Goal: Task Accomplishment & Management: Use online tool/utility

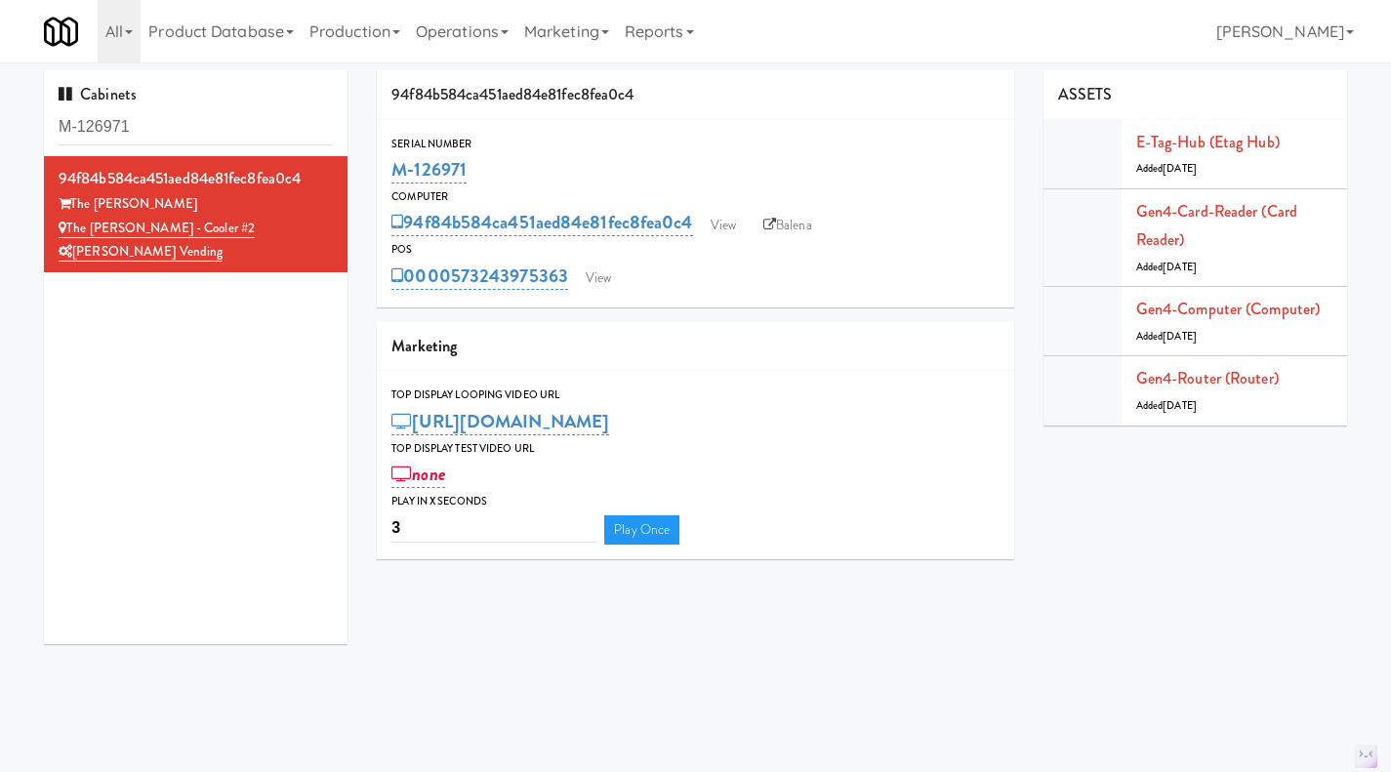
click at [187, 109] on input "M-126971" at bounding box center [196, 127] width 274 height 36
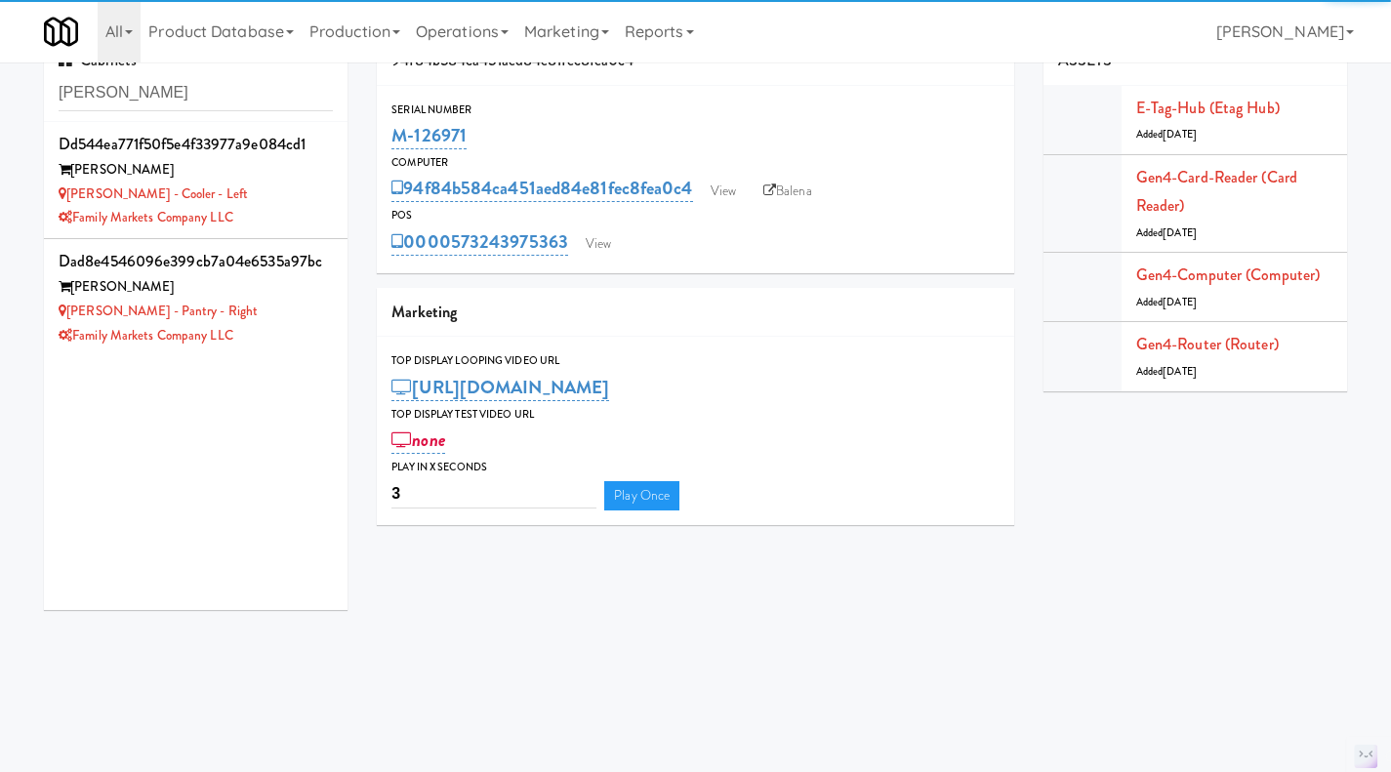
type input "[PERSON_NAME]"
click at [264, 194] on div "[PERSON_NAME] - Cooler - Left" at bounding box center [196, 195] width 274 height 24
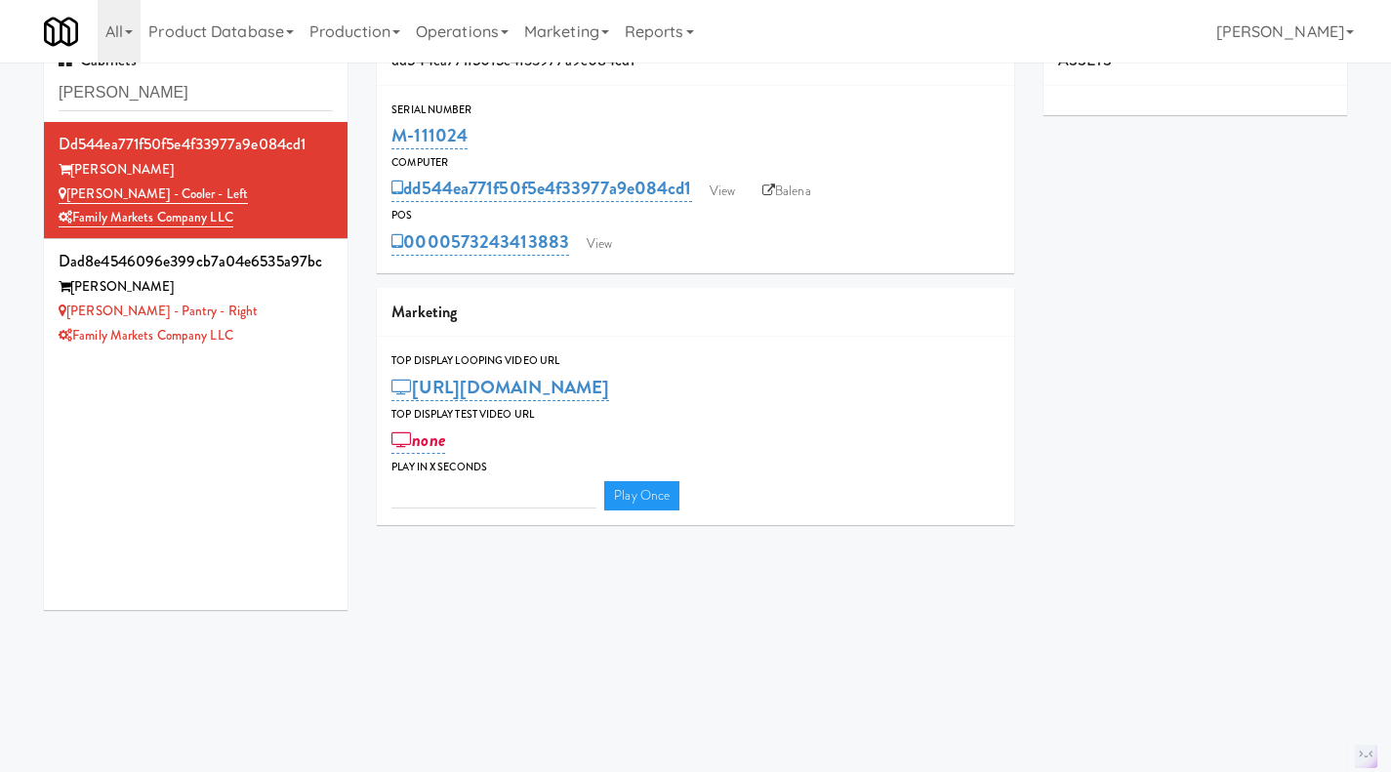
type input "3"
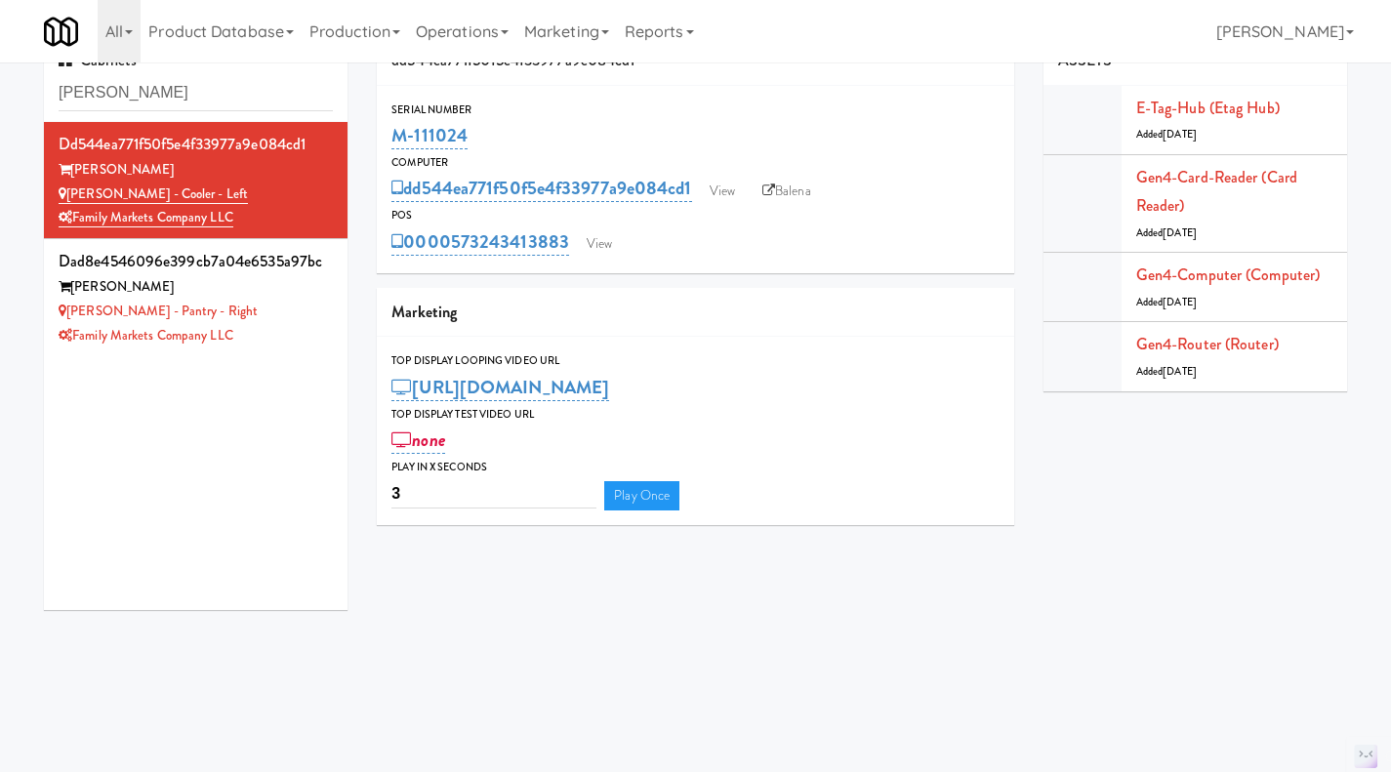
drag, startPoint x: 489, startPoint y: 131, endPoint x: 395, endPoint y: 140, distance: 94.1
click at [395, 140] on div "M-111024" at bounding box center [695, 135] width 608 height 33
click at [299, 307] on div "[PERSON_NAME] - Pantry - Right" at bounding box center [196, 312] width 274 height 24
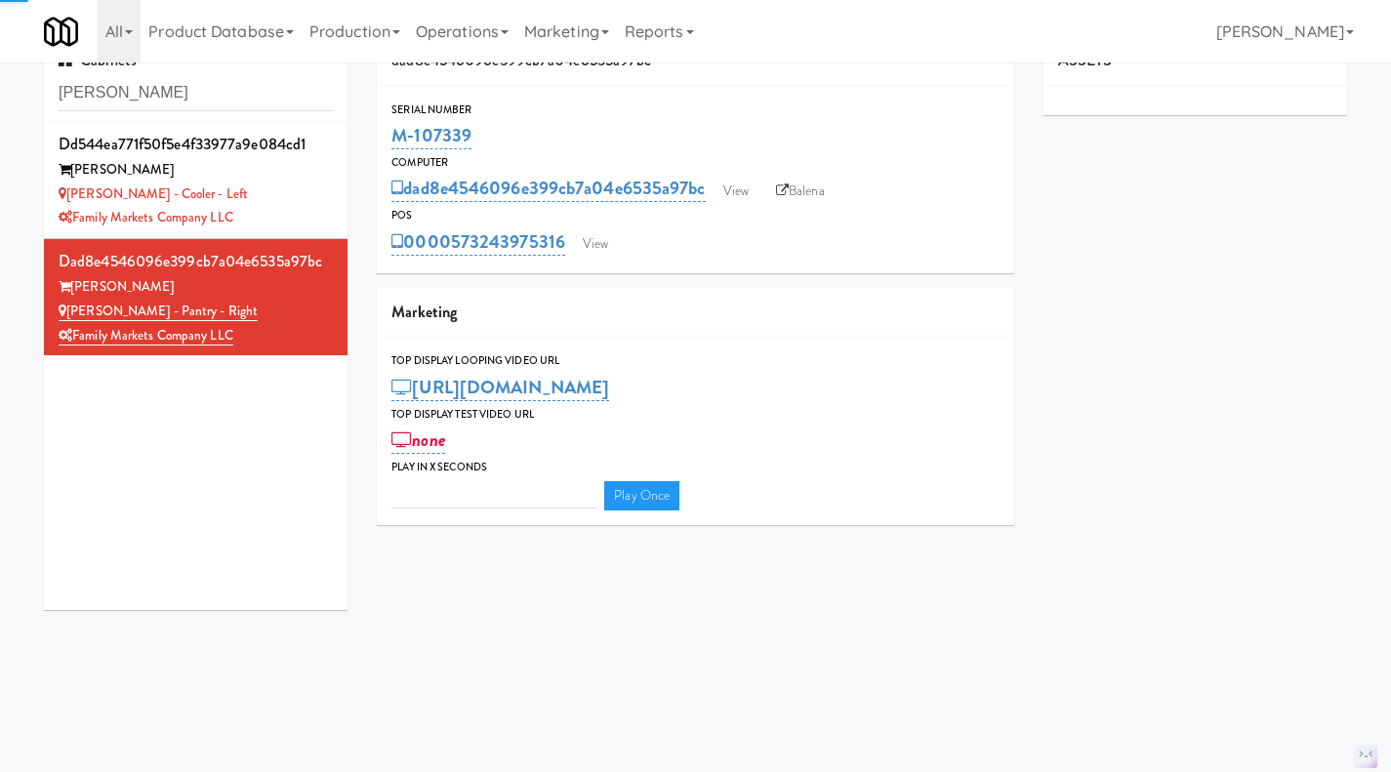
type input "3"
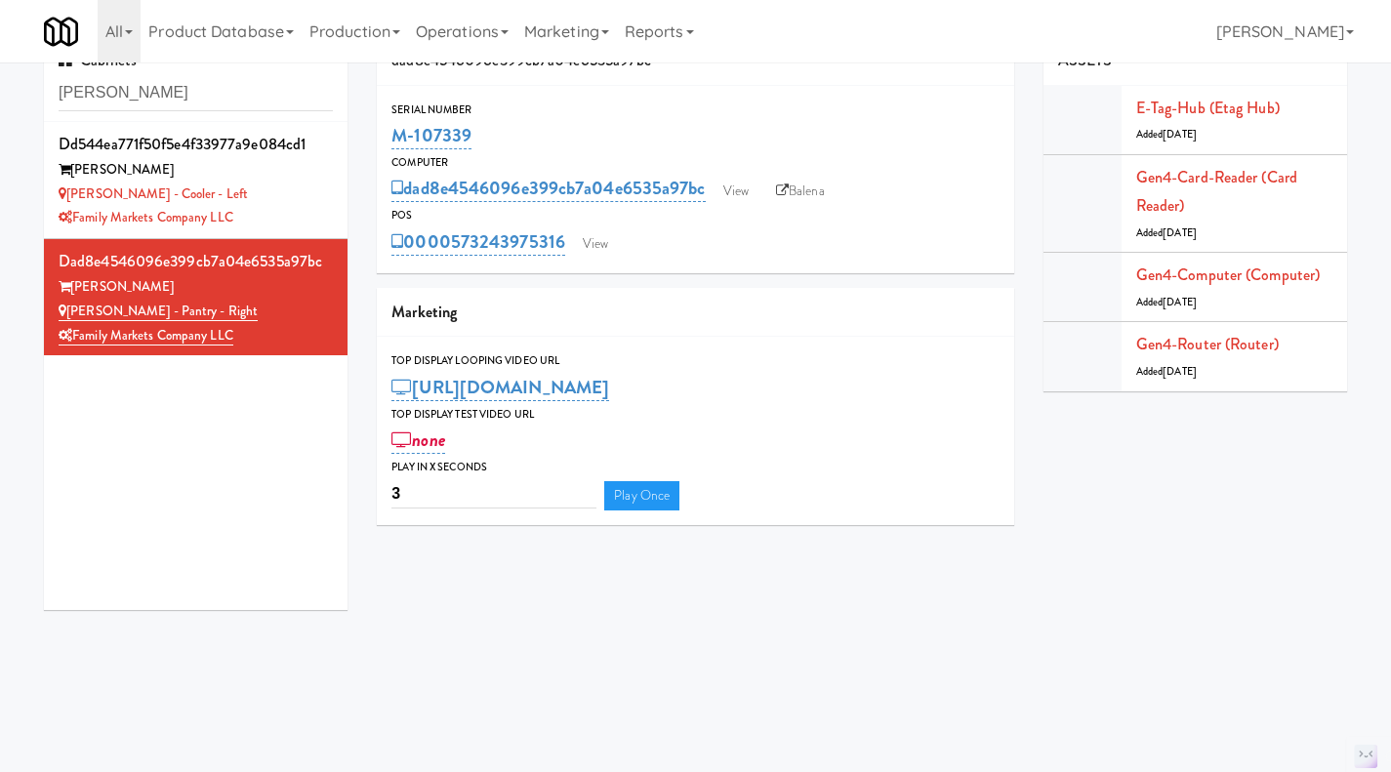
drag, startPoint x: 509, startPoint y: 137, endPoint x: 391, endPoint y: 142, distance: 118.2
click at [391, 142] on div "M-107339" at bounding box center [695, 135] width 608 height 33
click at [266, 197] on div "Rigby - Cooler - Left" at bounding box center [196, 195] width 274 height 24
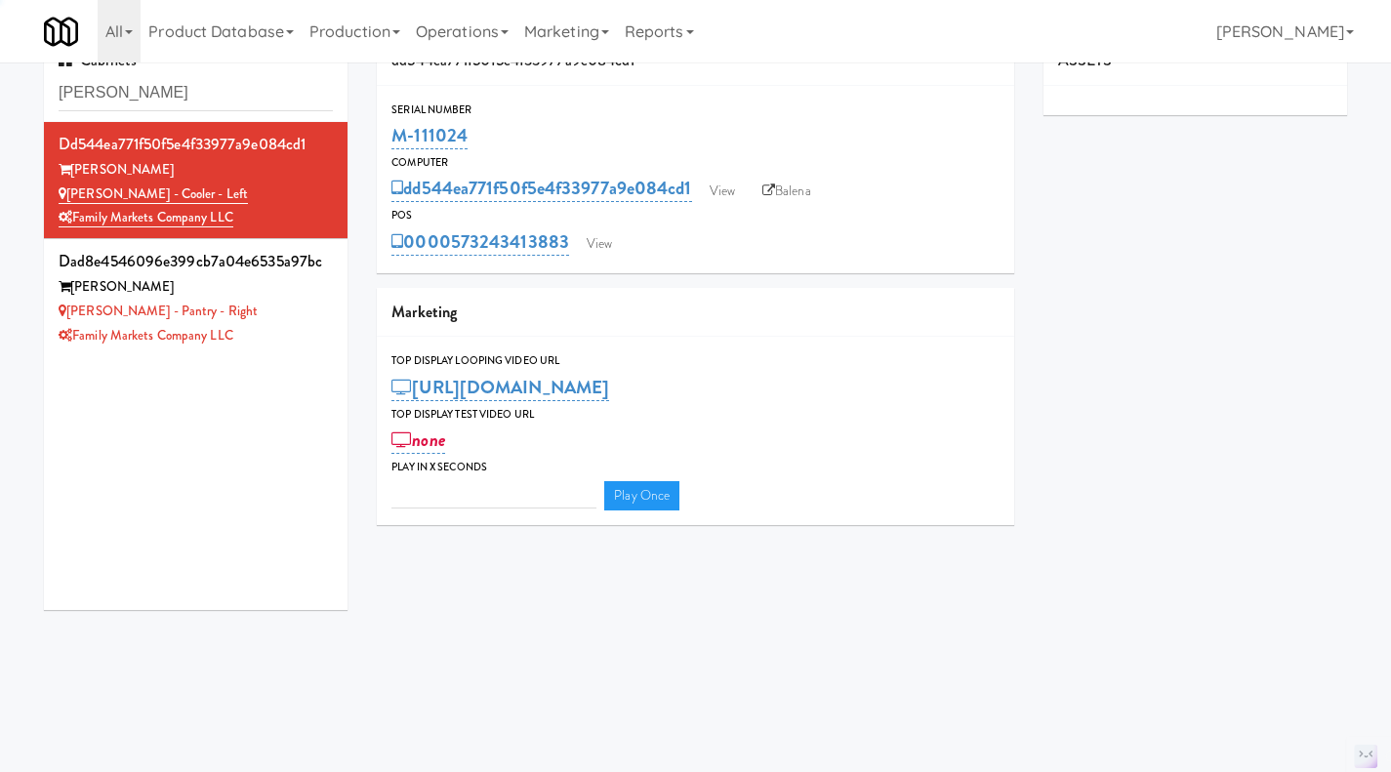
type input "3"
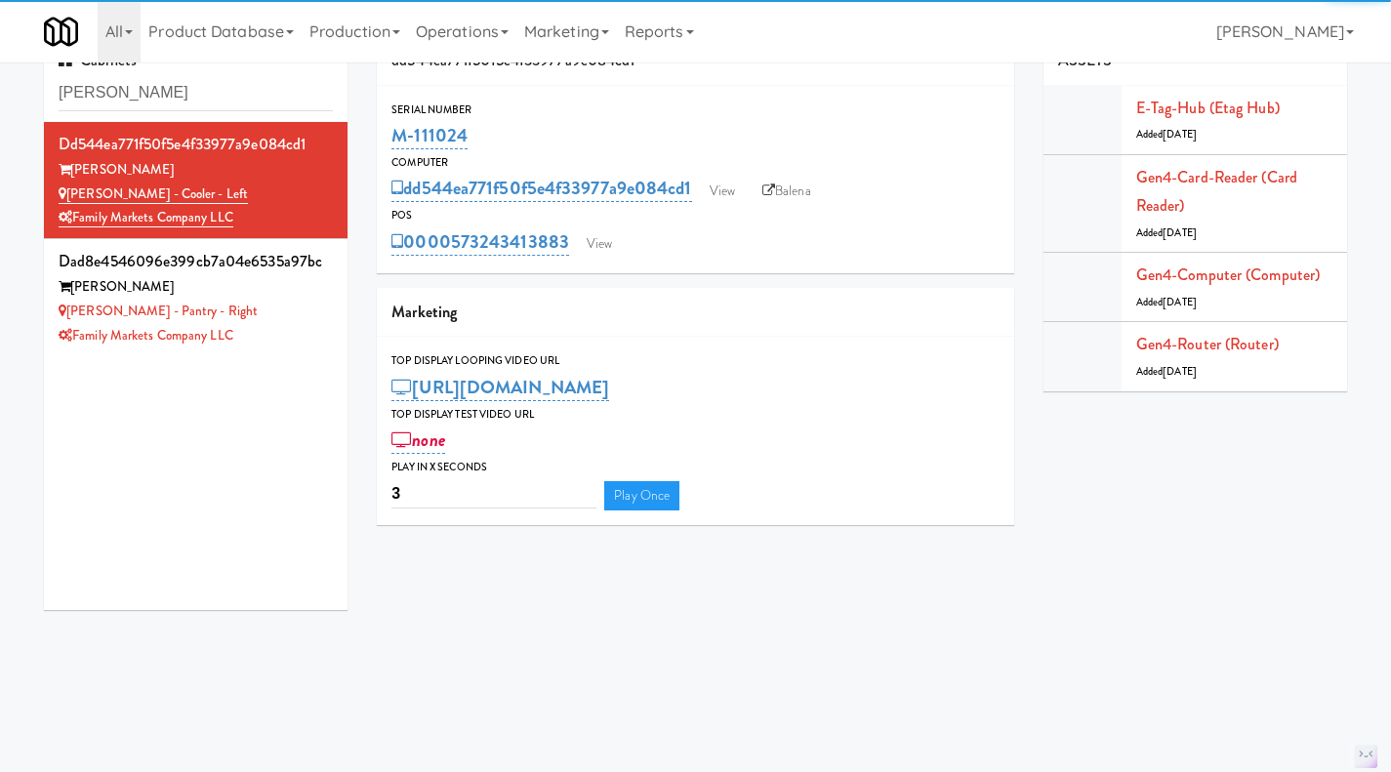
drag, startPoint x: 502, startPoint y: 127, endPoint x: 377, endPoint y: 142, distance: 125.8
click at [377, 142] on div "Serial Number M-111024" at bounding box center [695, 127] width 637 height 53
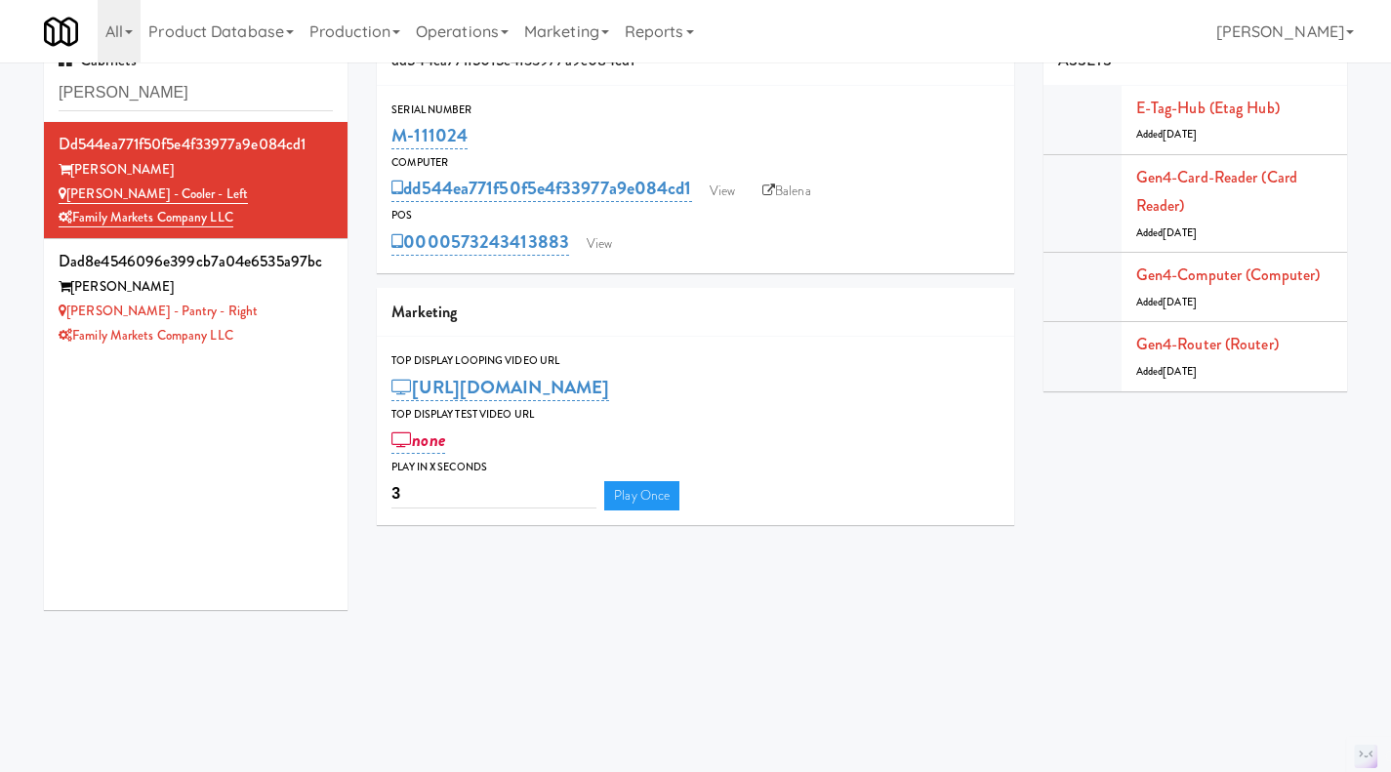
click at [509, 128] on div "M-111024" at bounding box center [695, 135] width 608 height 33
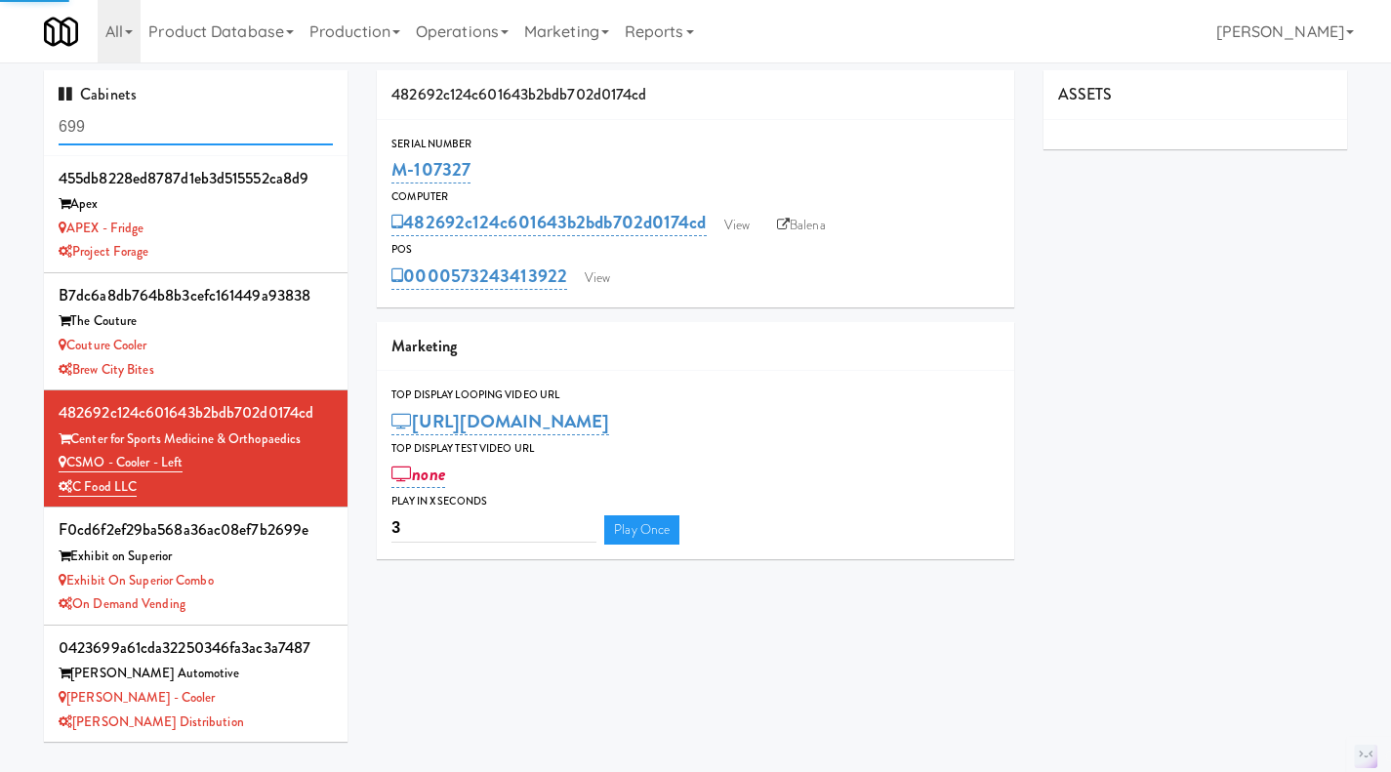
click at [169, 141] on input "699" at bounding box center [196, 127] width 274 height 36
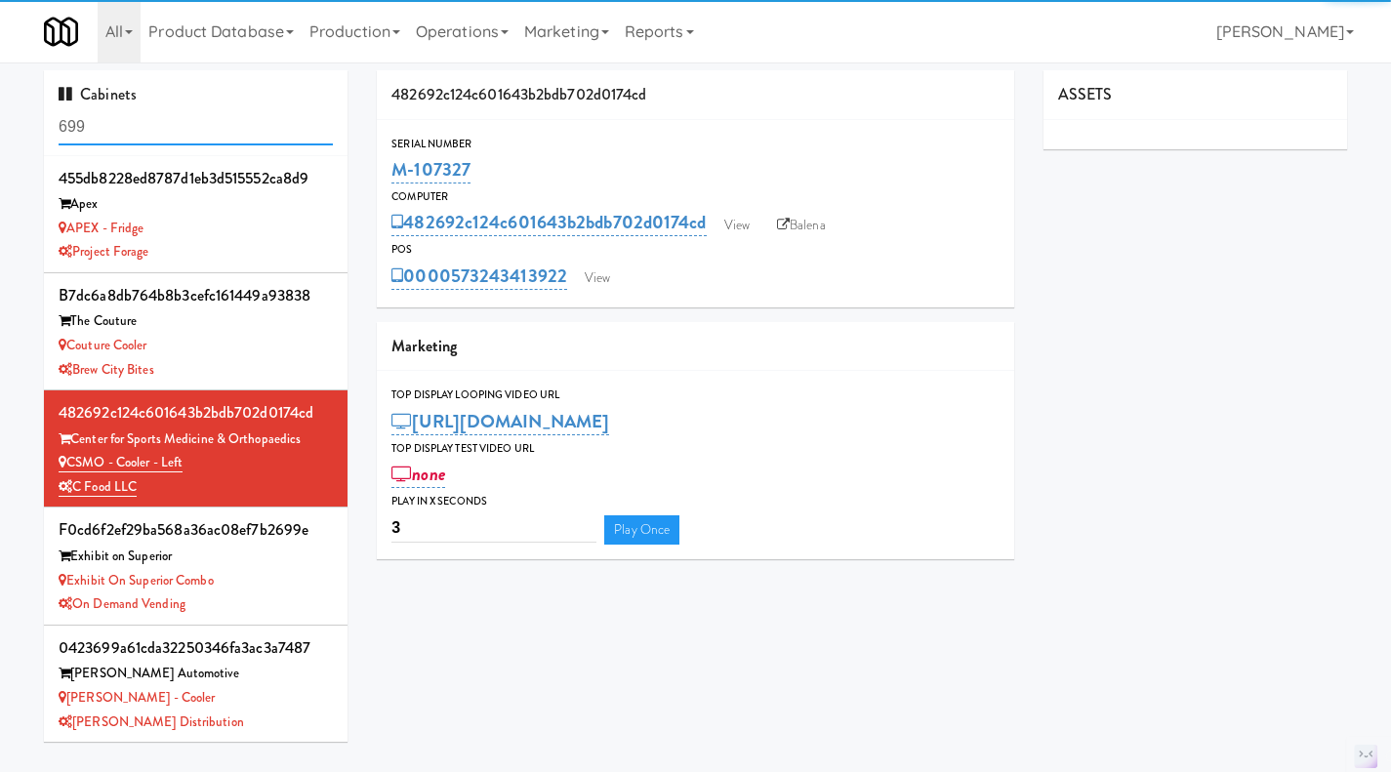
click at [169, 141] on input "699" at bounding box center [196, 127] width 274 height 36
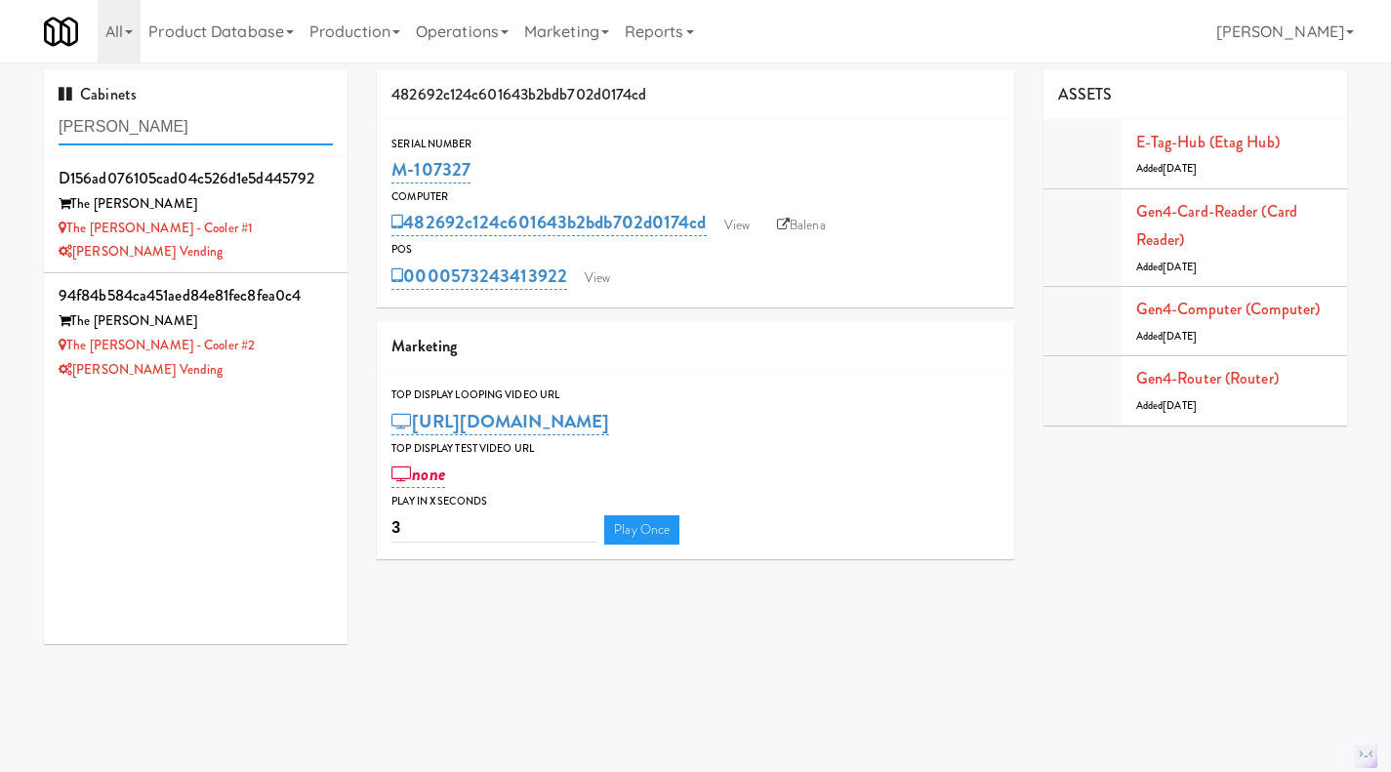
type input "[PERSON_NAME]"
click at [295, 235] on div "The [PERSON_NAME] - Cooler #1" at bounding box center [196, 229] width 274 height 24
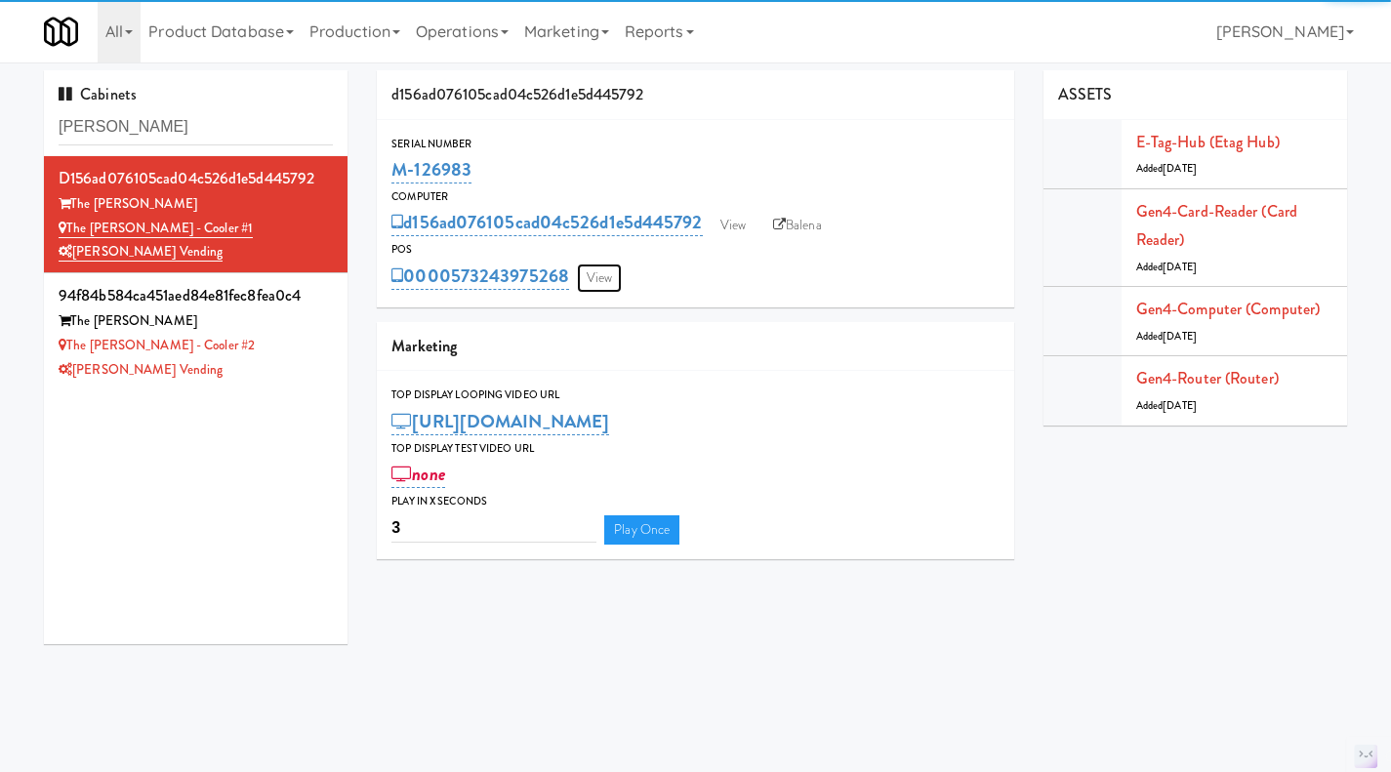
click at [615, 273] on link "View" at bounding box center [599, 278] width 45 height 29
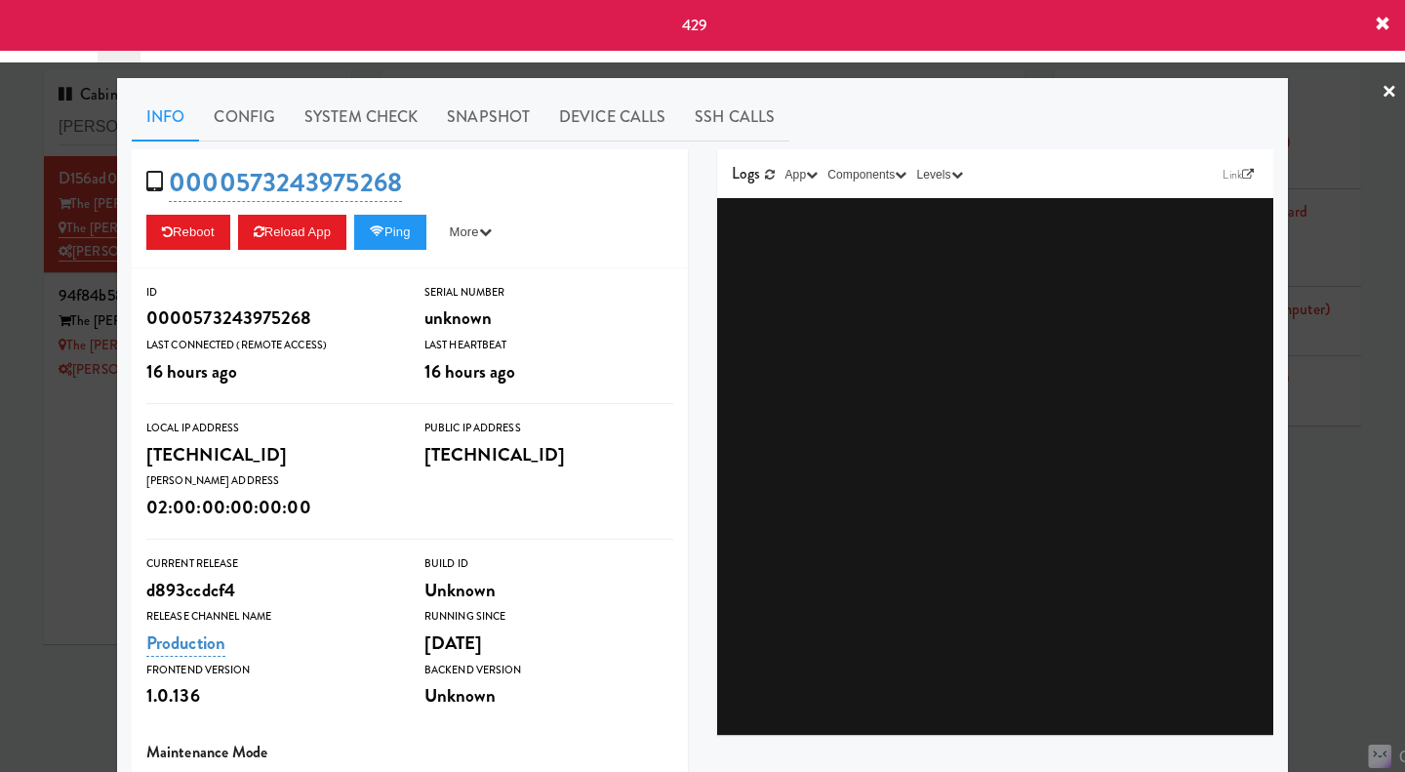
click at [57, 511] on div at bounding box center [702, 386] width 1405 height 772
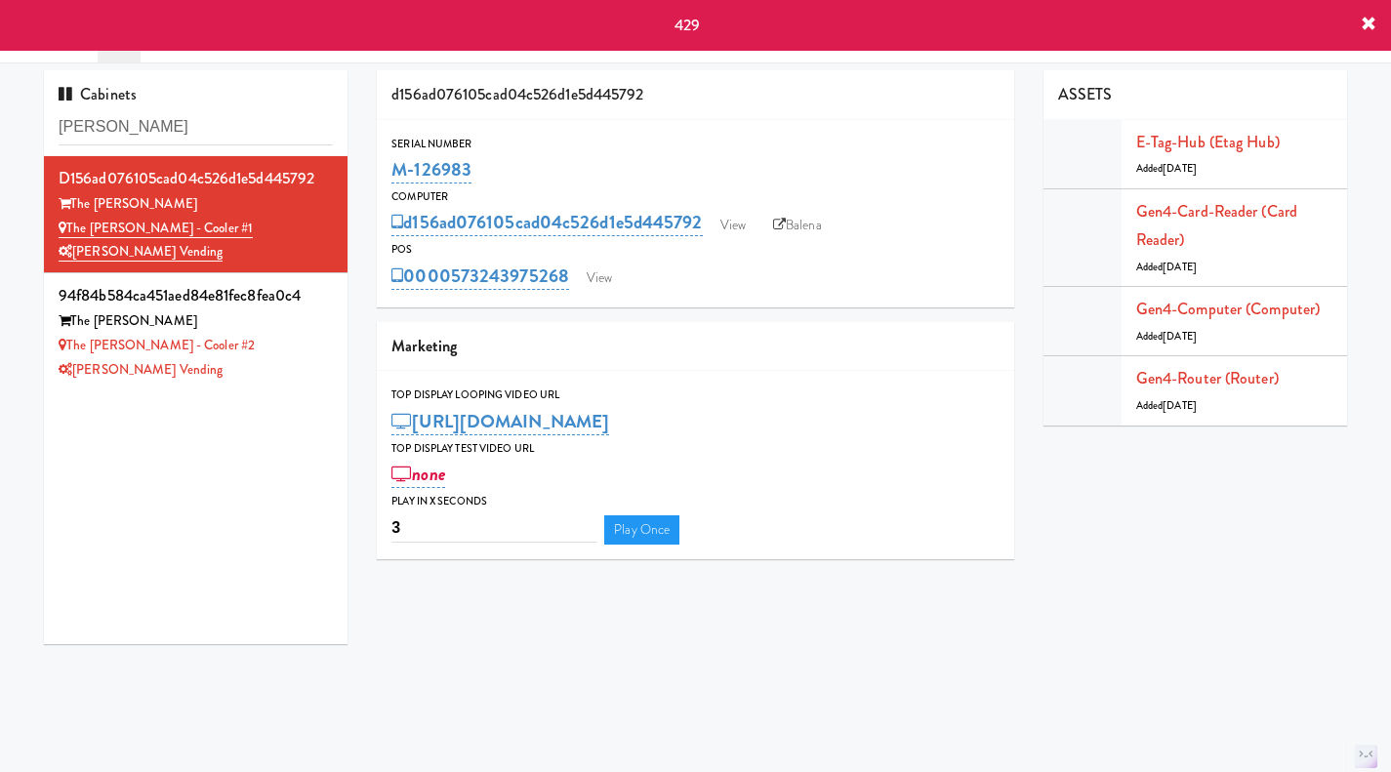
click at [799, 216] on link "Balena" at bounding box center [797, 225] width 68 height 29
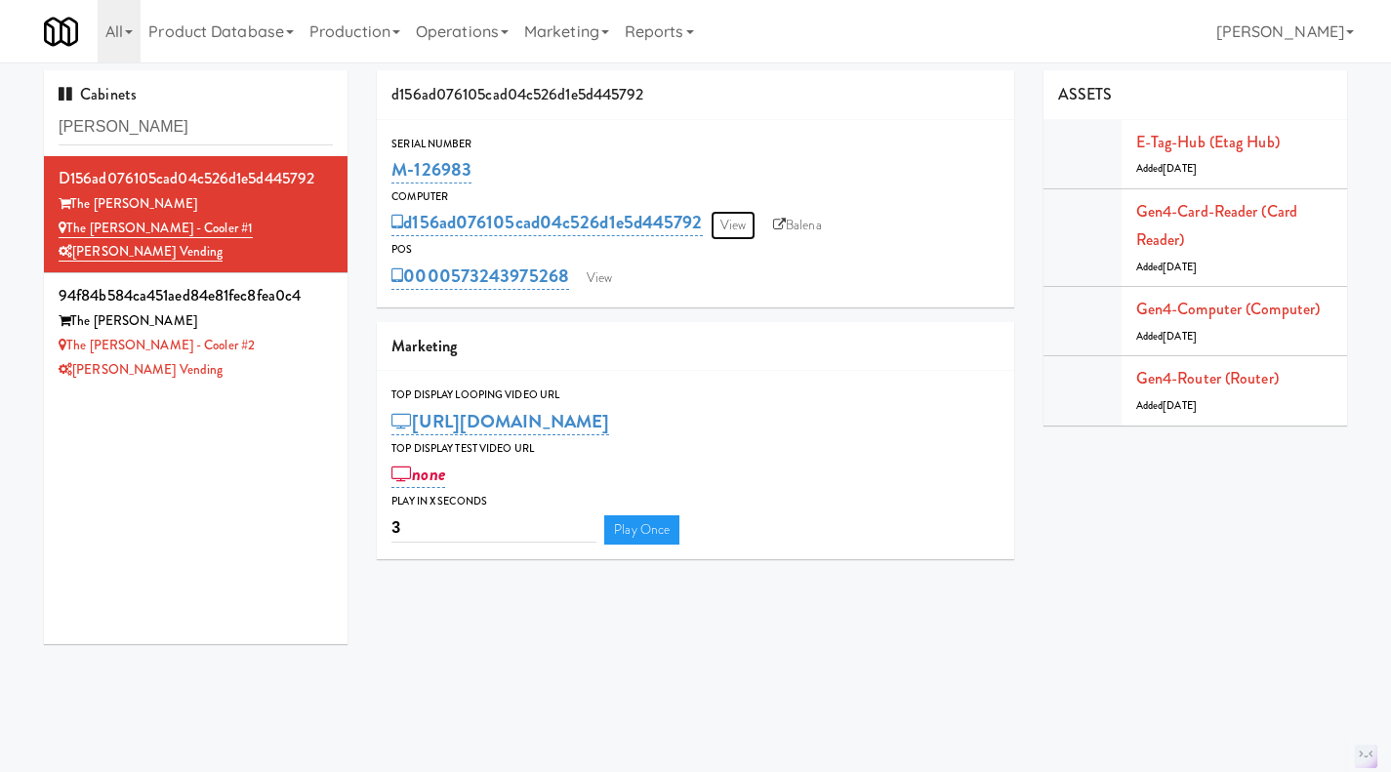
click at [741, 223] on link "View" at bounding box center [732, 225] width 45 height 29
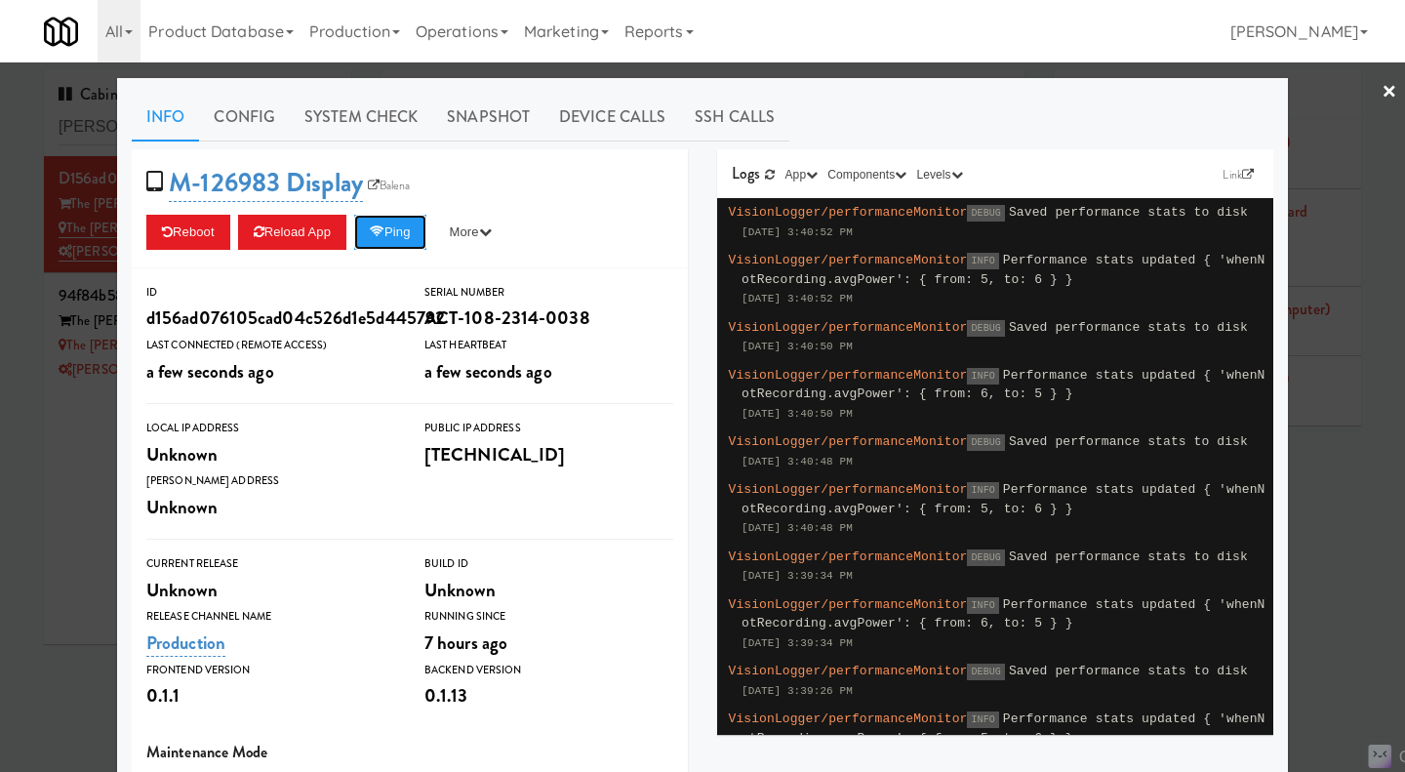
click at [386, 236] on button "Ping" at bounding box center [390, 232] width 72 height 35
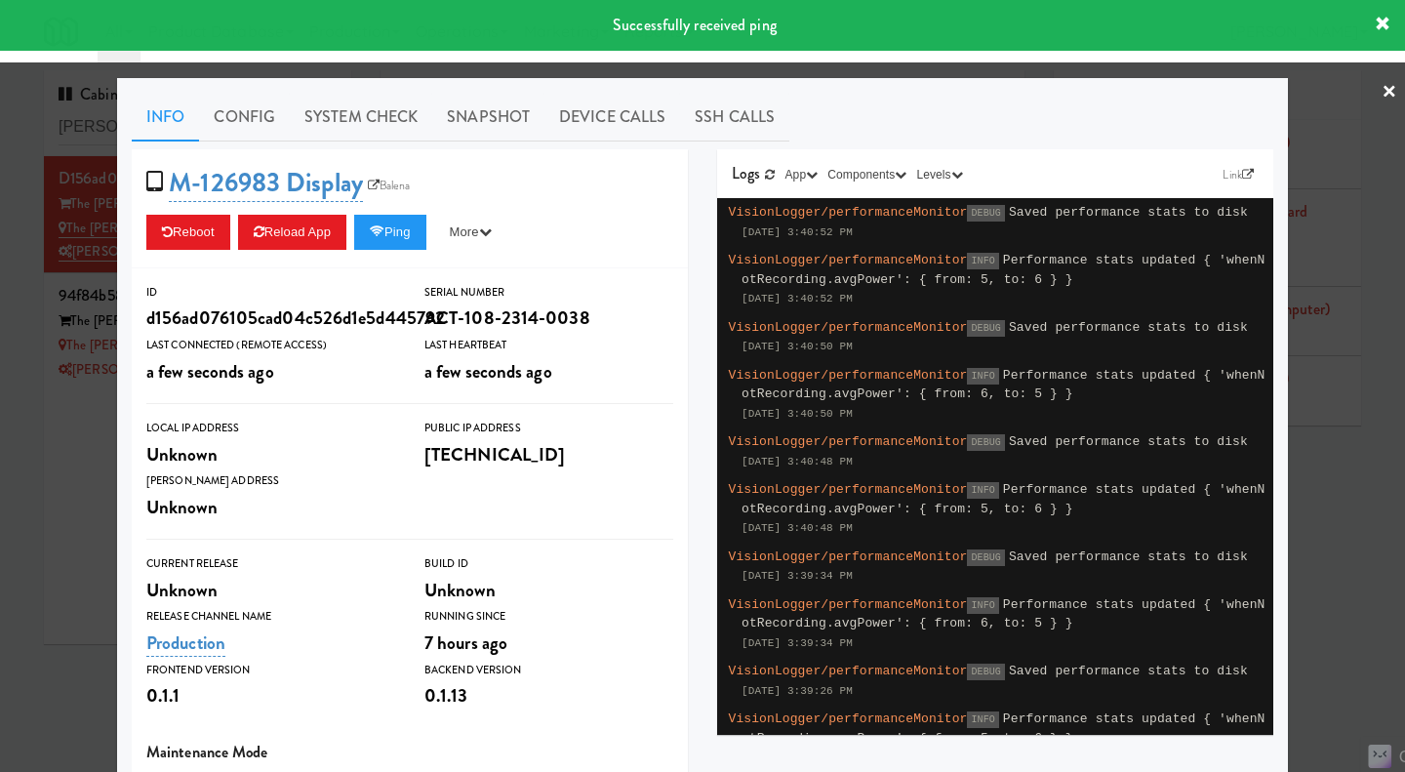
click at [372, 127] on link "System Check" at bounding box center [361, 117] width 142 height 49
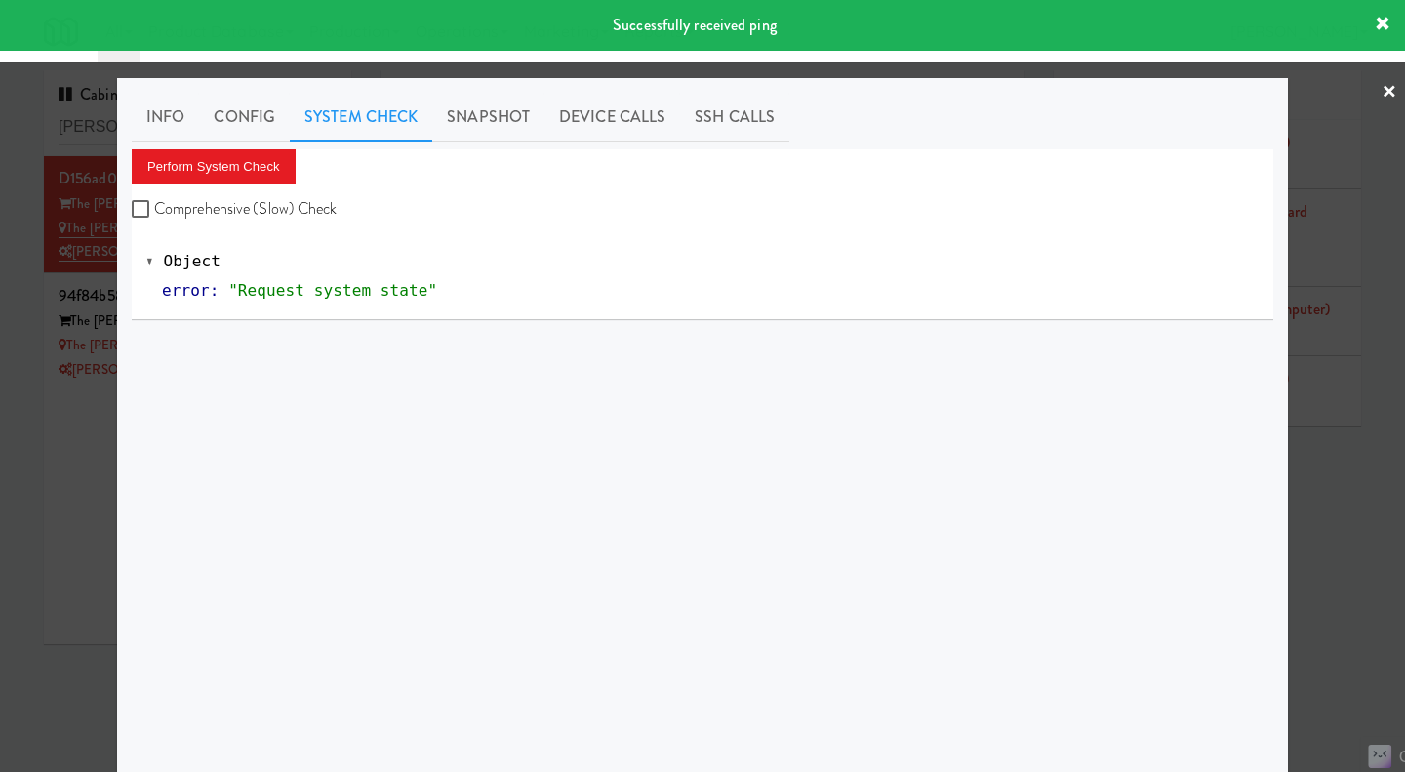
click at [278, 223] on label "Comprehensive (Slow) Check" at bounding box center [235, 208] width 206 height 29
click at [154, 218] on input "Comprehensive (Slow) Check" at bounding box center [143, 210] width 22 height 16
checkbox input "true"
click at [251, 182] on button "Perform System Check" at bounding box center [214, 166] width 164 height 35
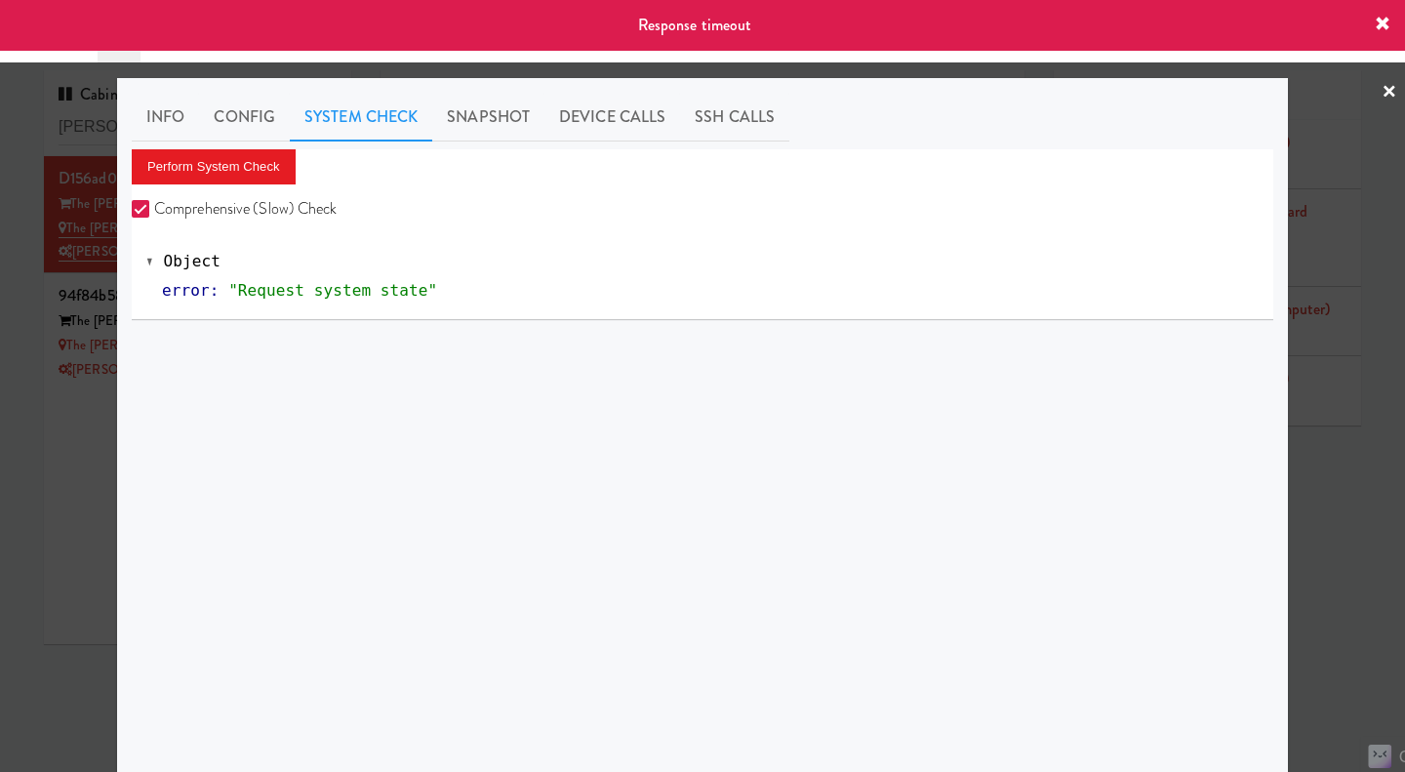
drag, startPoint x: 1346, startPoint y: 548, endPoint x: 1333, endPoint y: 542, distance: 14.0
click at [1346, 548] on div at bounding box center [702, 386] width 1405 height 772
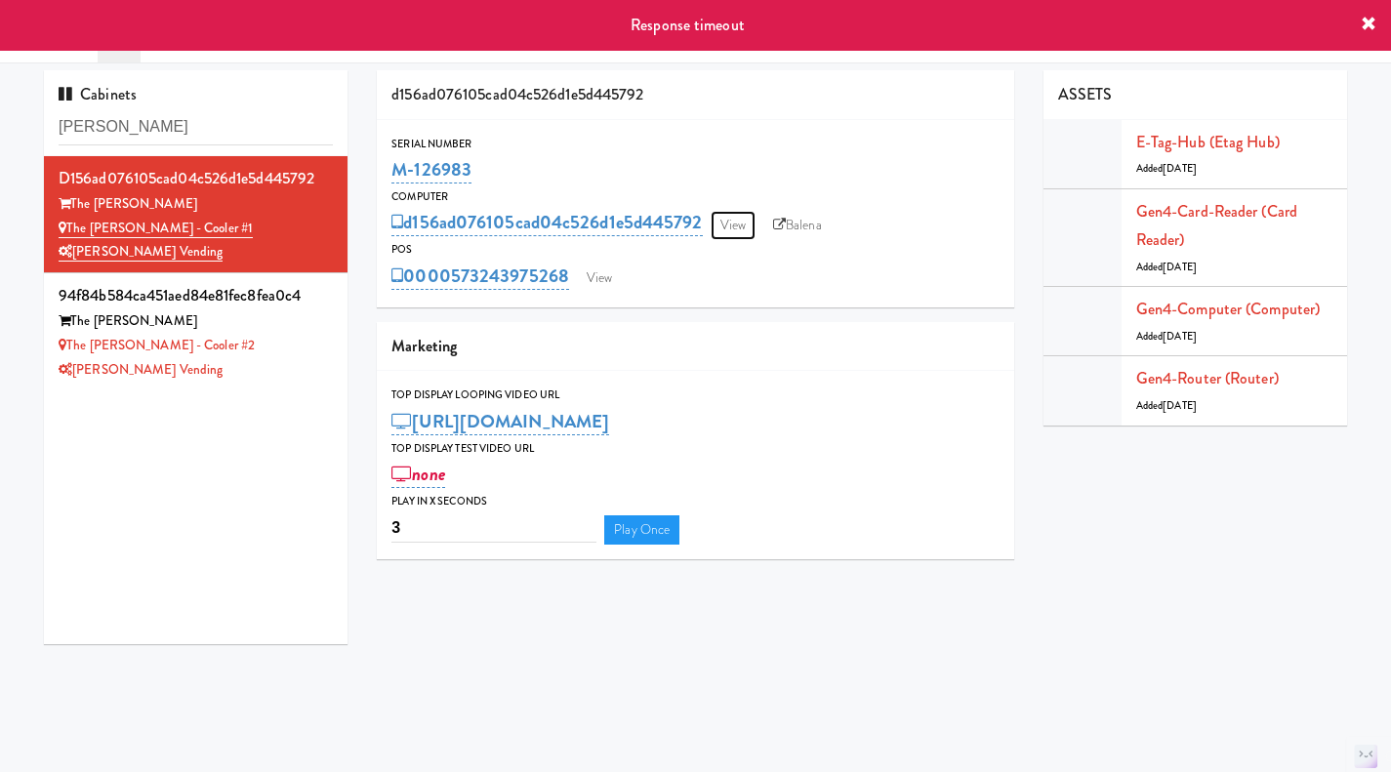
click at [732, 223] on link "View" at bounding box center [732, 225] width 45 height 29
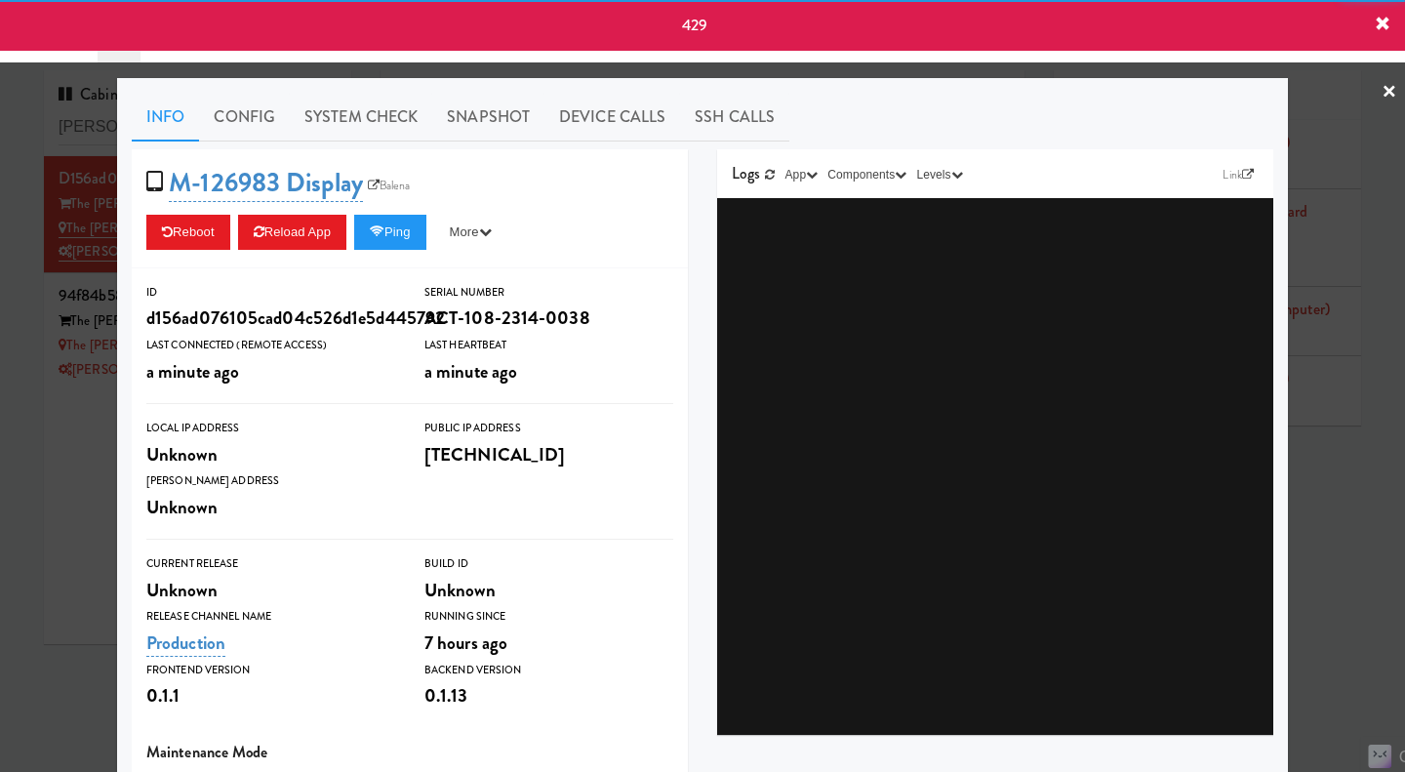
click at [328, 115] on link "System Check" at bounding box center [361, 117] width 142 height 49
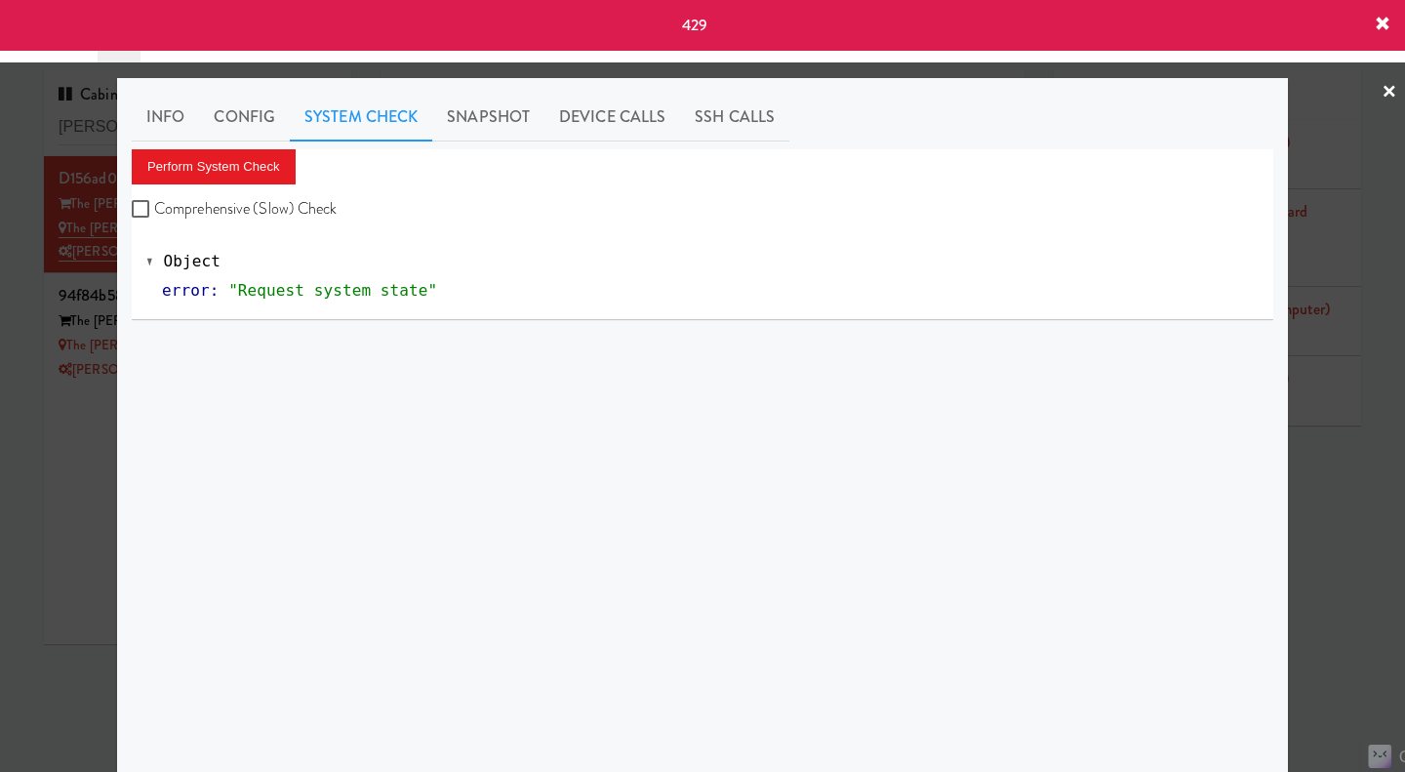
click at [211, 213] on label "Comprehensive (Slow) Check" at bounding box center [235, 208] width 206 height 29
click at [154, 213] on input "Comprehensive (Slow) Check" at bounding box center [143, 210] width 22 height 16
checkbox input "true"
click at [216, 158] on button "Perform System Check" at bounding box center [214, 166] width 164 height 35
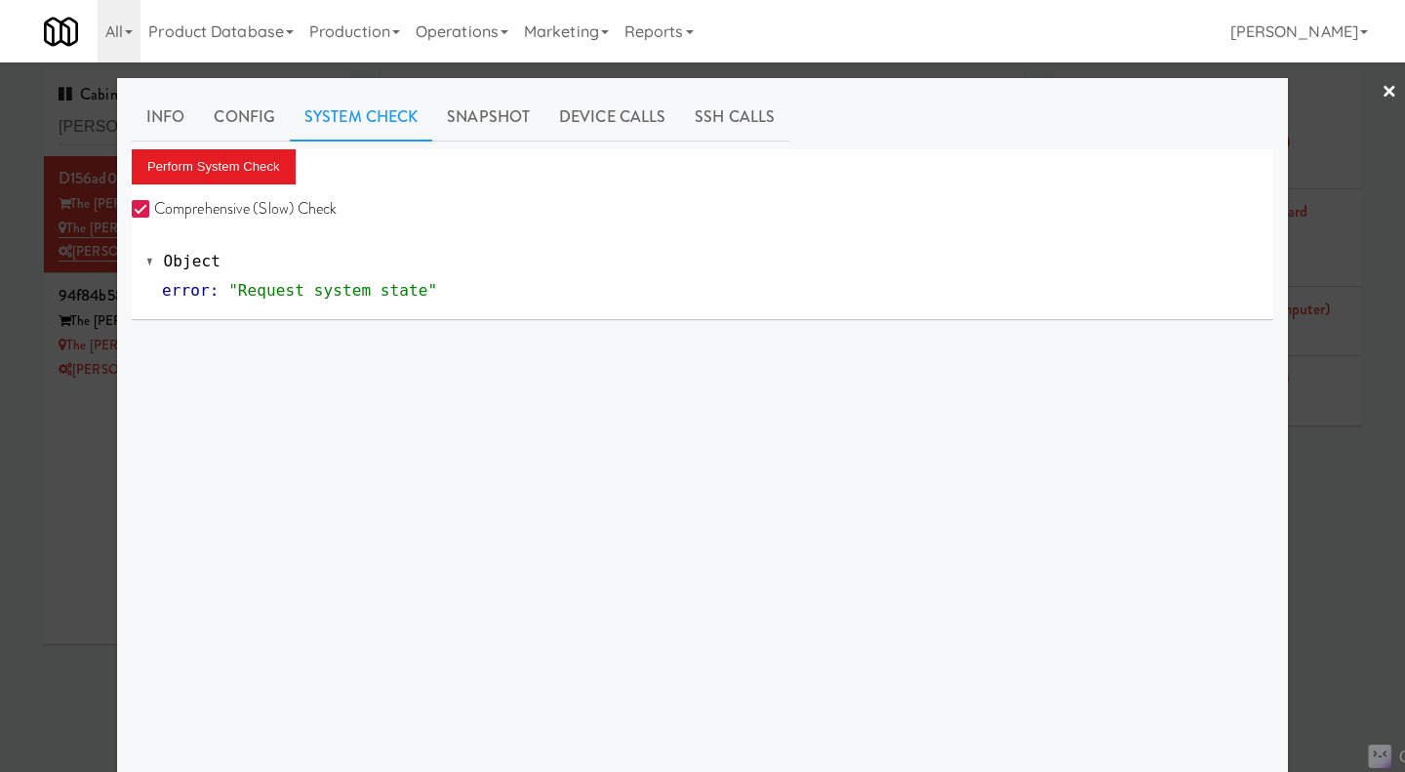
click at [45, 484] on div at bounding box center [702, 386] width 1405 height 772
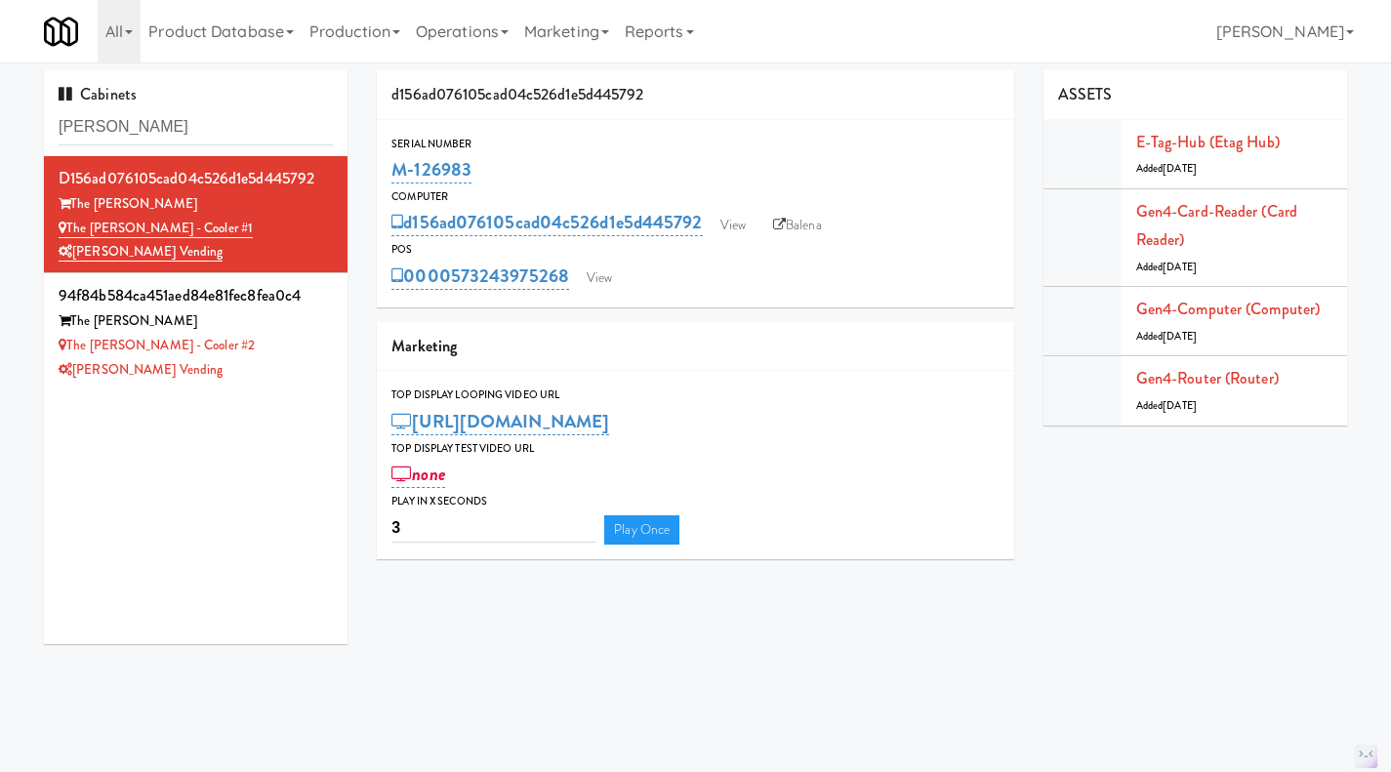
click at [57, 537] on div "d156ad076105cad04c526d1e5d445792 The [PERSON_NAME] The [PERSON_NAME] - Cooler #…" at bounding box center [196, 400] width 304 height 488
click at [385, 178] on div "Serial Number M-126983" at bounding box center [695, 161] width 637 height 53
copy link "M-126983"
drag, startPoint x: 561, startPoint y: 301, endPoint x: 458, endPoint y: 300, distance: 103.5
click at [458, 300] on div "Serial Number M-126983 Computer d156ad076105cad04c526d1e5d445792 View Balena PO…" at bounding box center [695, 213] width 637 height 187
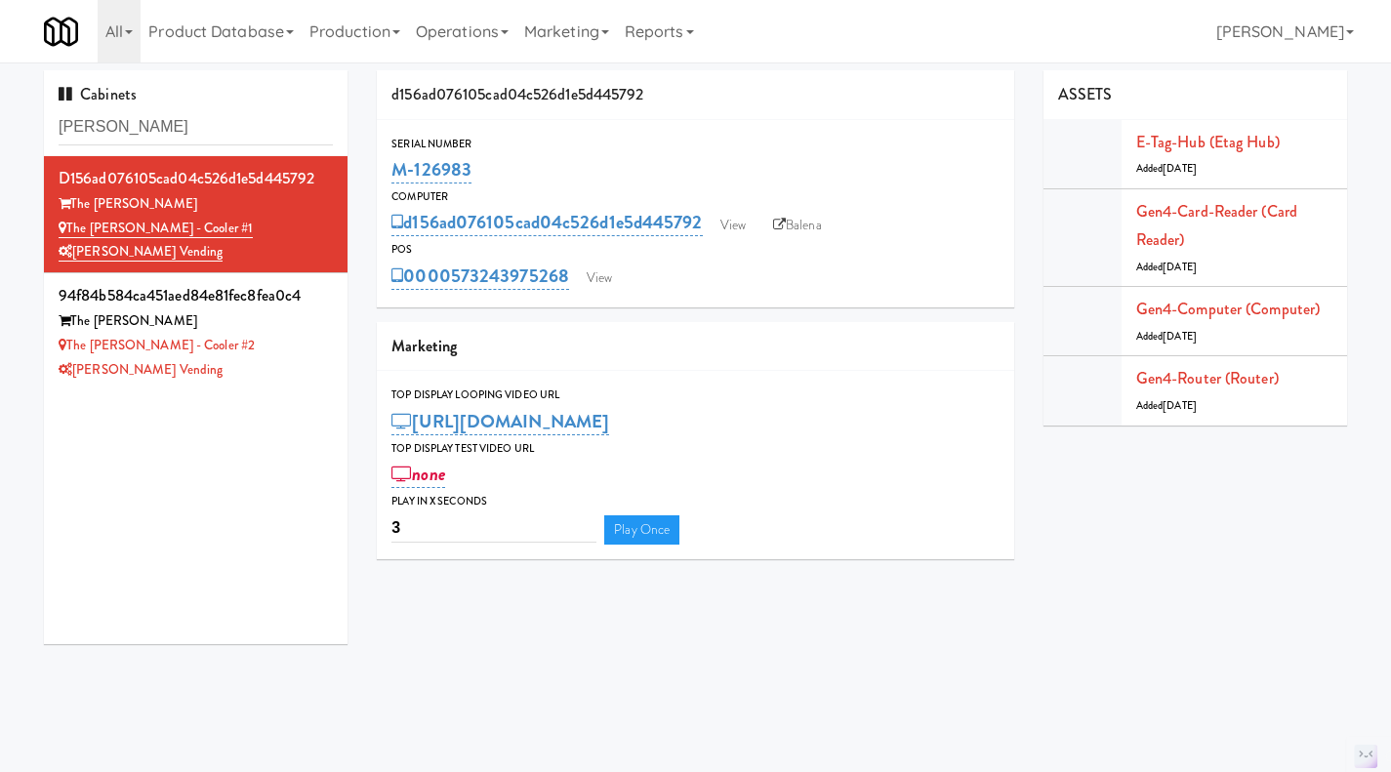
copy link "573243975268"
click at [741, 304] on div "Serial Number M-126983 Computer d156ad076105cad04c526d1e5d445792 View Balena PO…" at bounding box center [695, 213] width 637 height 187
click at [731, 221] on link "View" at bounding box center [732, 225] width 45 height 29
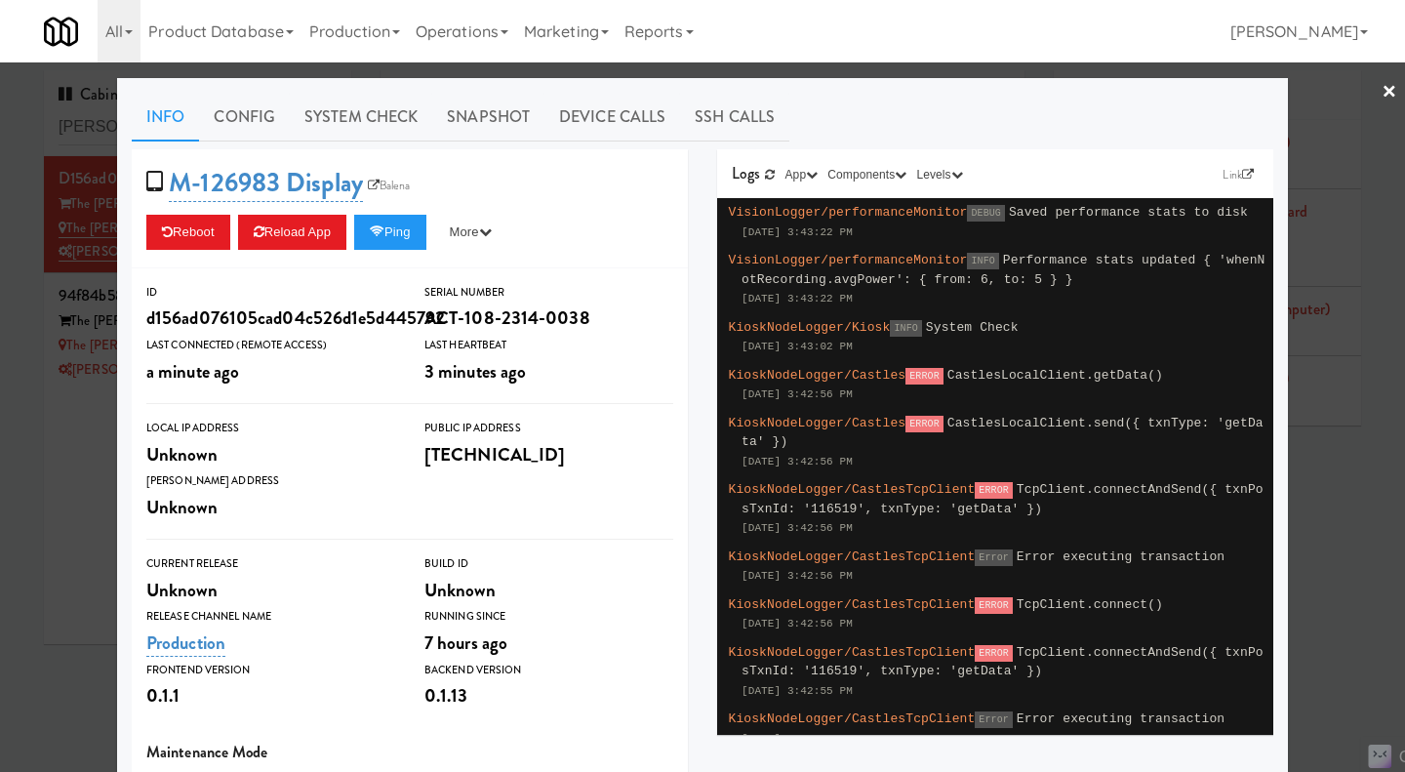
click at [594, 105] on link "Device Calls" at bounding box center [613, 117] width 136 height 49
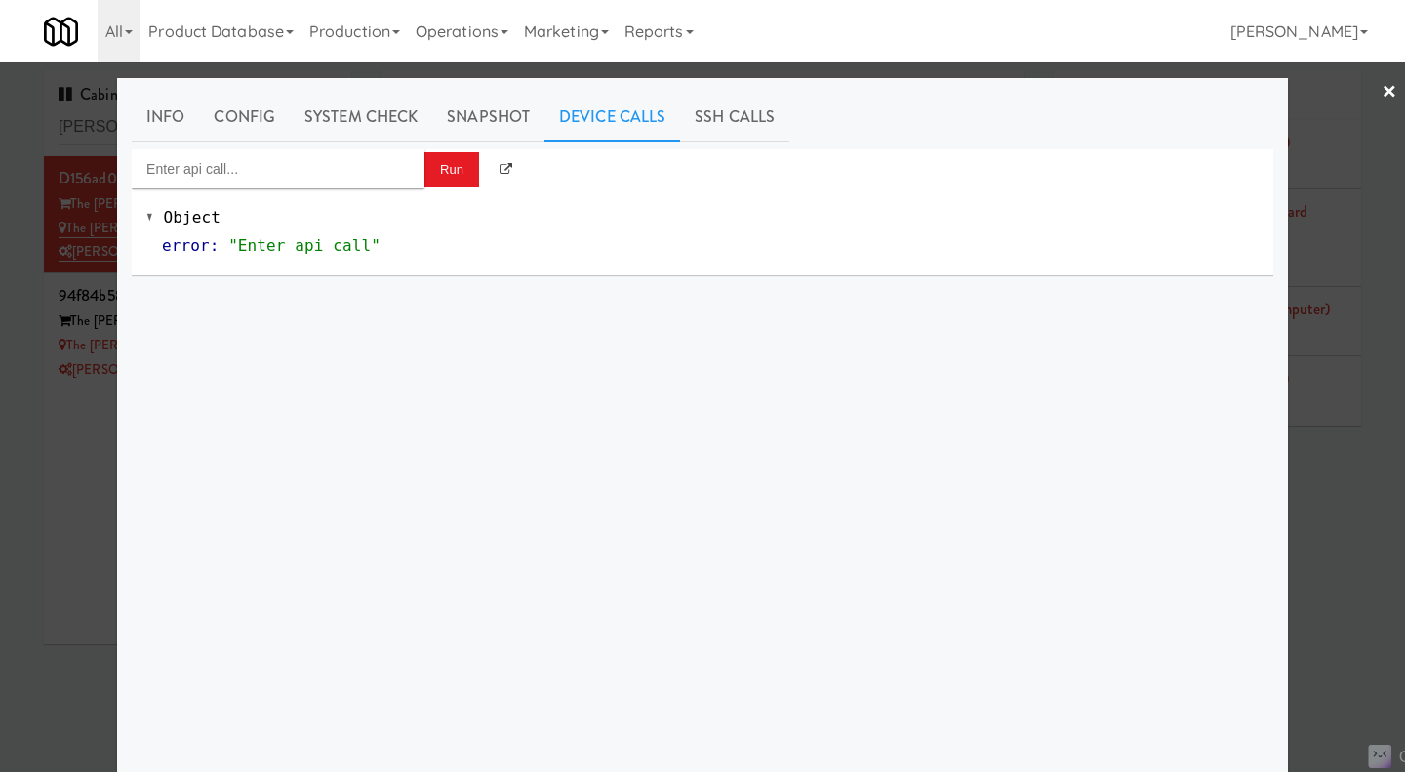
click at [89, 536] on div at bounding box center [702, 386] width 1405 height 772
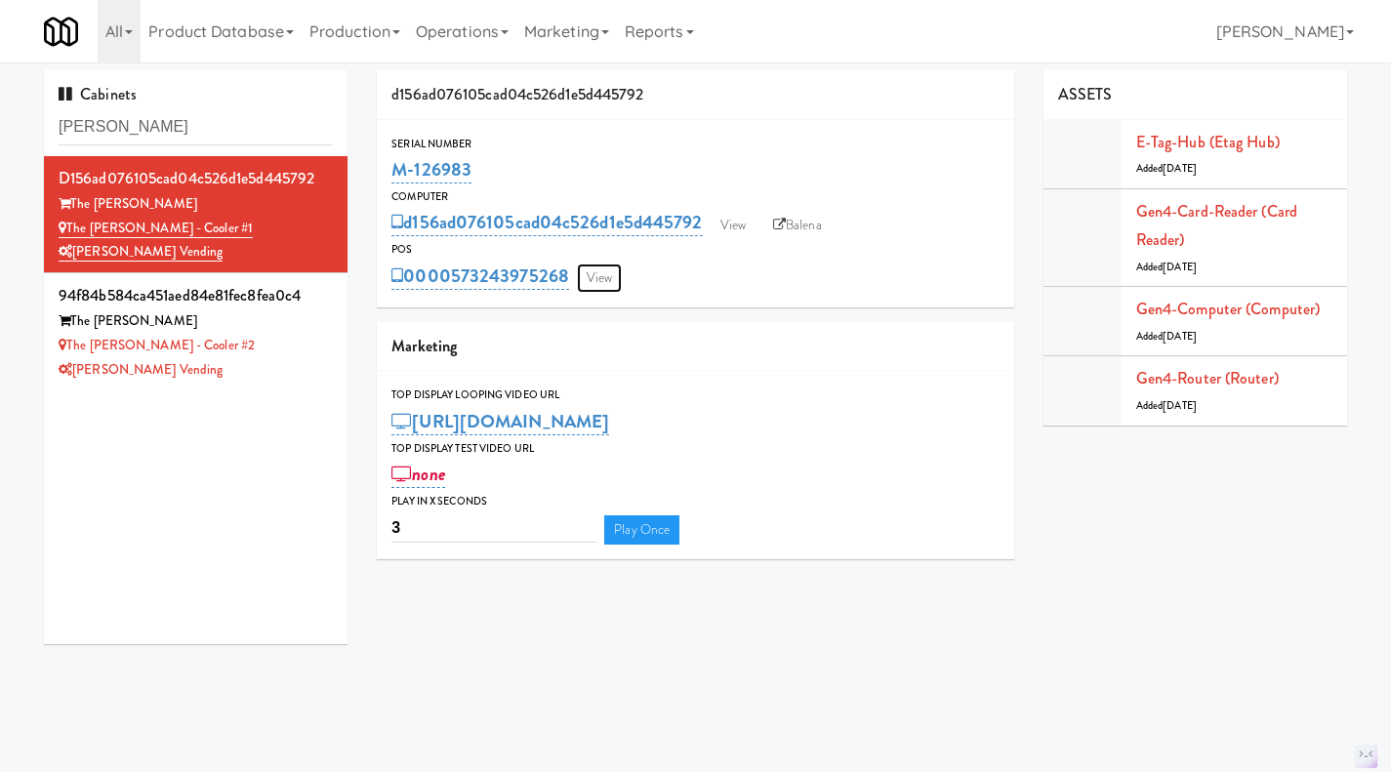
click at [597, 279] on link "View" at bounding box center [599, 278] width 45 height 29
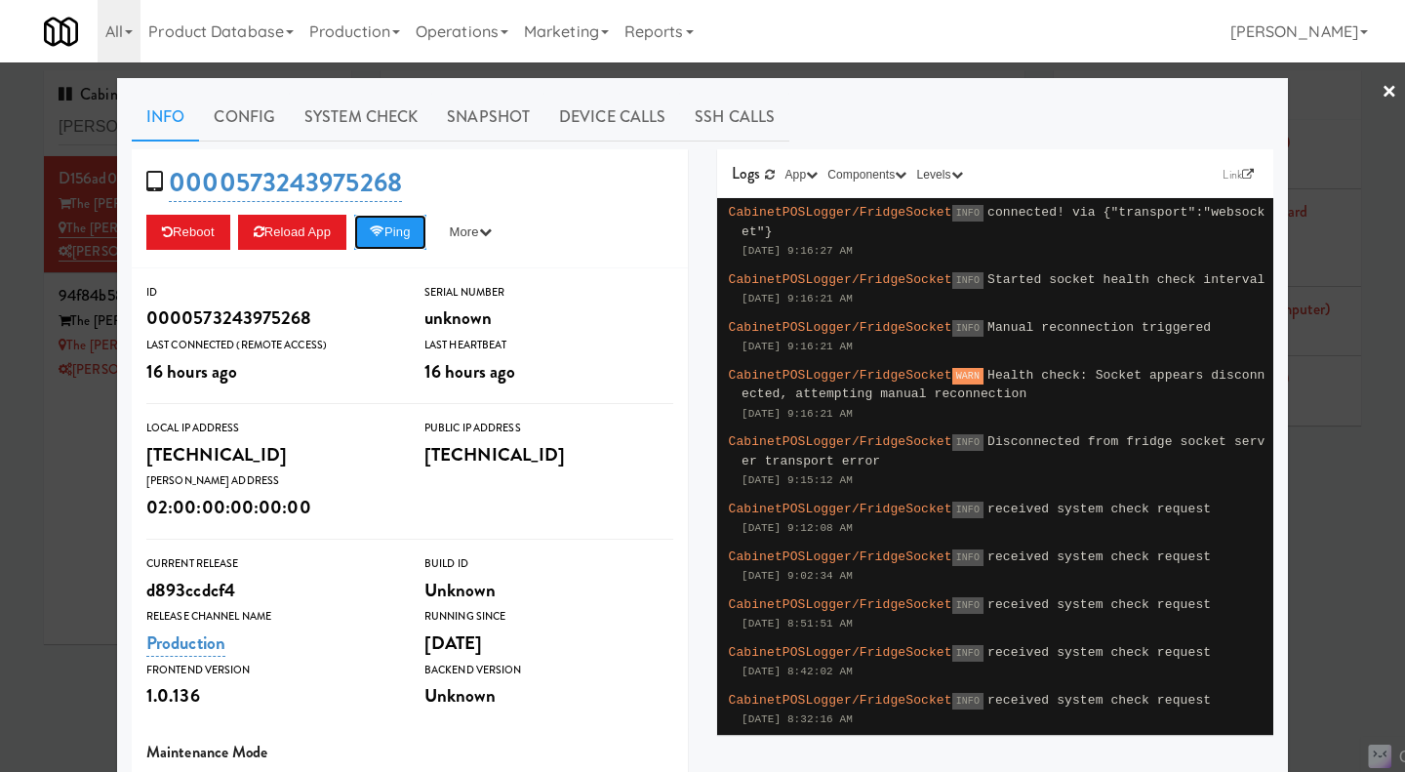
click at [390, 234] on button "Ping" at bounding box center [390, 232] width 72 height 35
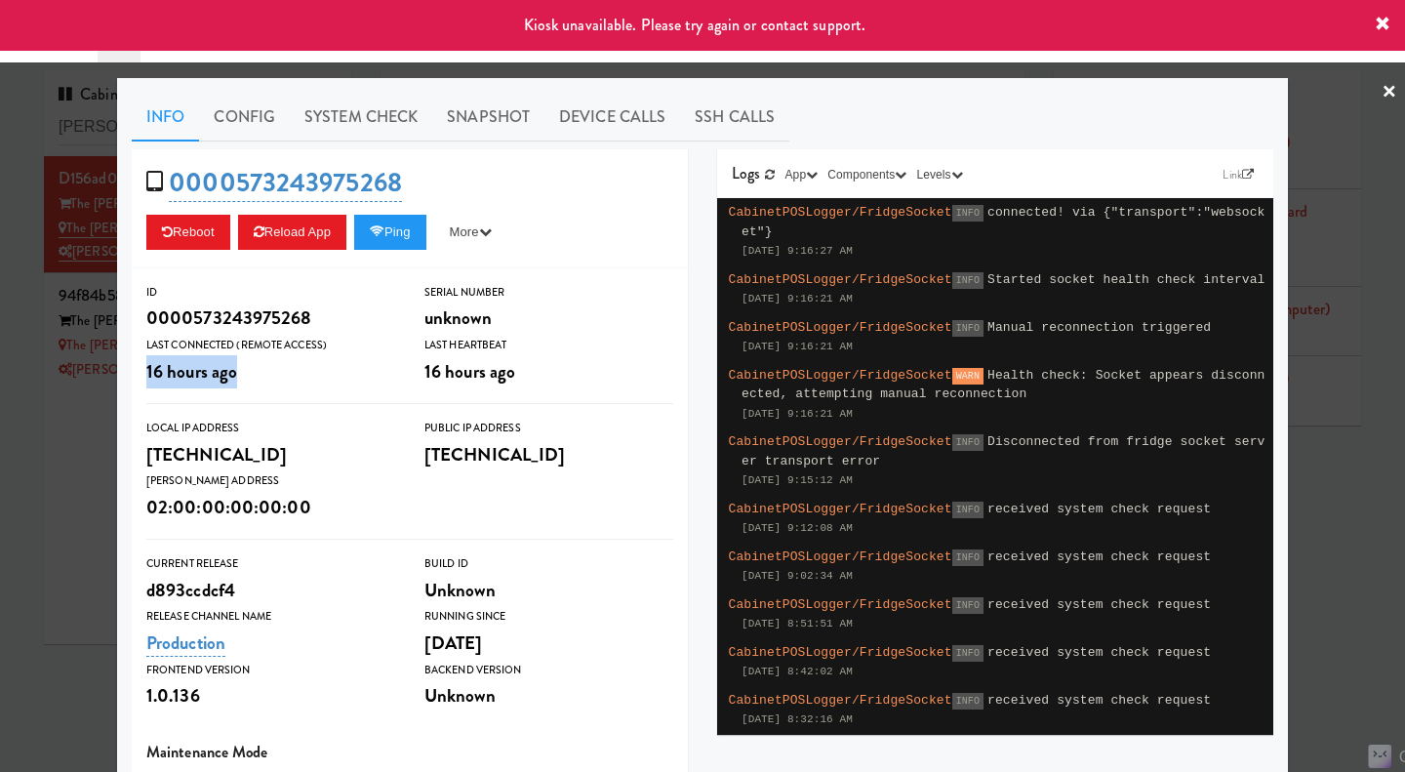
drag, startPoint x: 142, startPoint y: 367, endPoint x: 199, endPoint y: 391, distance: 62.5
click at [262, 374] on div "16 hours ago" at bounding box center [270, 371] width 249 height 33
click at [73, 479] on div at bounding box center [702, 386] width 1405 height 772
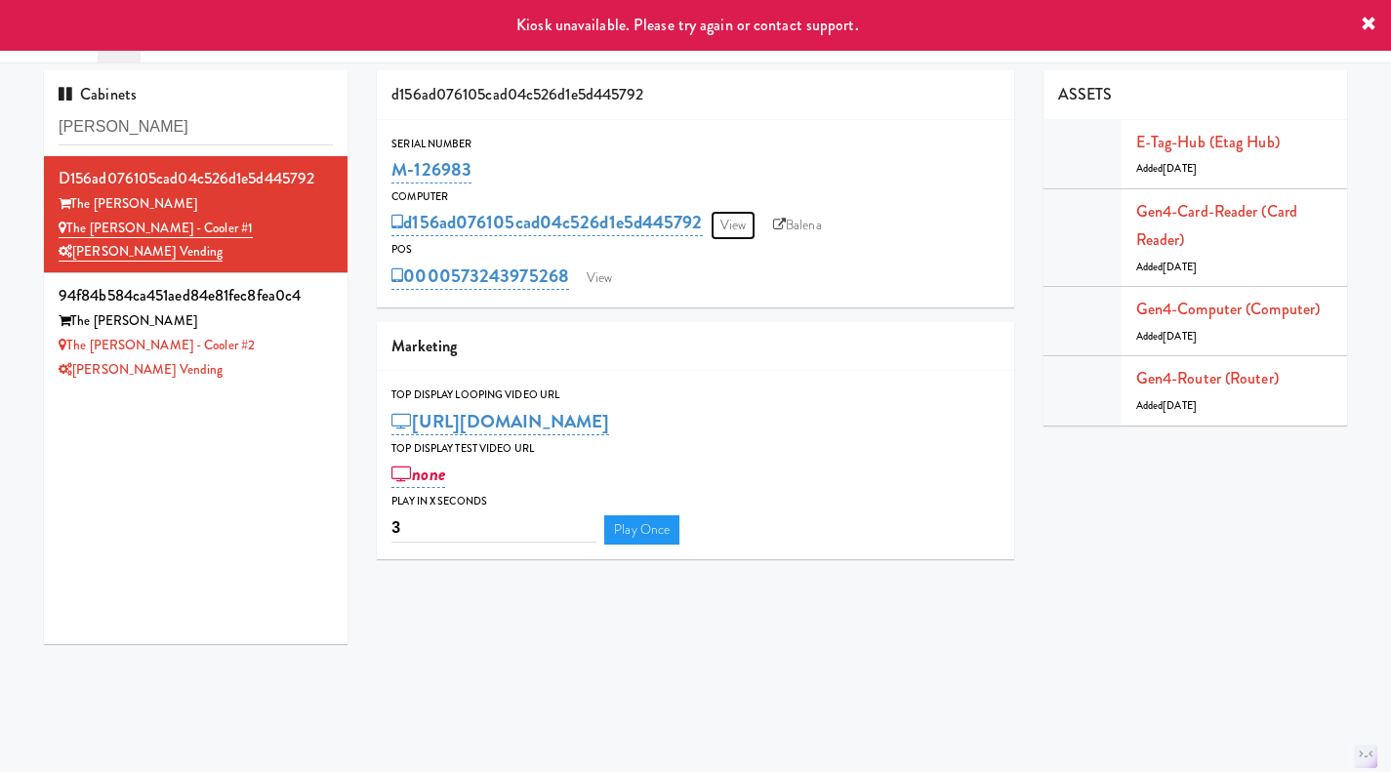
click at [731, 225] on link "View" at bounding box center [732, 225] width 45 height 29
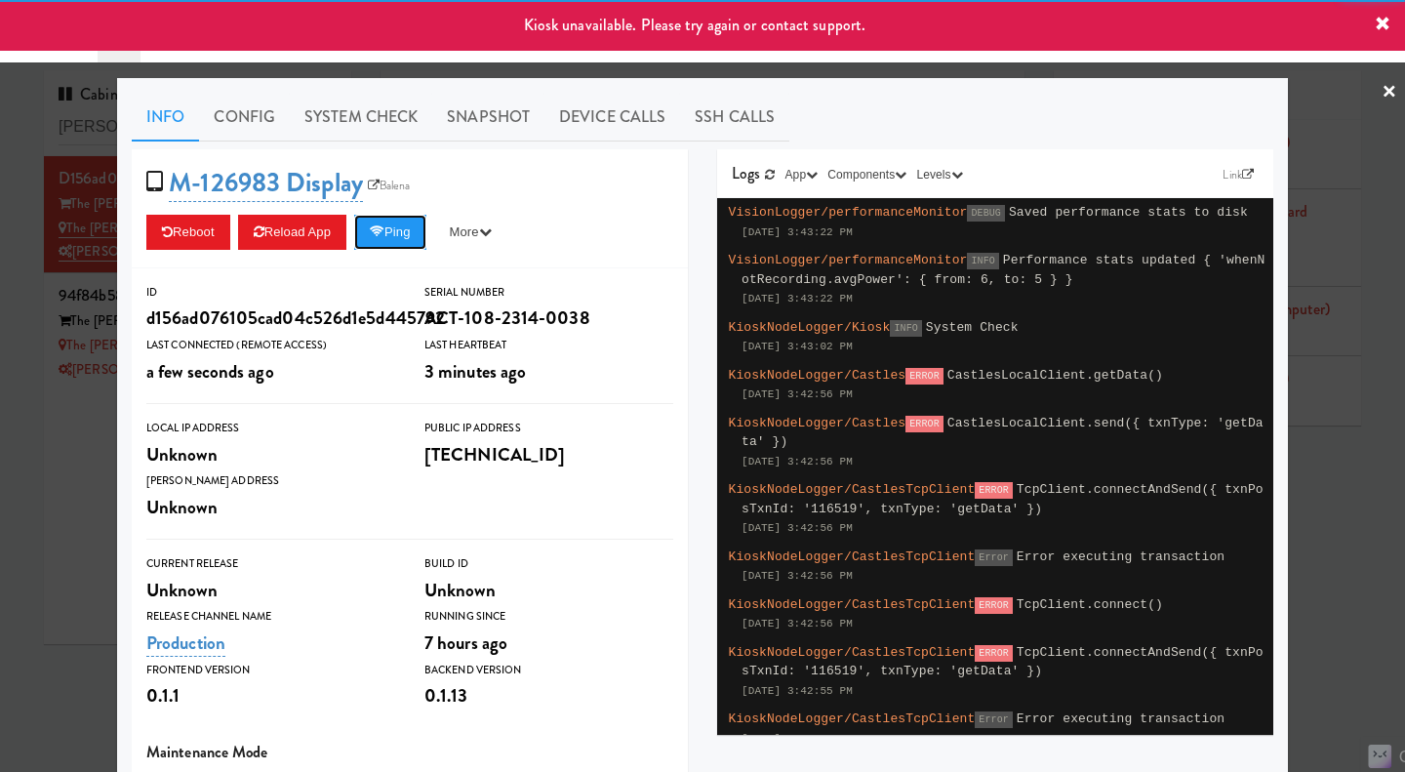
click at [406, 227] on button "Ping" at bounding box center [390, 232] width 72 height 35
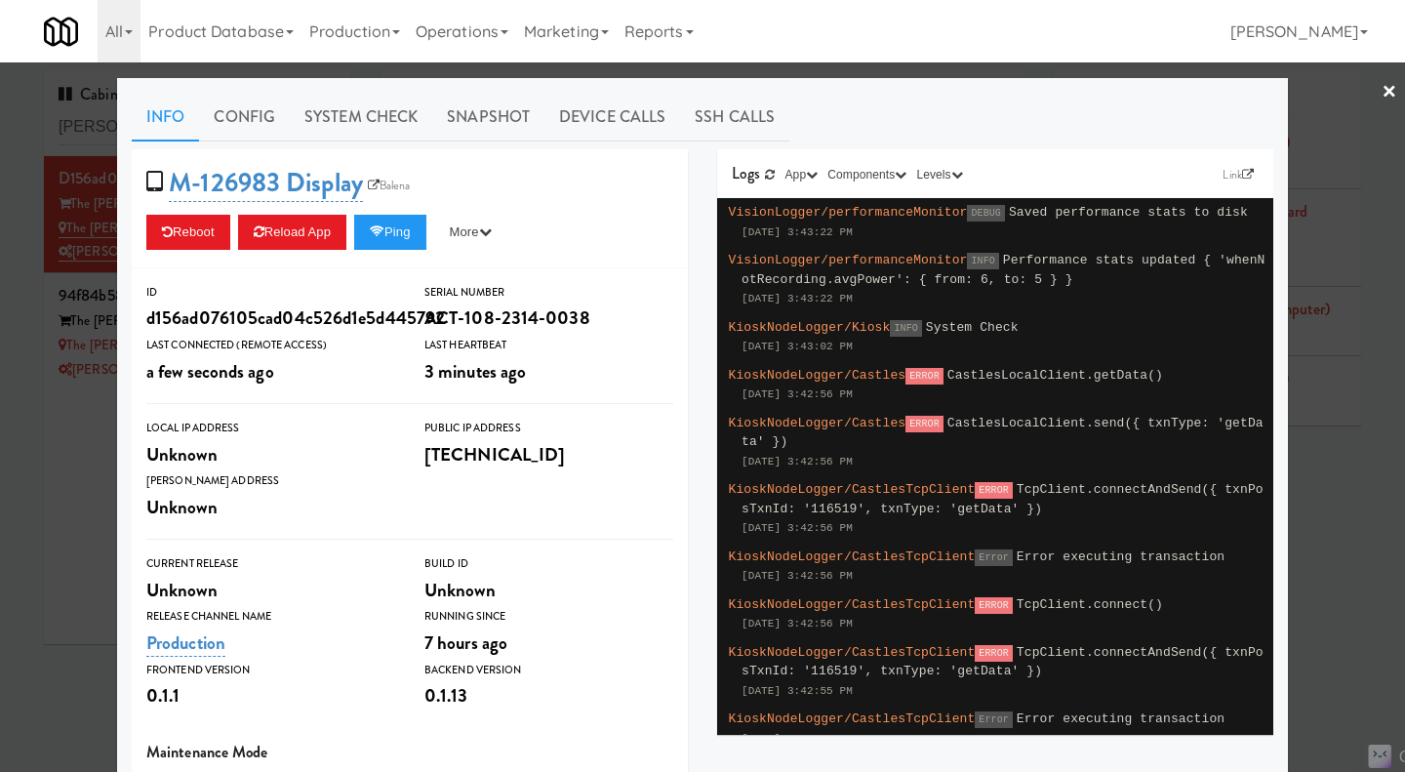
click at [610, 116] on link "Device Calls" at bounding box center [613, 117] width 136 height 49
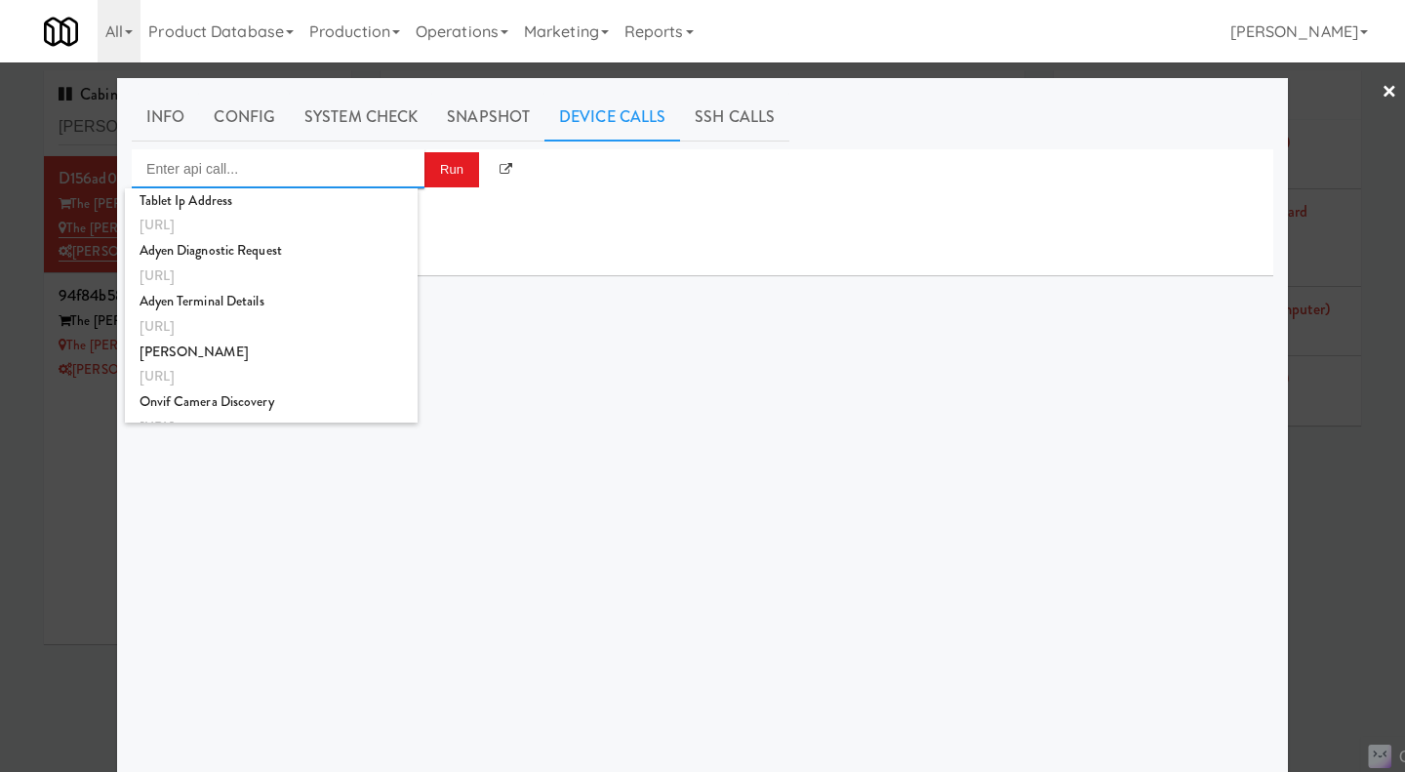
click at [263, 177] on input "Enter api call..." at bounding box center [278, 168] width 293 height 39
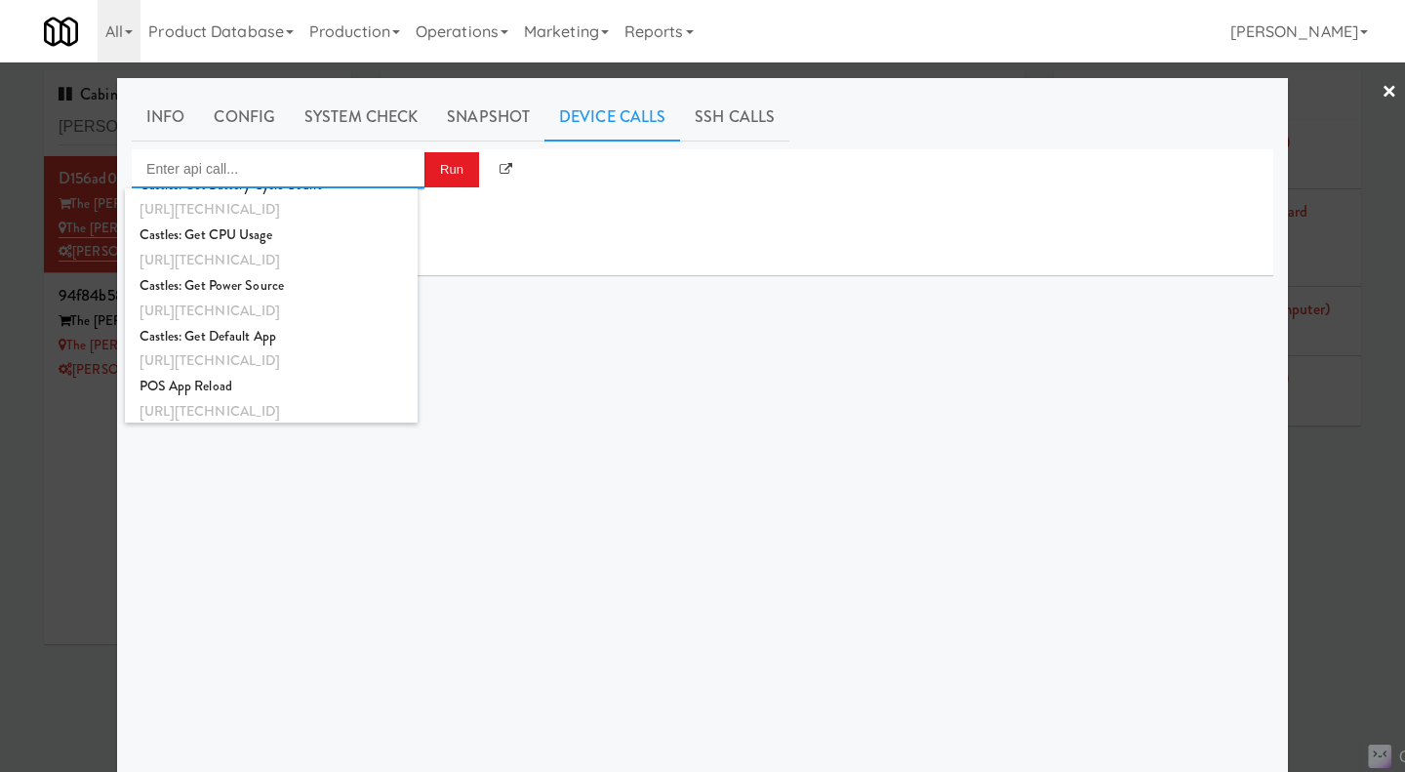
scroll to position [1948, 0]
click at [259, 390] on div "POS App Reload" at bounding box center [272, 381] width 264 height 25
type input "POS App Reload"
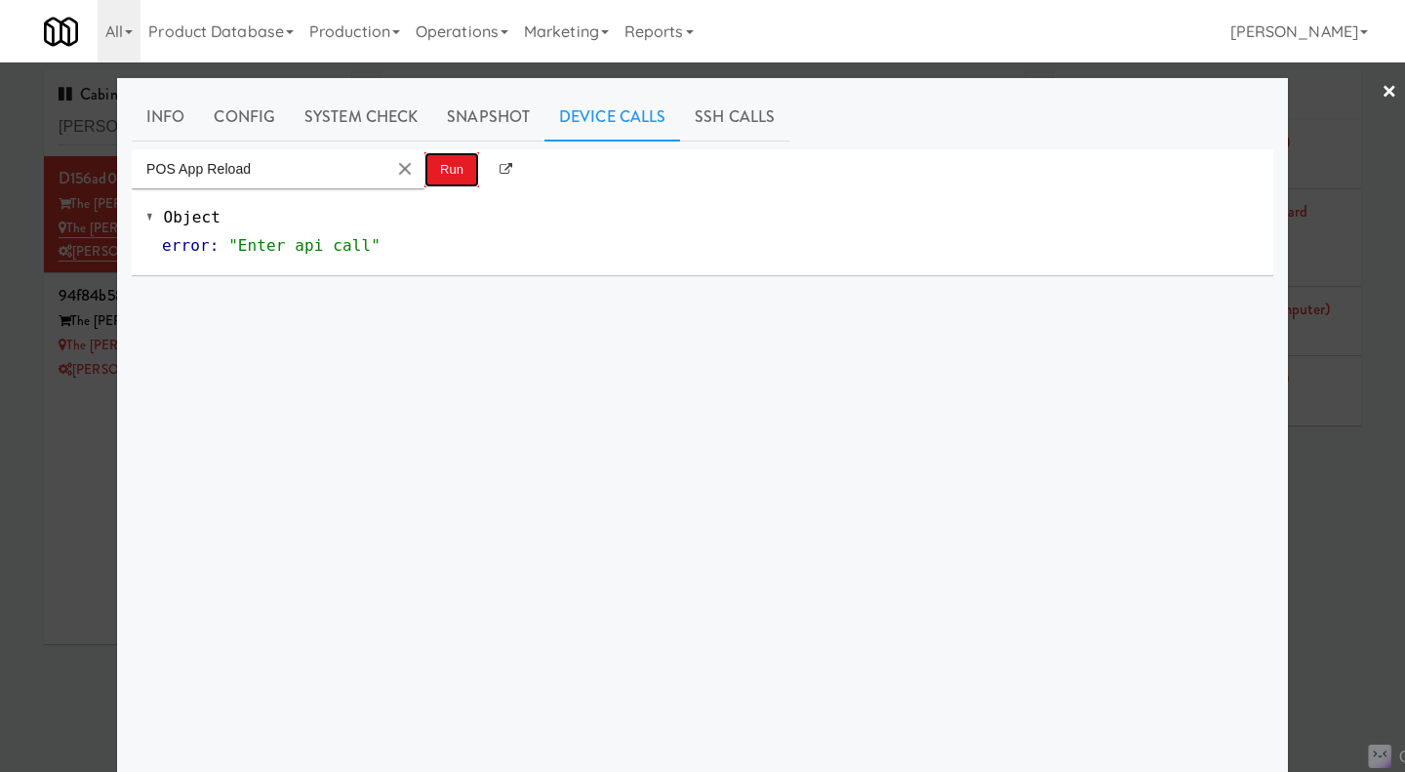
click at [455, 172] on button "Run" at bounding box center [452, 169] width 55 height 35
click at [400, 171] on button "Clear Input" at bounding box center [404, 168] width 29 height 29
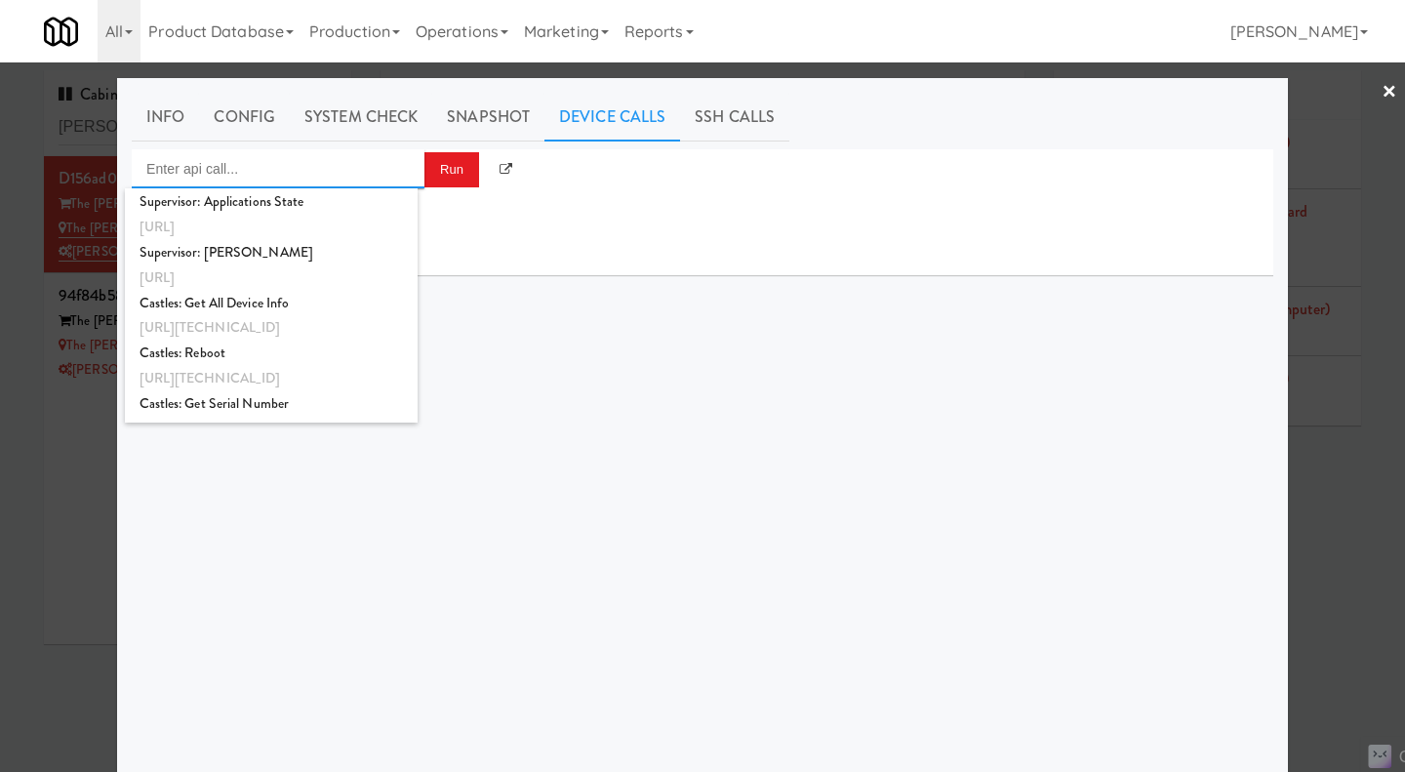
scroll to position [1509, 0]
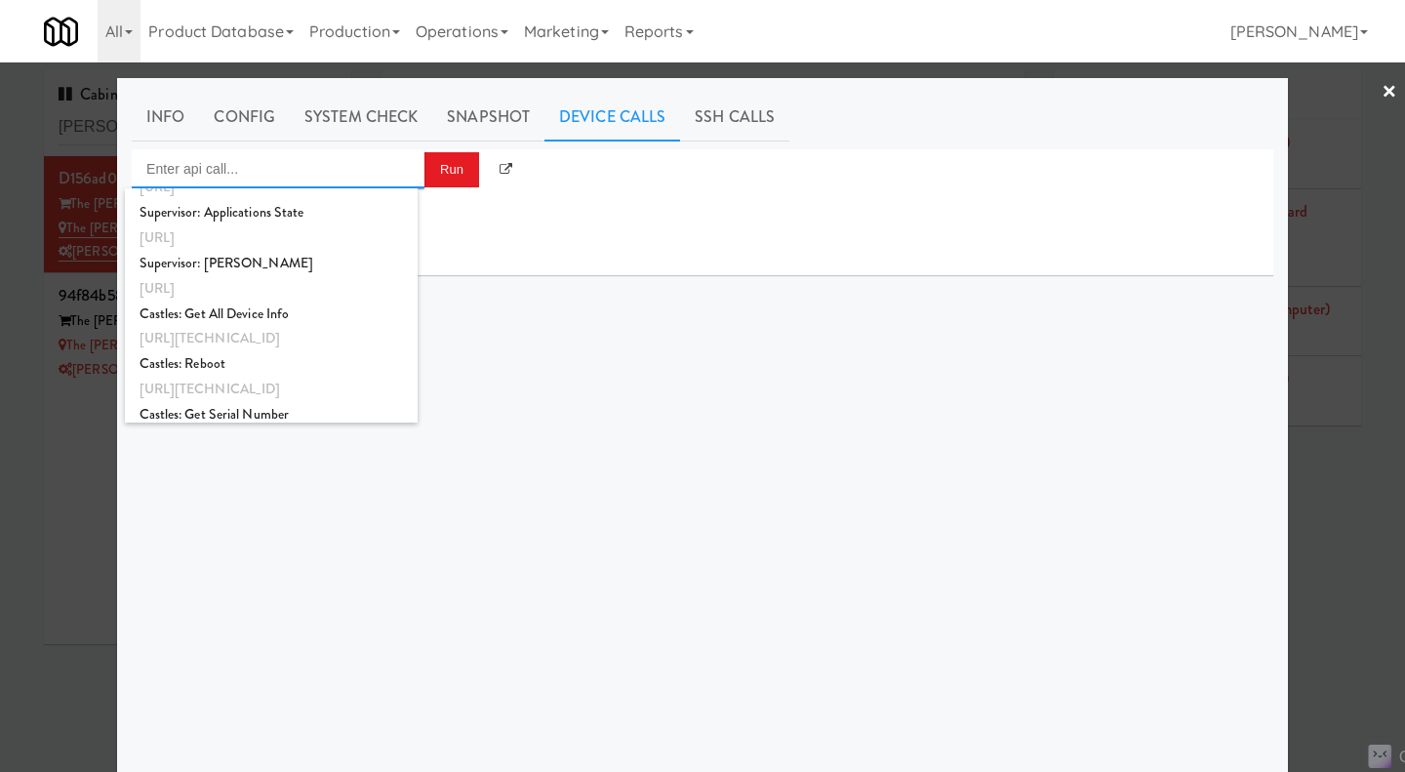
click at [217, 369] on div "Castles: Reboot" at bounding box center [272, 363] width 264 height 25
type input "Castles: Reboot"
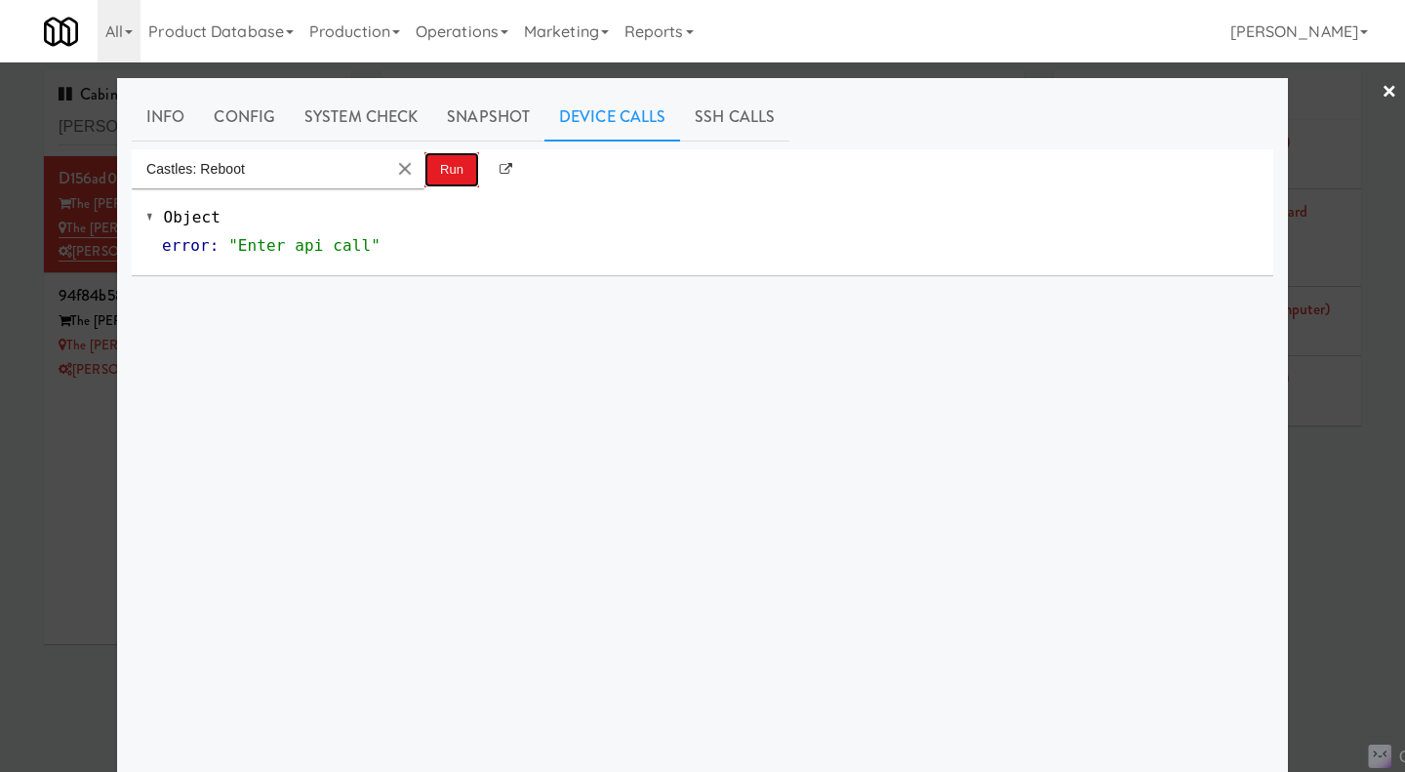
click at [452, 175] on button "Run" at bounding box center [452, 169] width 55 height 35
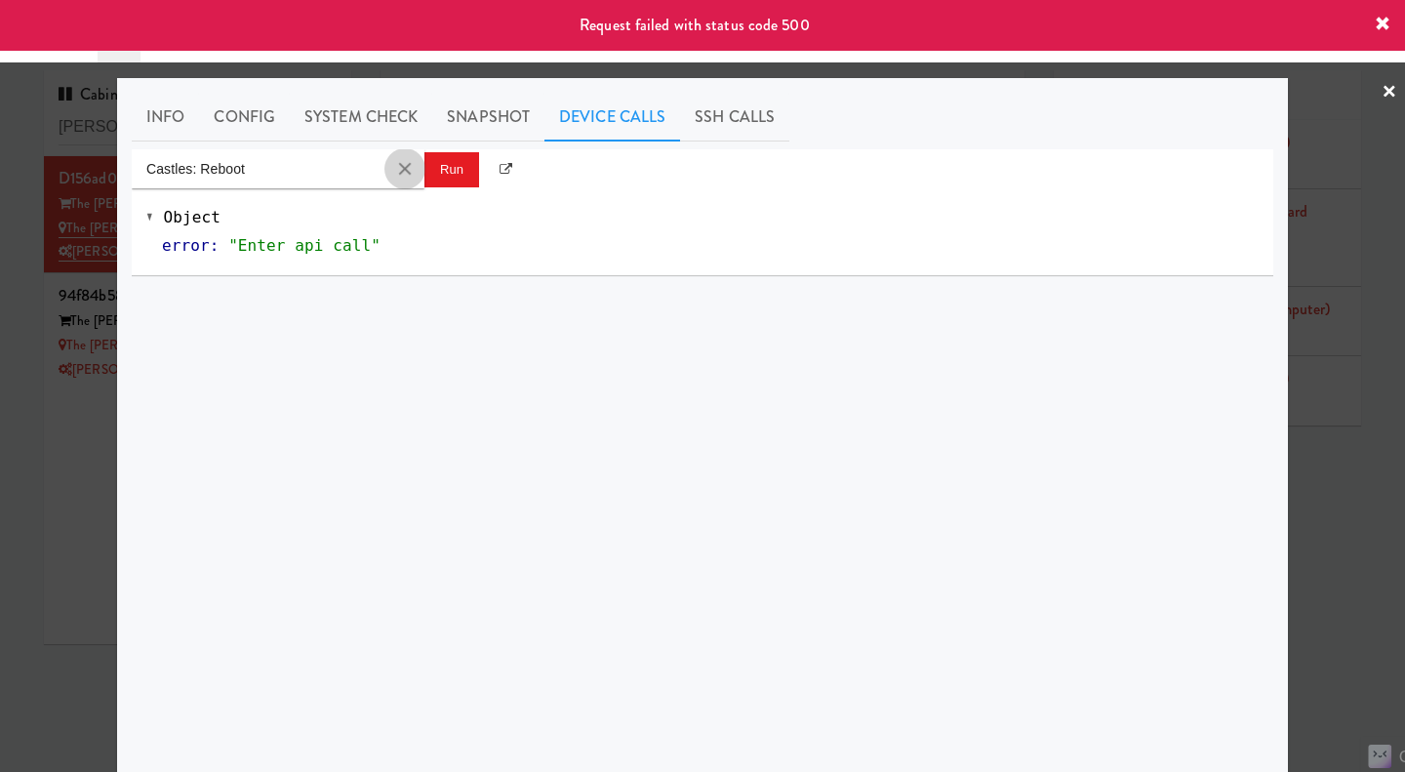
click at [396, 169] on button "Clear Input" at bounding box center [404, 168] width 29 height 29
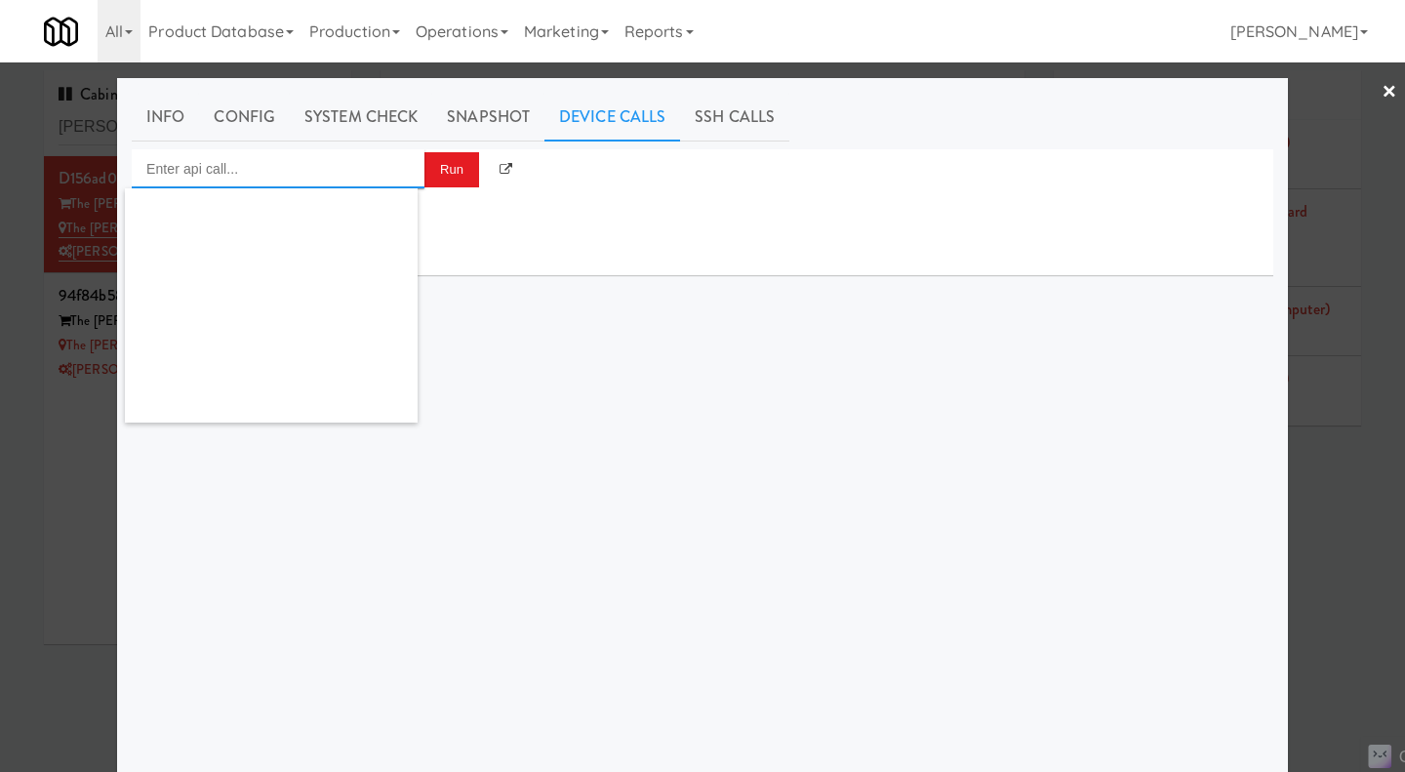
scroll to position [0, 0]
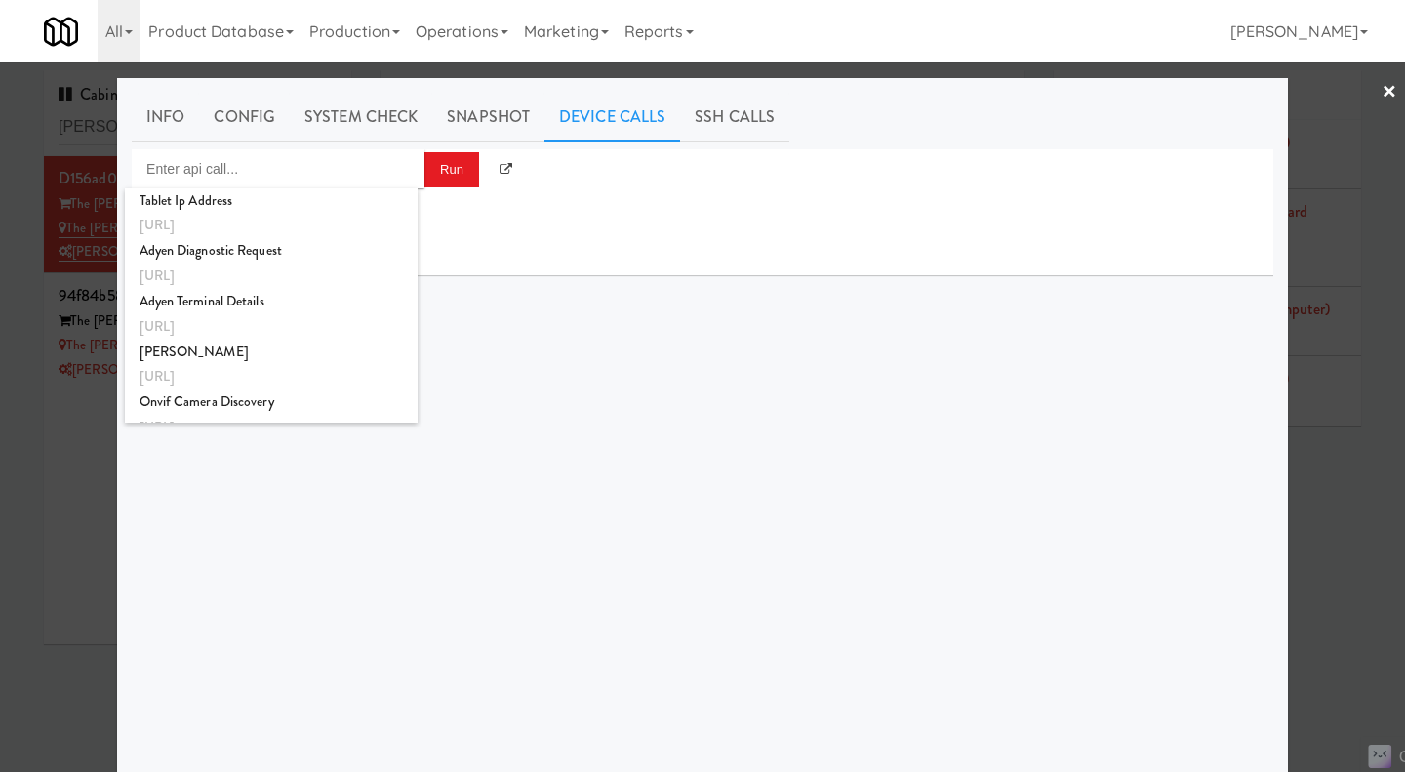
click at [711, 132] on link "SSH Calls" at bounding box center [734, 117] width 109 height 49
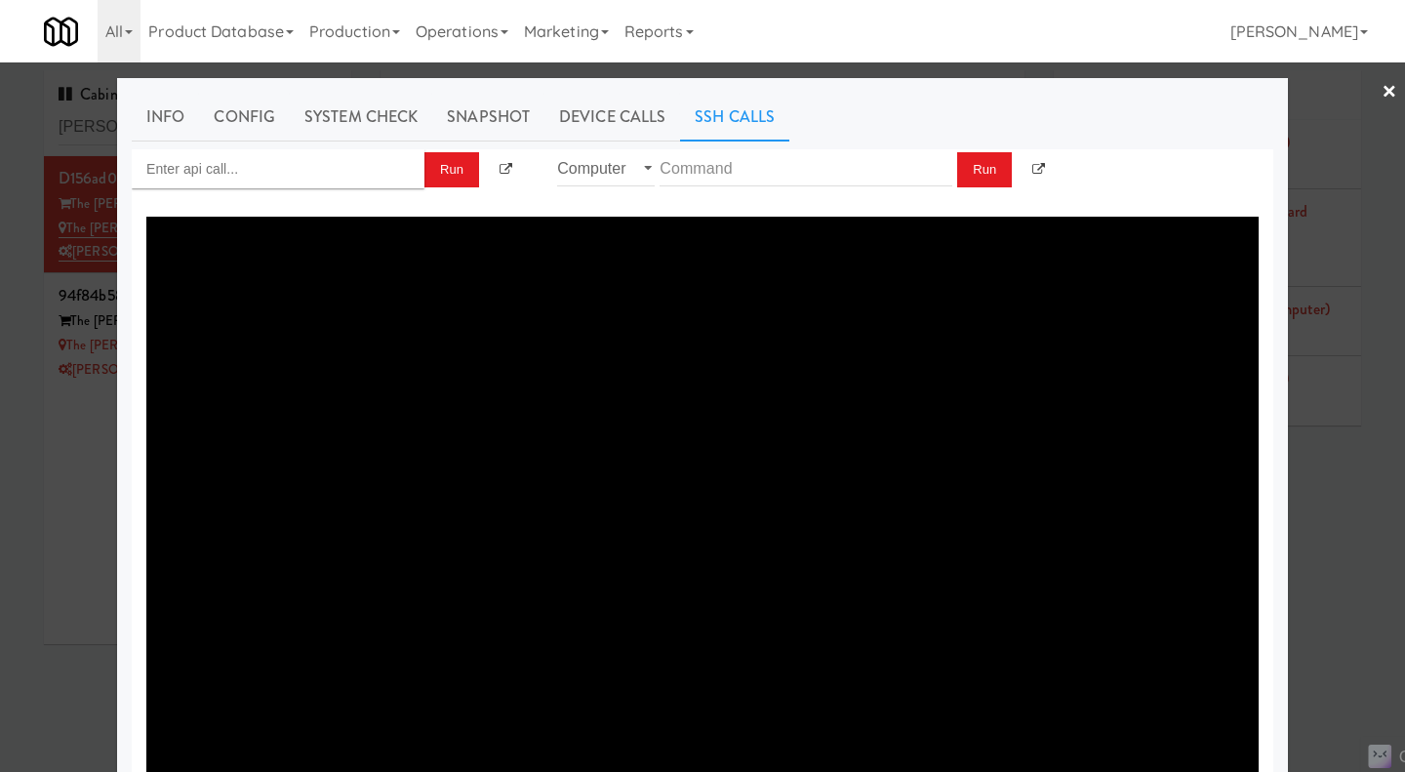
drag, startPoint x: 1382, startPoint y: 548, endPoint x: 1258, endPoint y: 481, distance: 140.6
click at [1380, 548] on div at bounding box center [702, 386] width 1405 height 772
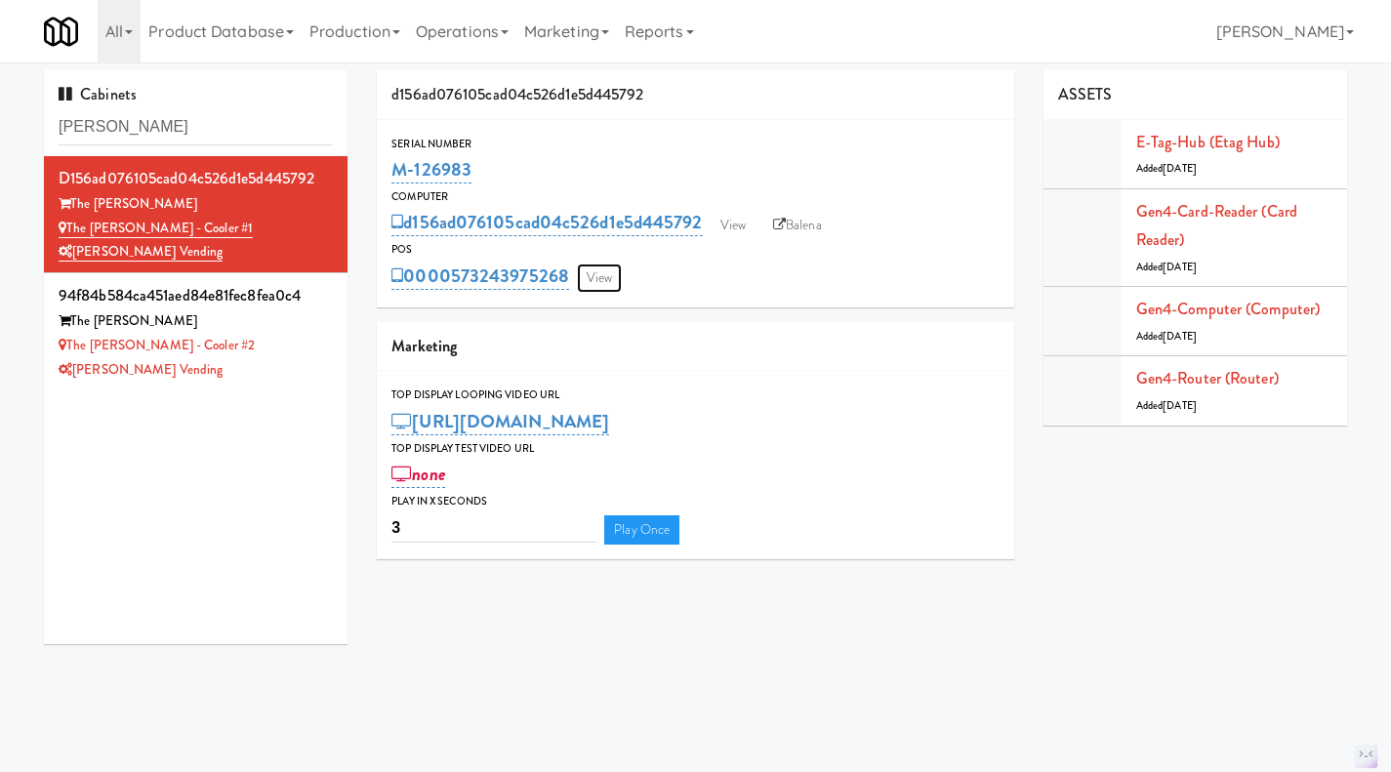
click at [598, 269] on link "View" at bounding box center [599, 278] width 45 height 29
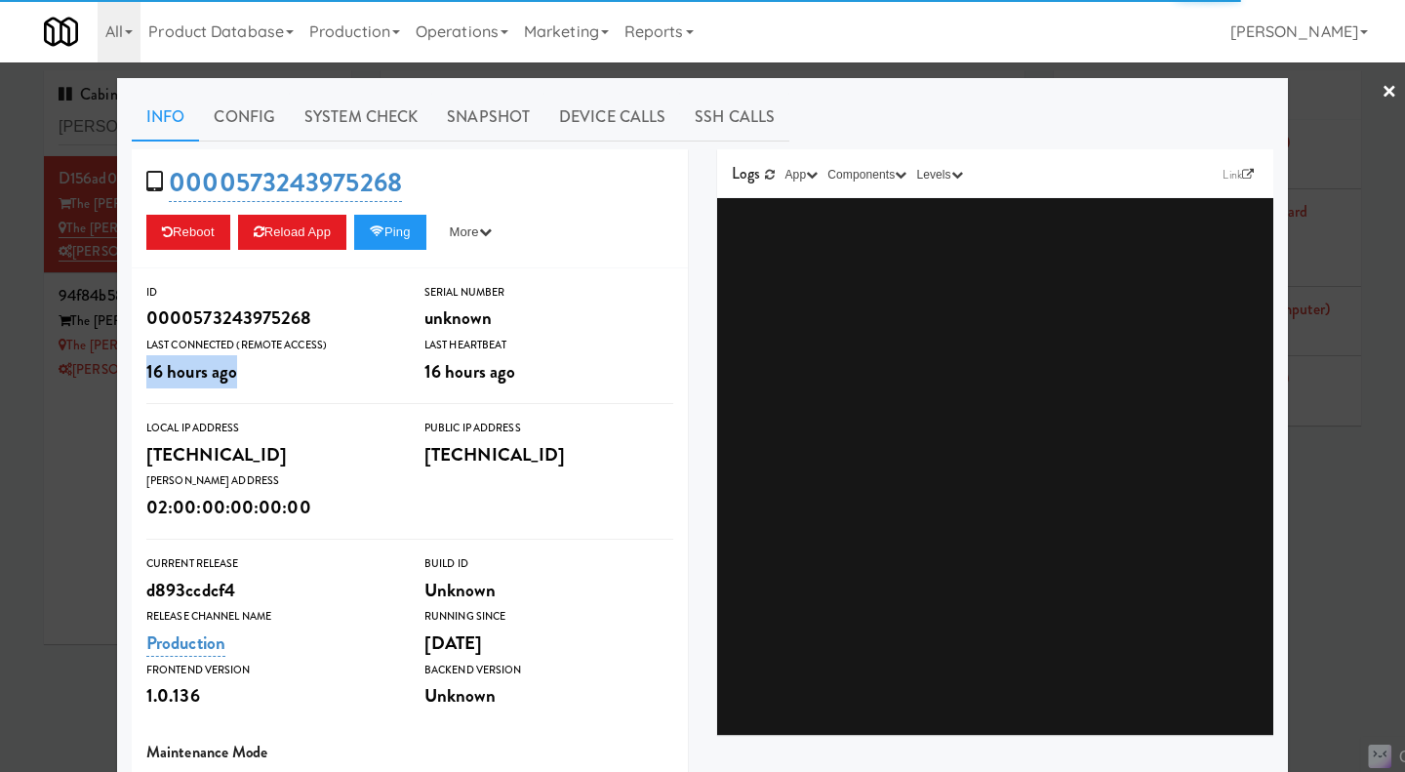
drag, startPoint x: 139, startPoint y: 373, endPoint x: 232, endPoint y: 375, distance: 93.7
click at [232, 375] on div "Last Connected (Remote Access) 16 hours ago" at bounding box center [271, 362] width 278 height 53
click at [61, 531] on div at bounding box center [702, 386] width 1405 height 772
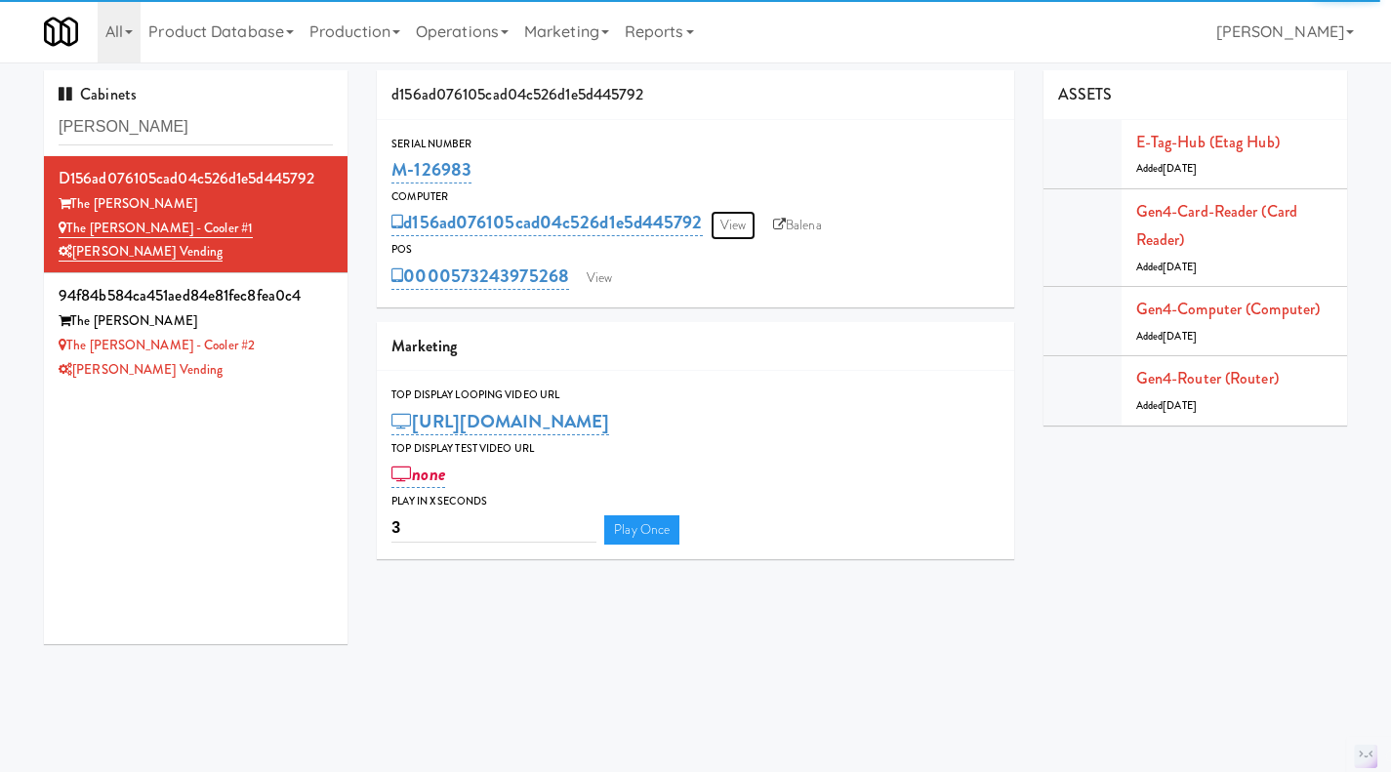
click at [744, 231] on link "View" at bounding box center [732, 225] width 45 height 29
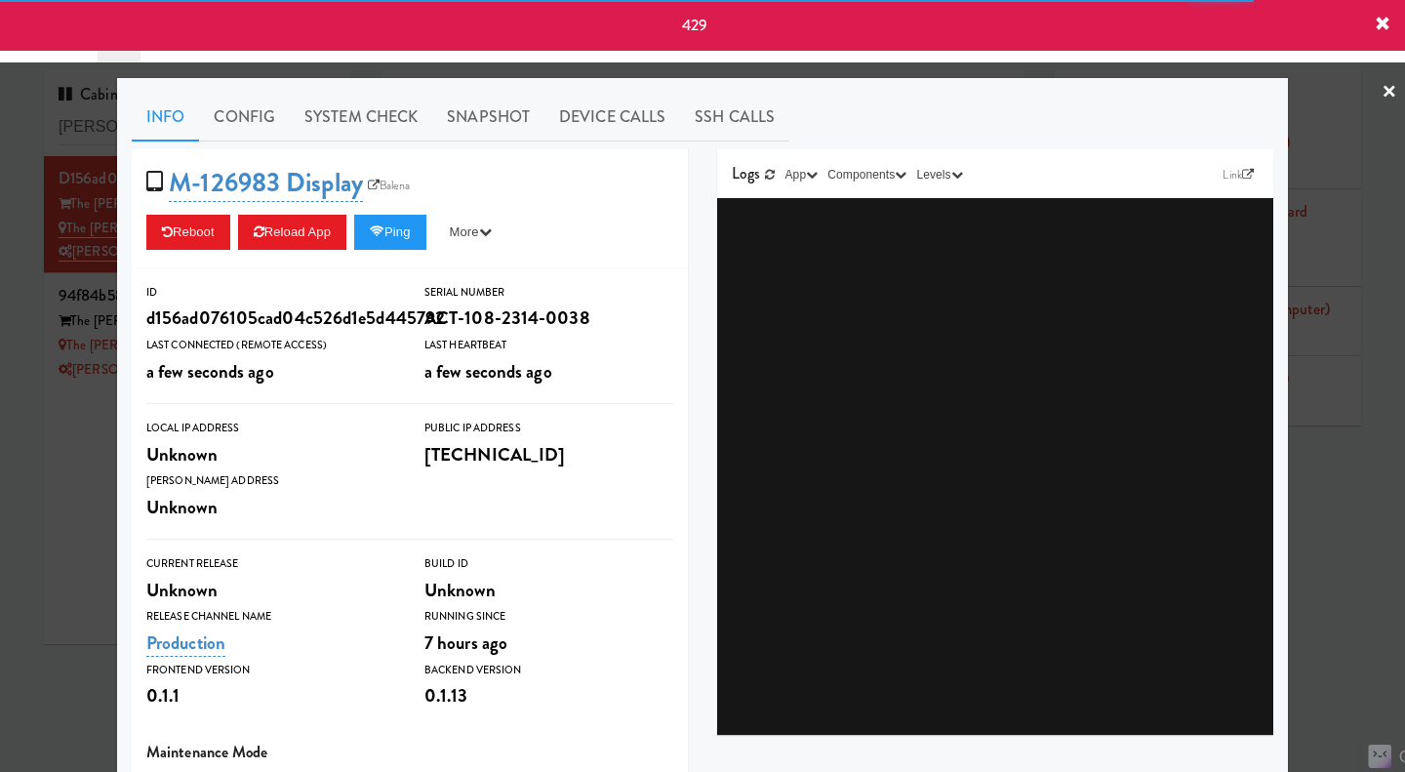
click at [751, 108] on link "SSH Calls" at bounding box center [734, 117] width 109 height 49
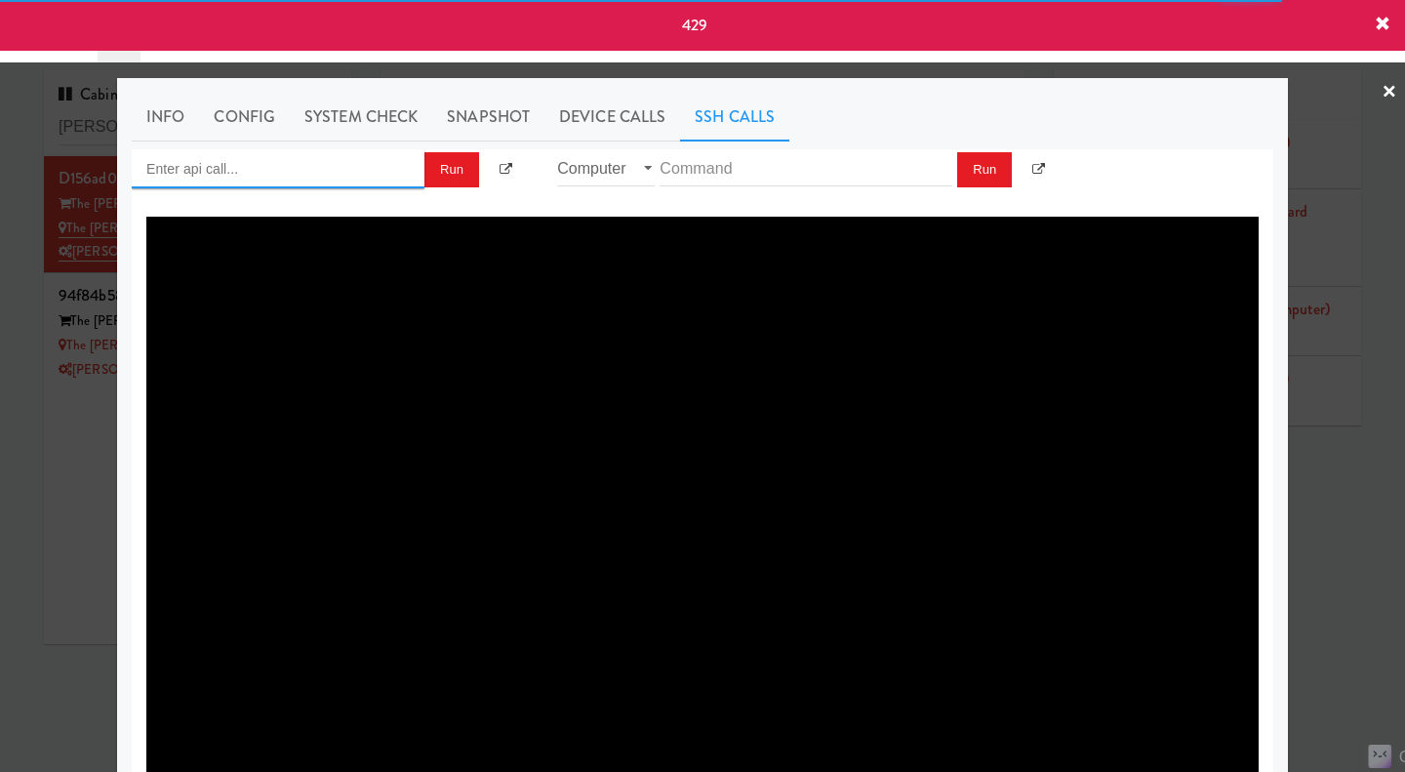
click at [288, 172] on input "Enter api call..." at bounding box center [278, 168] width 293 height 39
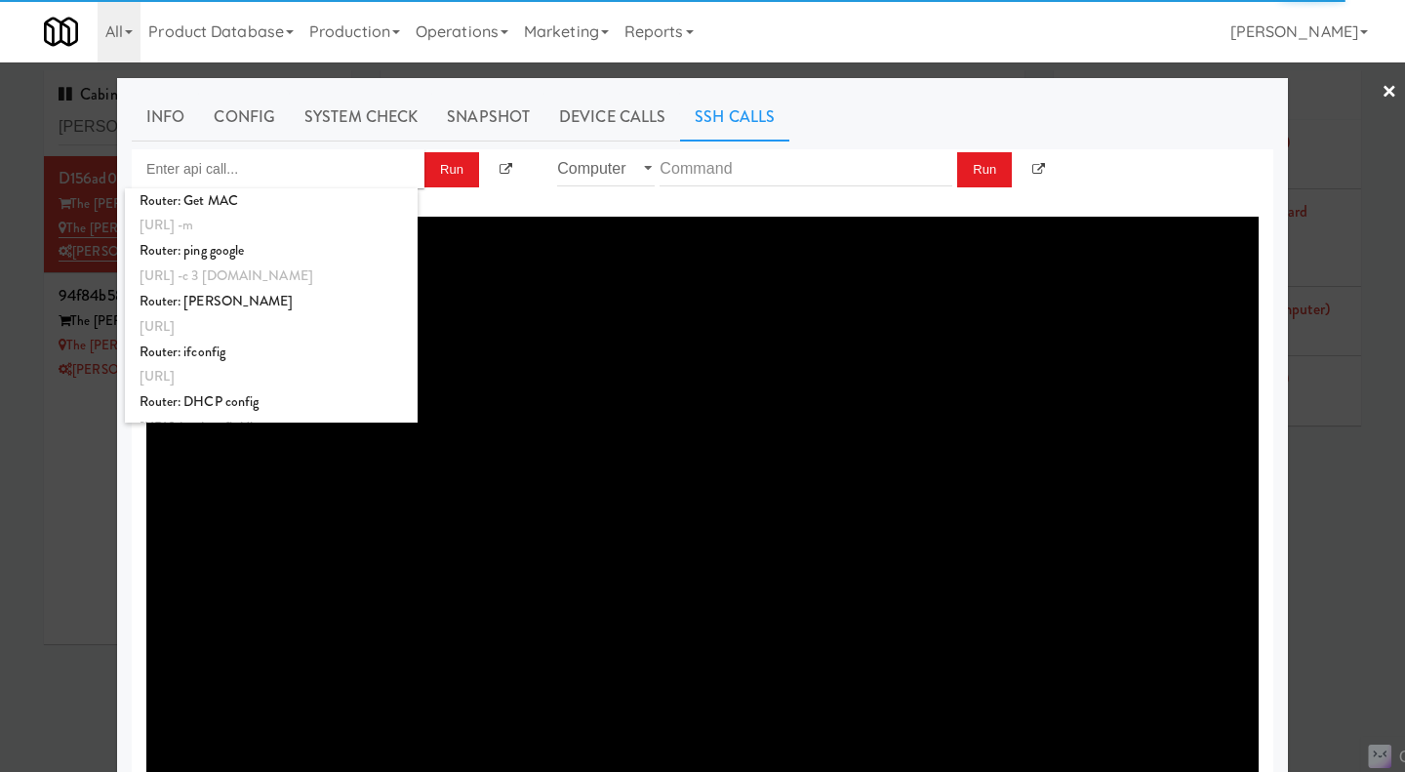
click at [607, 107] on link "Device Calls" at bounding box center [613, 117] width 136 height 49
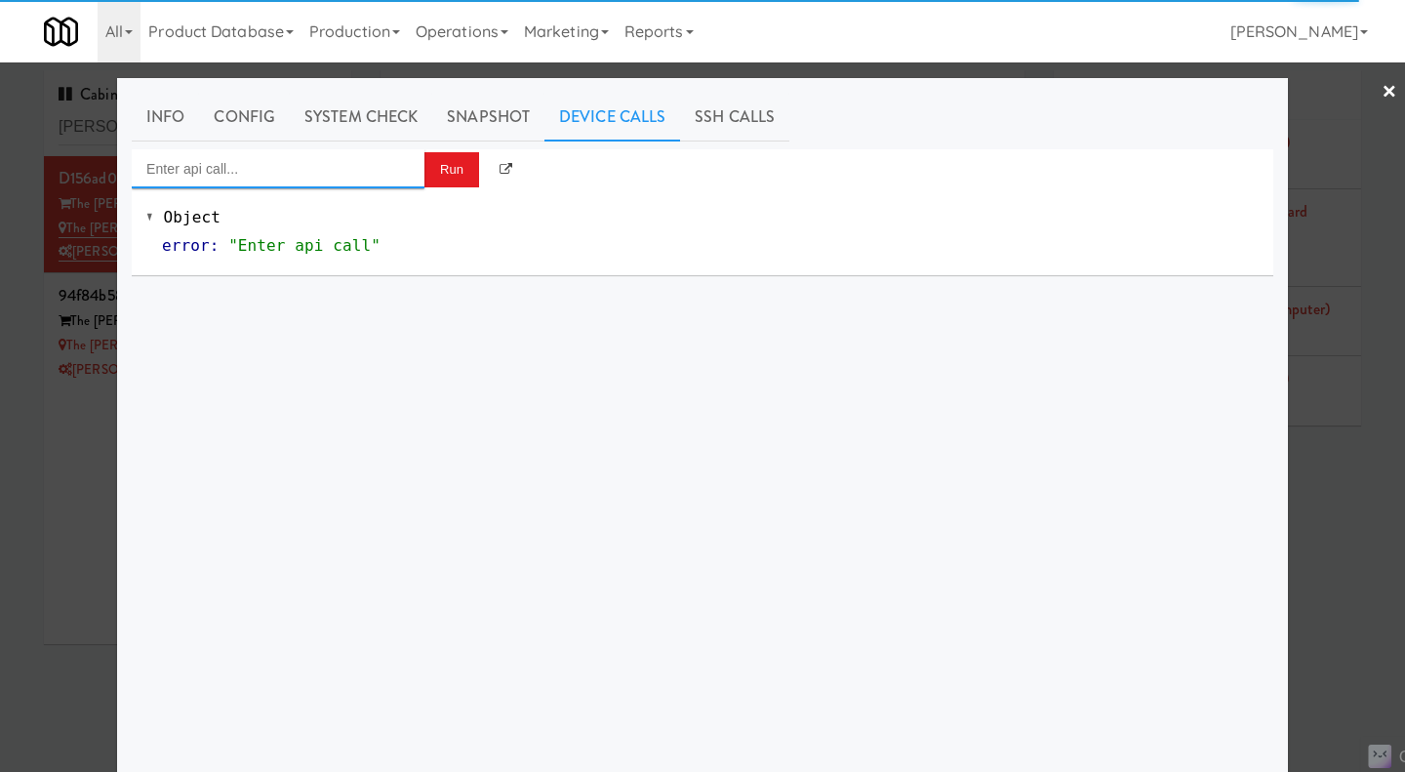
click at [247, 167] on input "Enter api call..." at bounding box center [278, 168] width 293 height 39
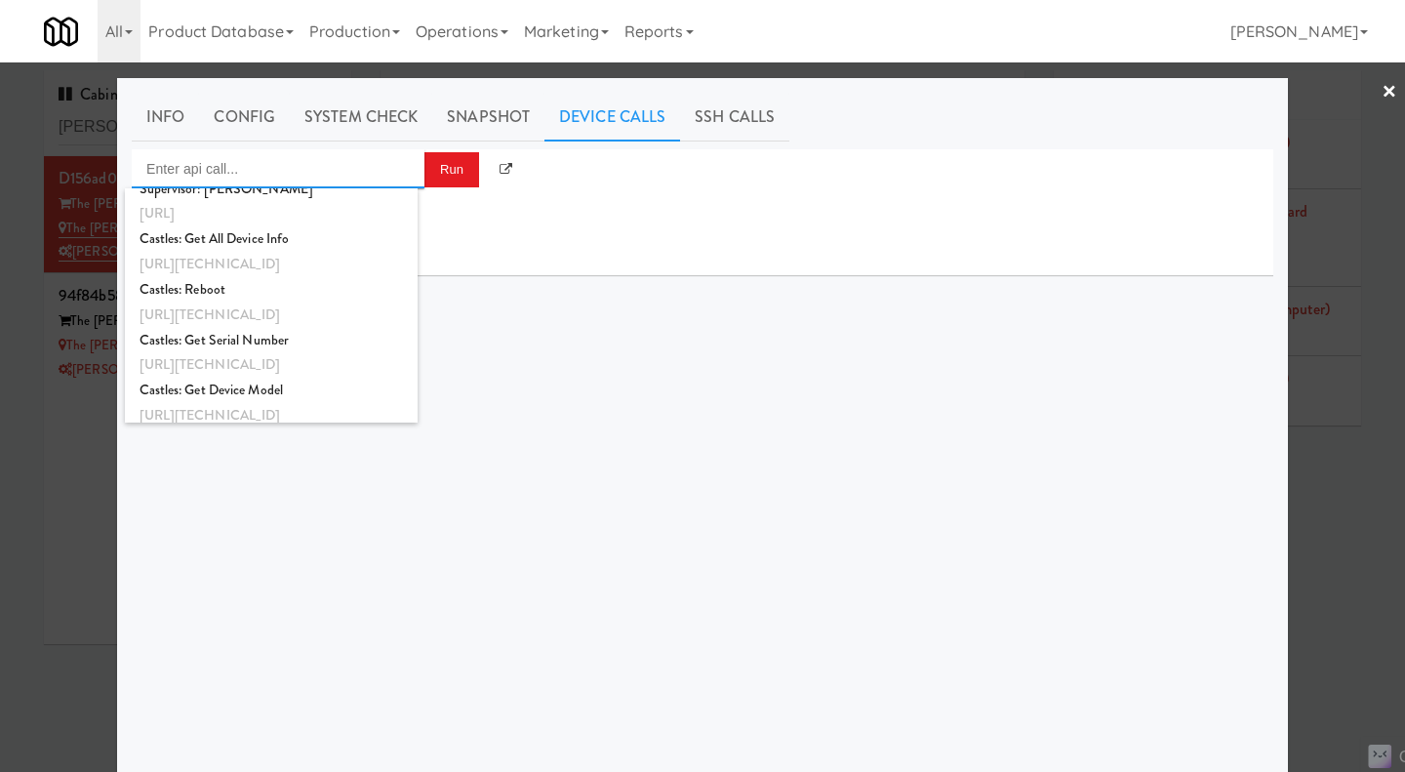
scroll to position [1498, 0]
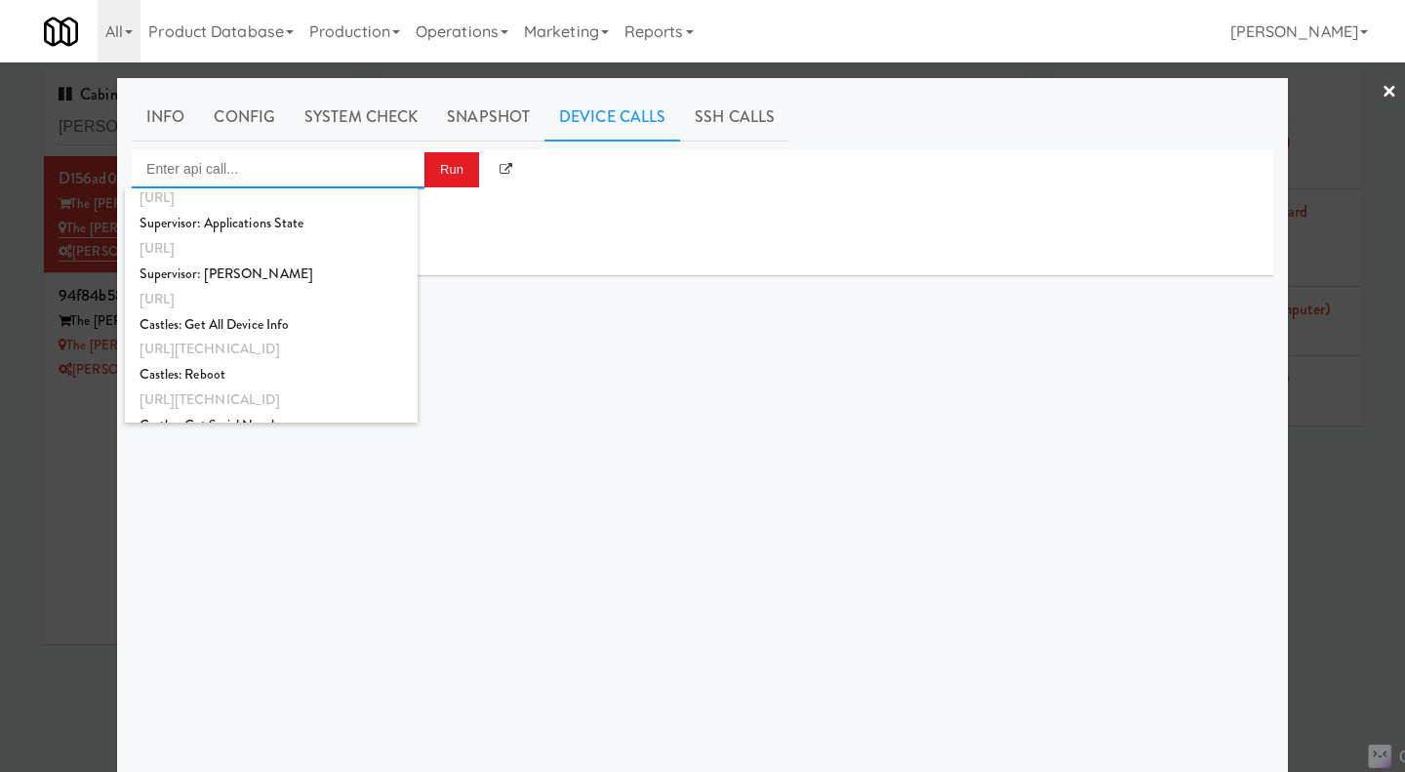
click at [214, 385] on div "Castles: Reboot" at bounding box center [272, 374] width 264 height 25
type input "Castles: Reboot"
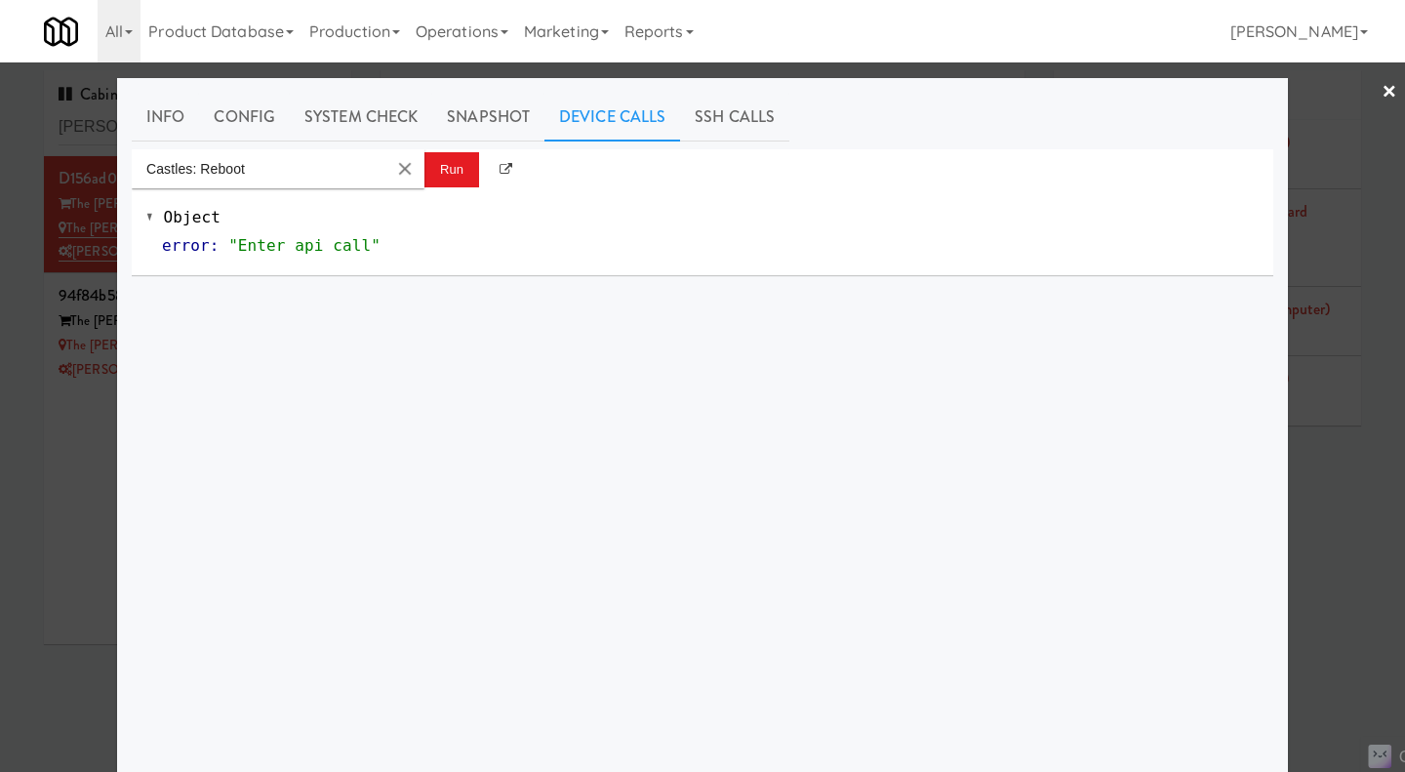
click at [719, 120] on link "SSH Calls" at bounding box center [734, 117] width 109 height 49
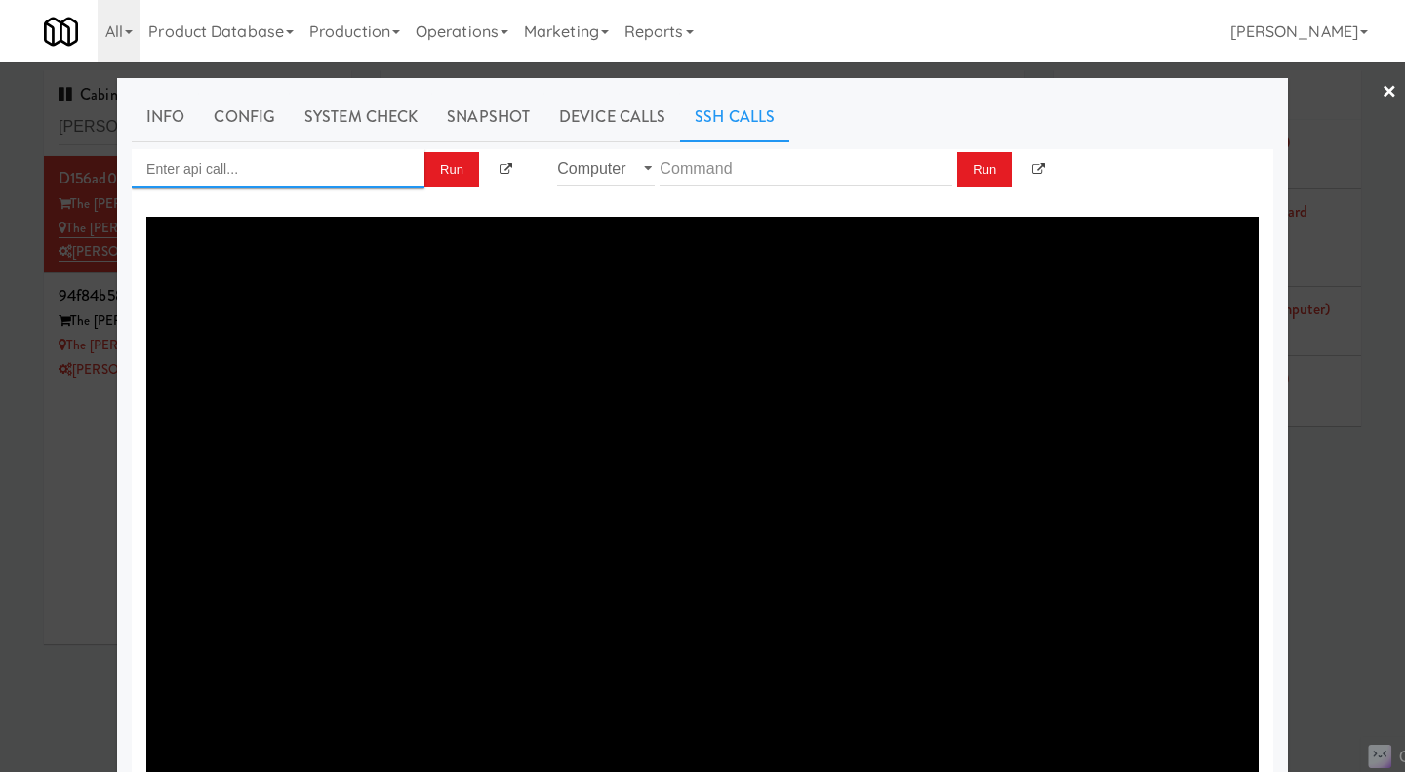
click at [187, 175] on input "Enter api call..." at bounding box center [278, 168] width 293 height 39
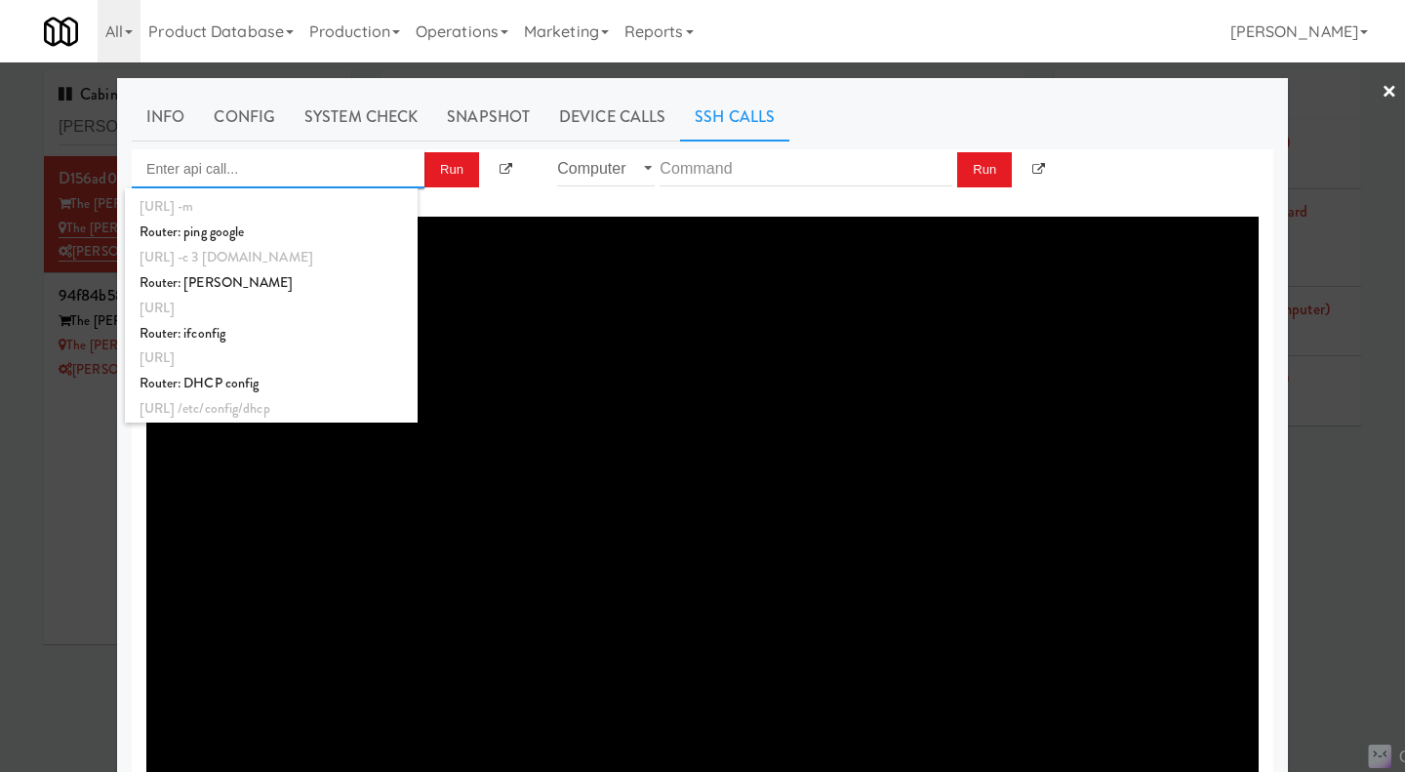
scroll to position [0, 0]
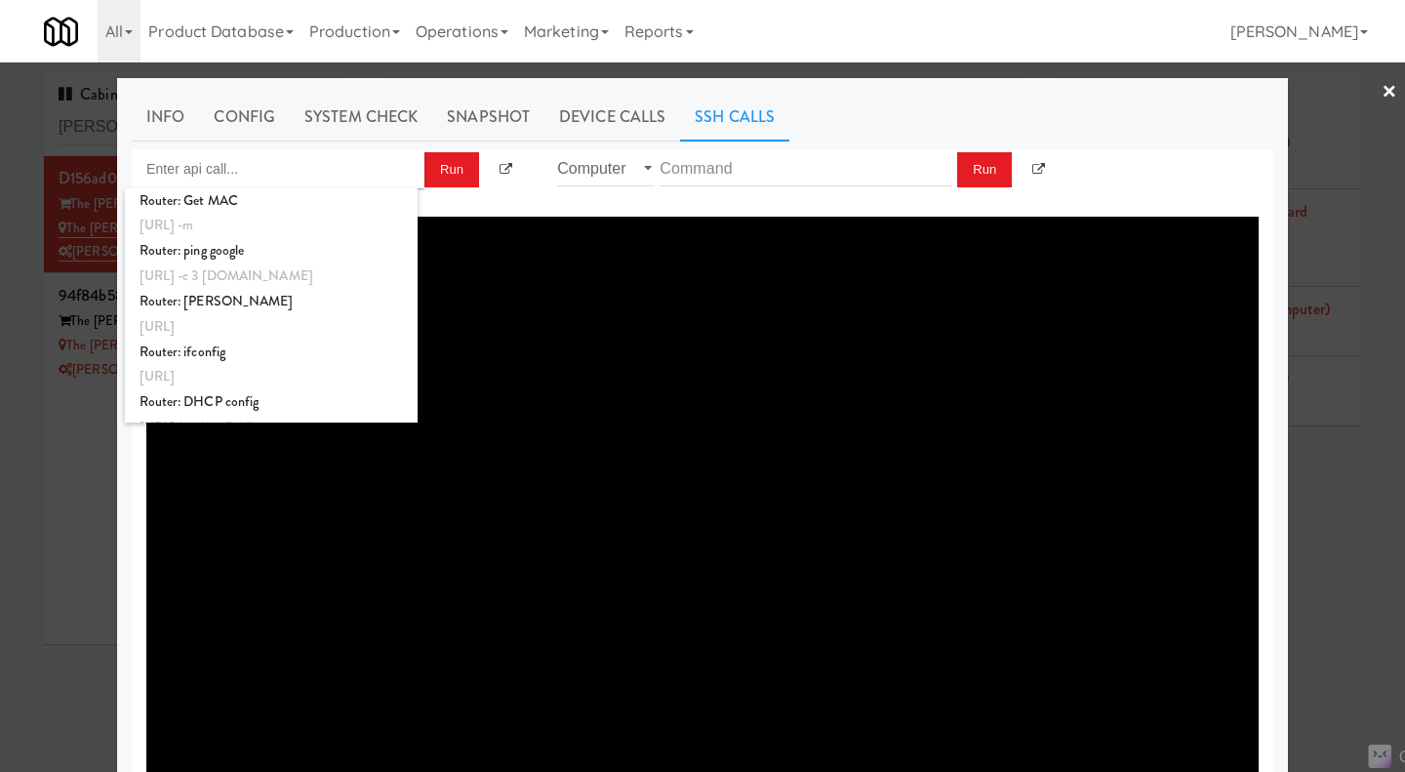
click at [1325, 506] on div at bounding box center [702, 386] width 1405 height 772
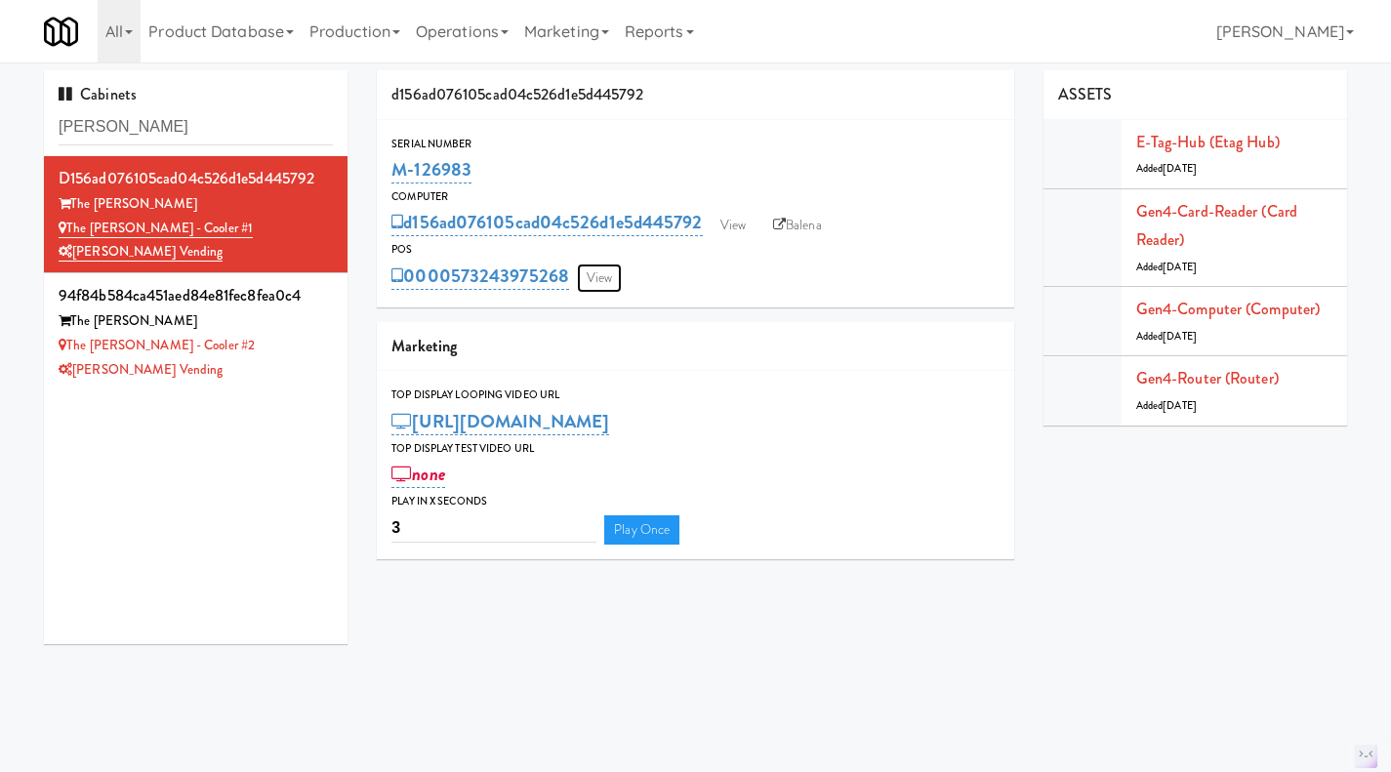
click at [599, 283] on link "View" at bounding box center [599, 278] width 45 height 29
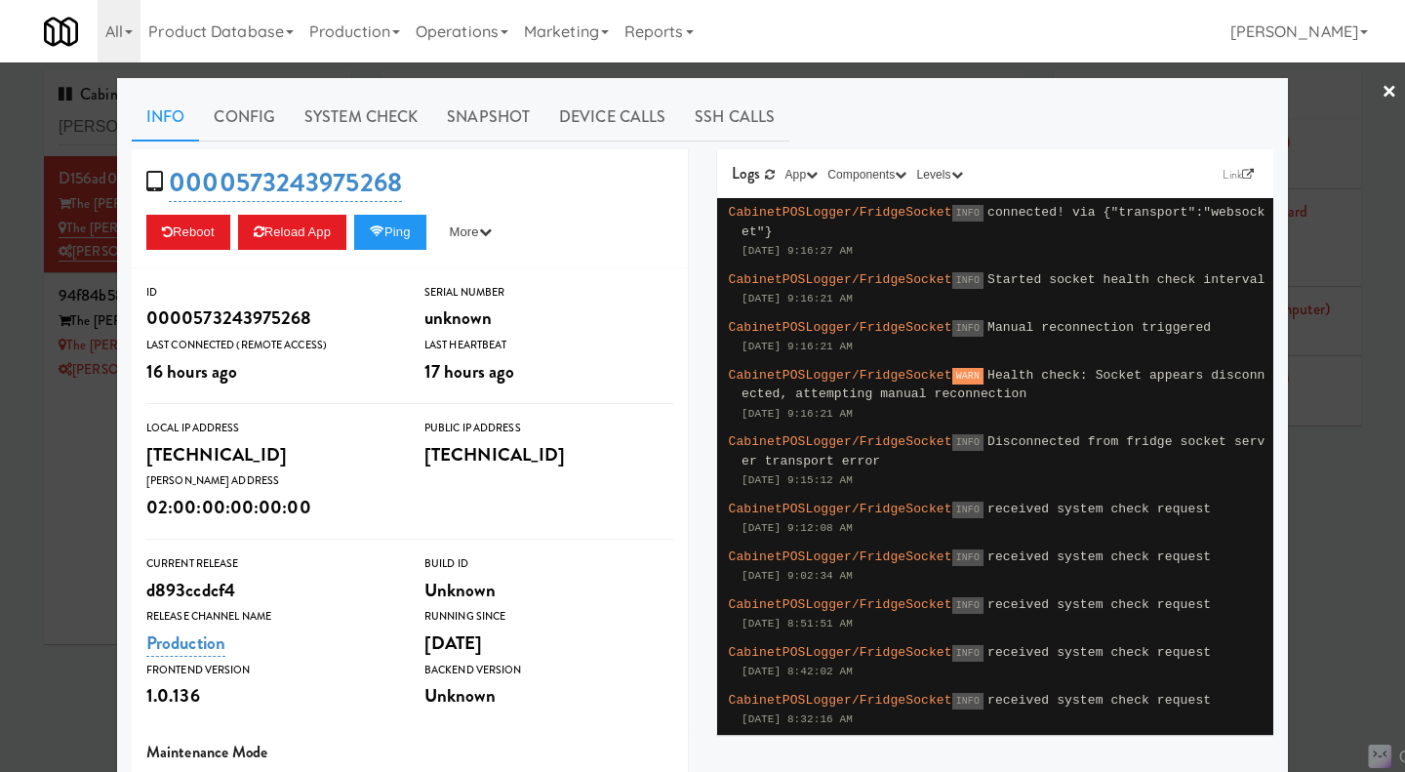
click at [602, 112] on link "Device Calls" at bounding box center [613, 117] width 136 height 49
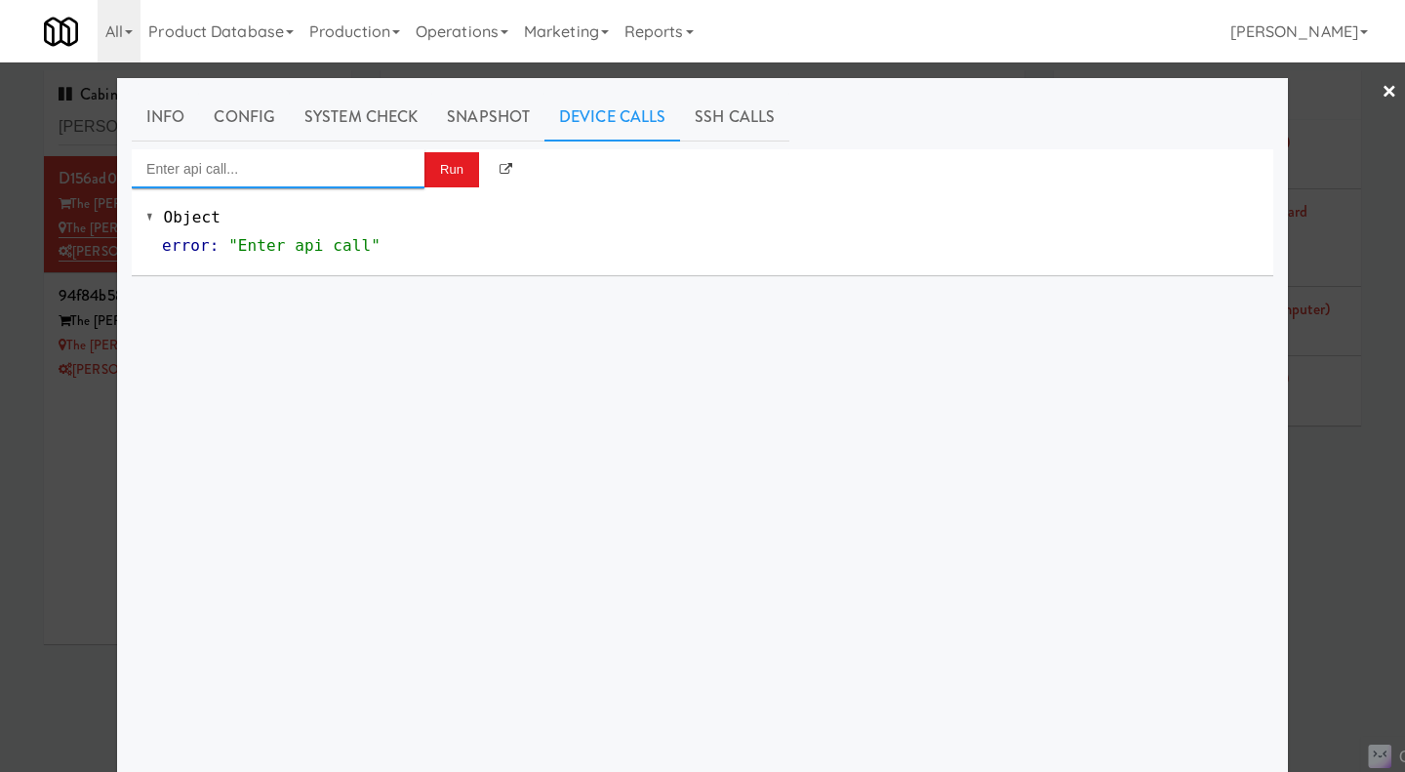
click at [241, 177] on input "Enter api call..." at bounding box center [278, 168] width 293 height 39
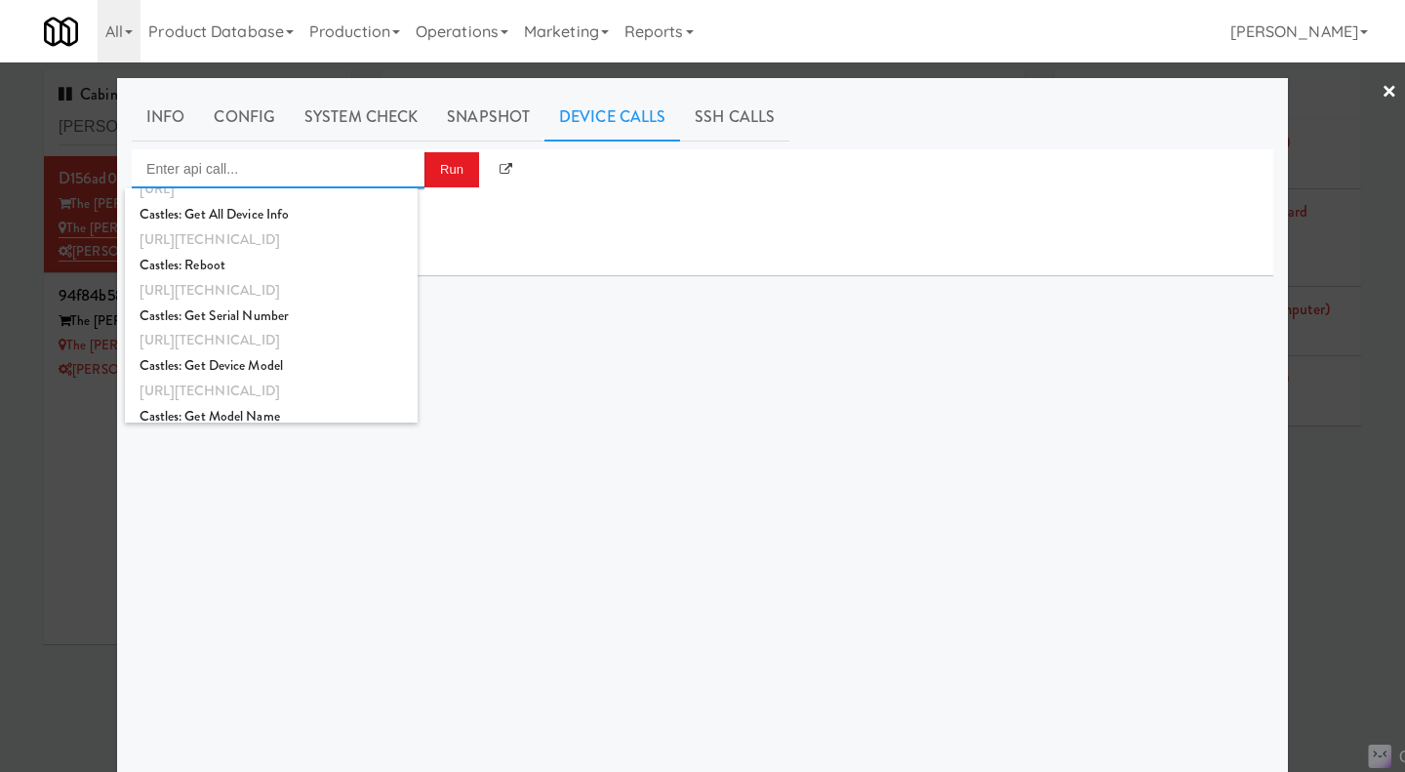
scroll to position [1609, 0]
click at [625, 421] on div "Run Object error : "Enter api call"" at bounding box center [703, 515] width 1142 height 732
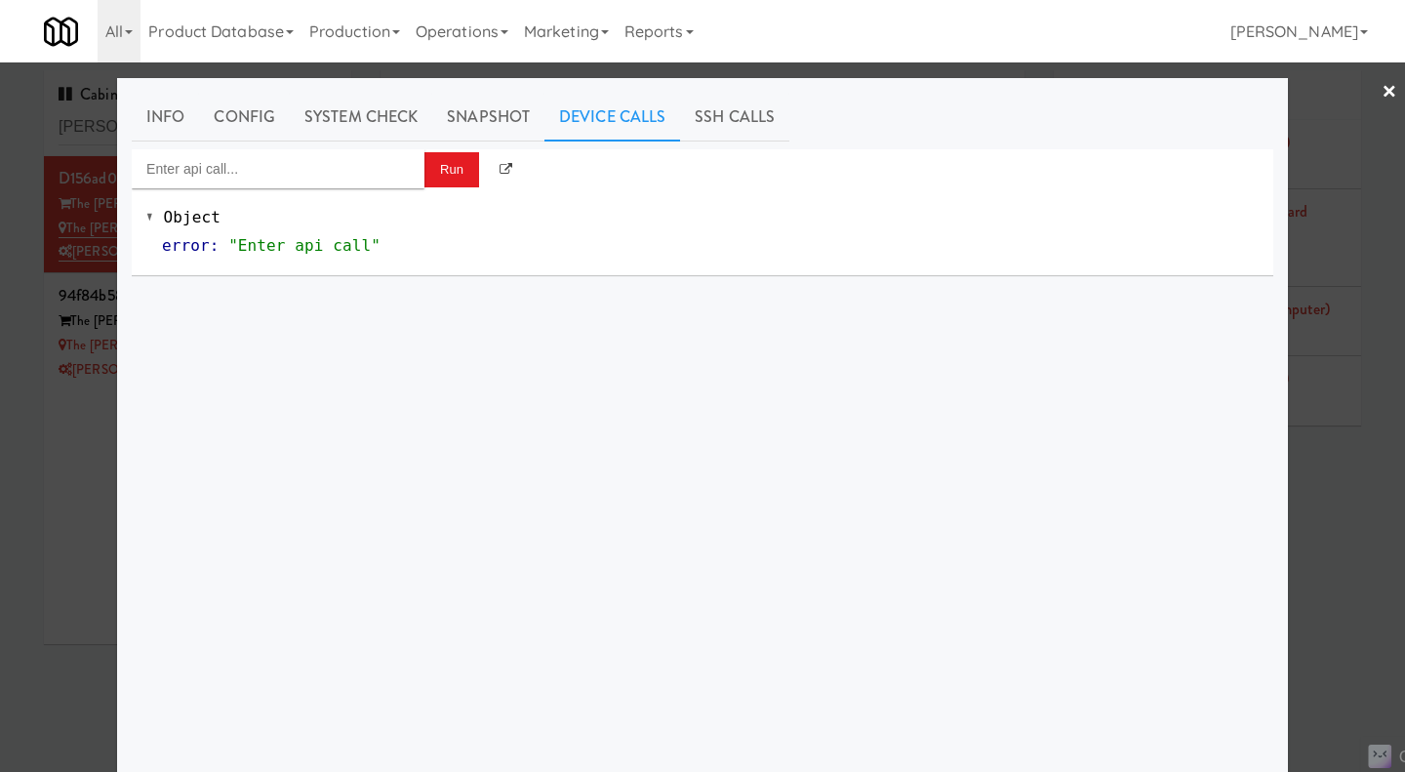
click at [1325, 522] on div at bounding box center [702, 386] width 1405 height 772
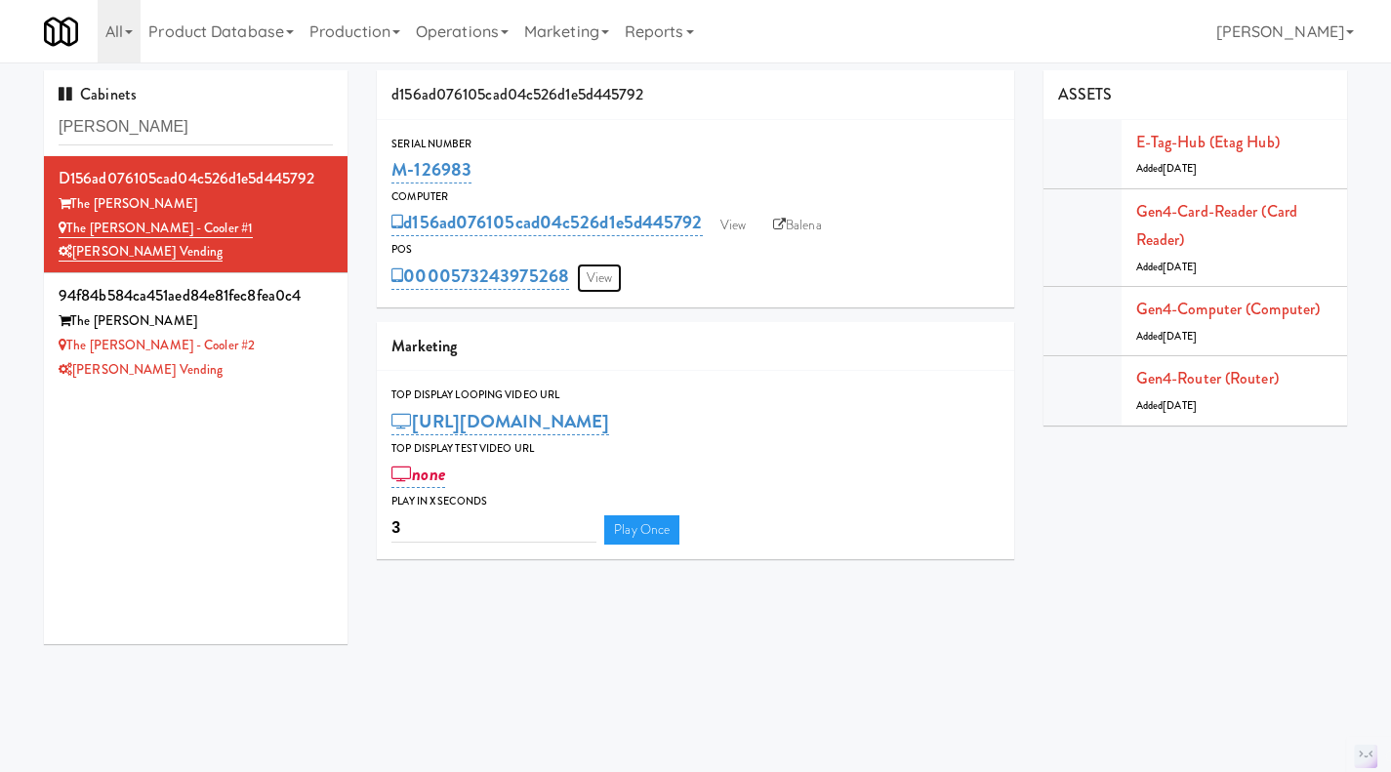
click at [604, 270] on link "View" at bounding box center [599, 278] width 45 height 29
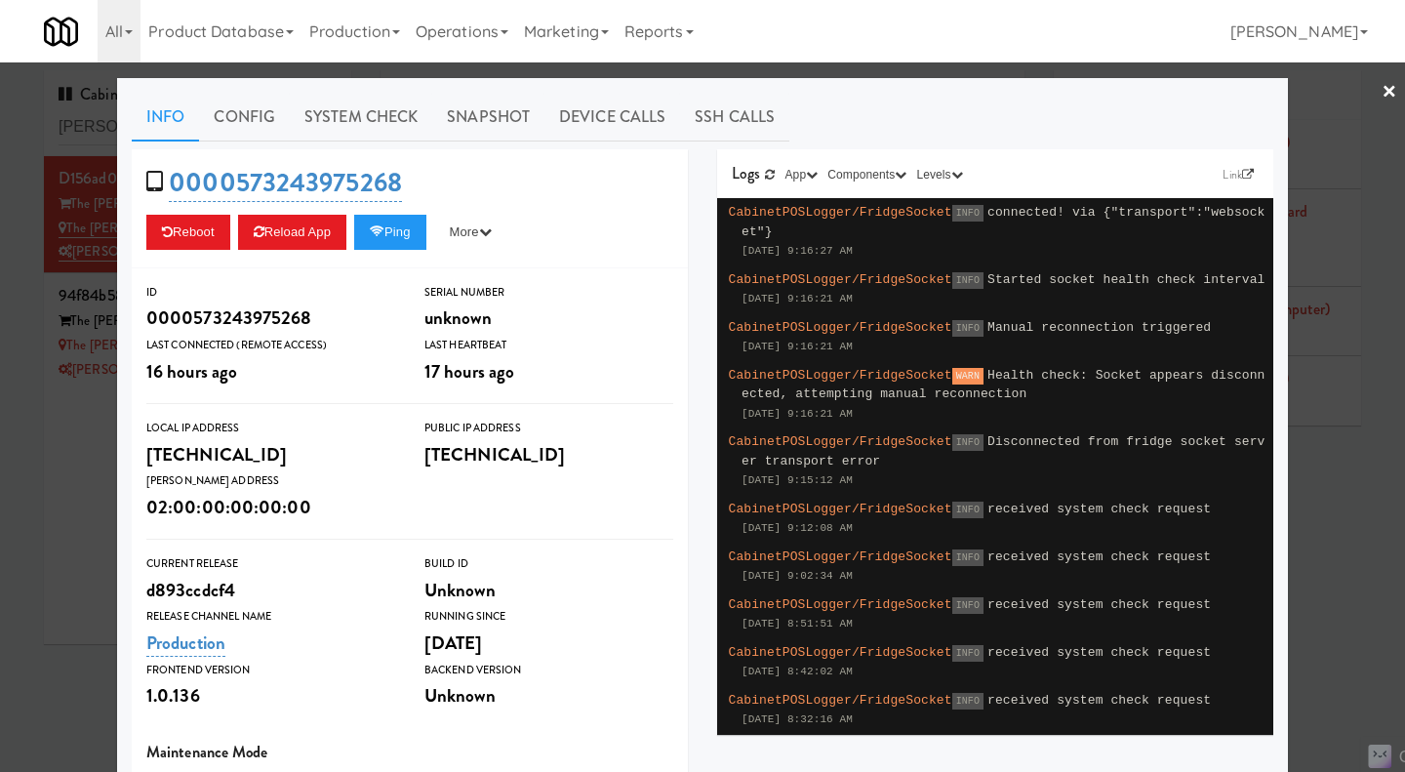
click at [498, 107] on link "Snapshot" at bounding box center [488, 117] width 112 height 49
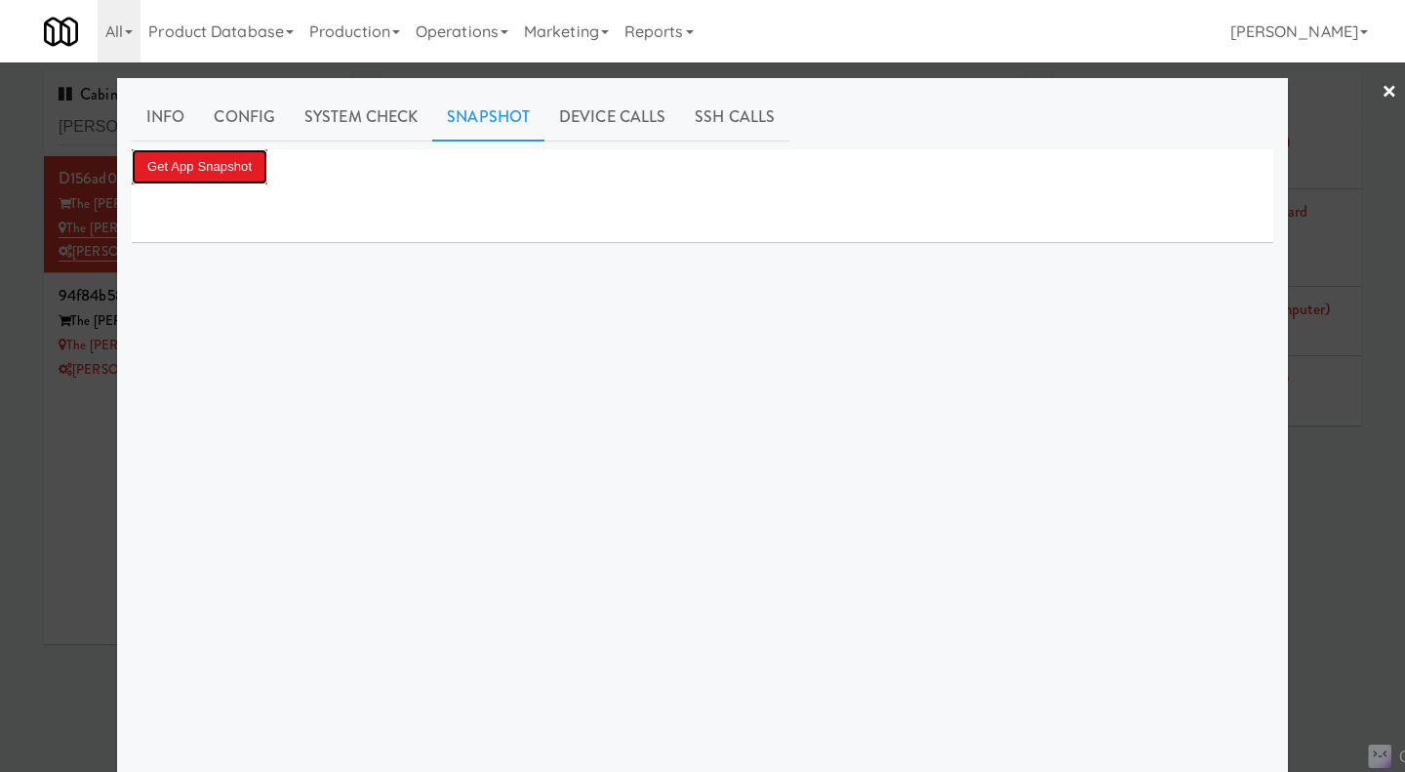
click at [180, 174] on button "Get App Snapshot" at bounding box center [200, 166] width 136 height 35
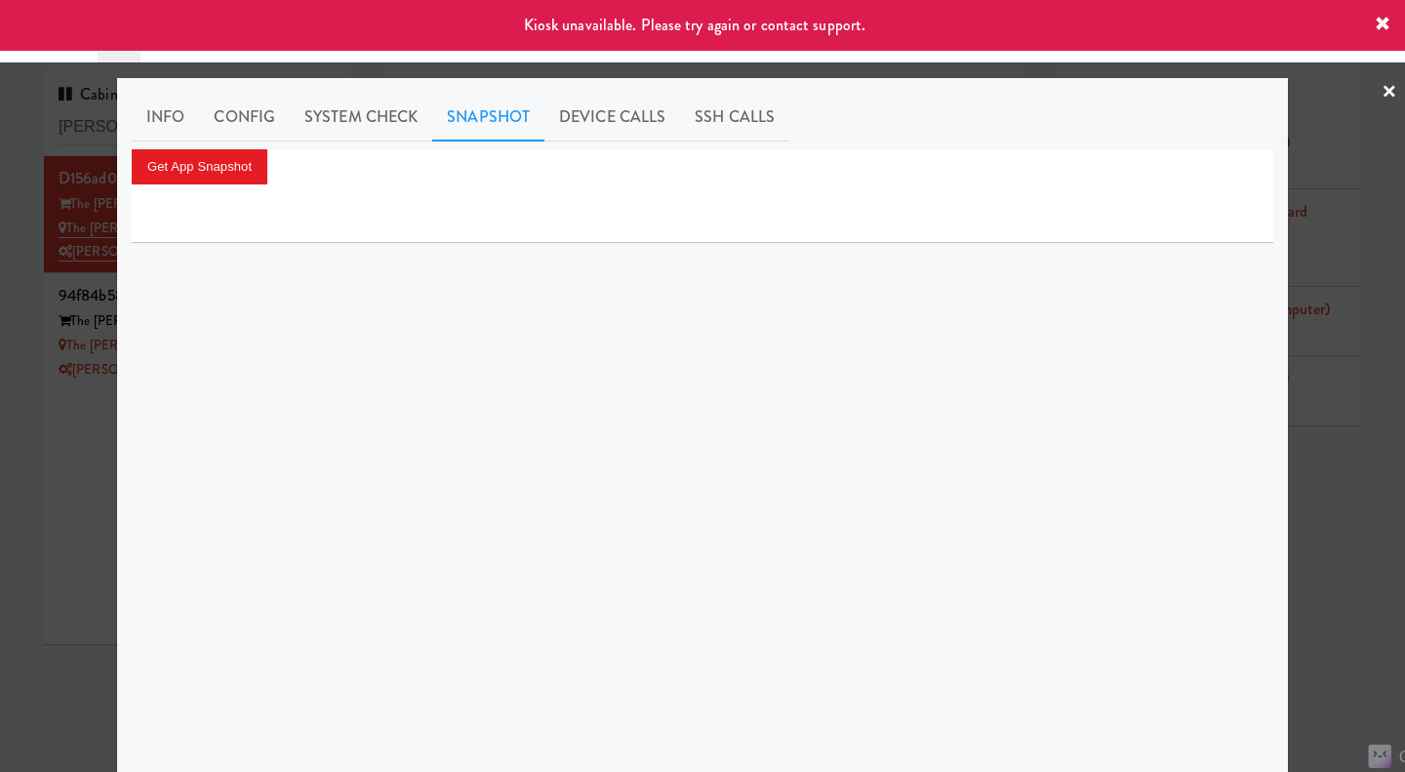
drag, startPoint x: 1321, startPoint y: 510, endPoint x: 1237, endPoint y: 493, distance: 86.7
click at [1321, 510] on div at bounding box center [702, 386] width 1405 height 772
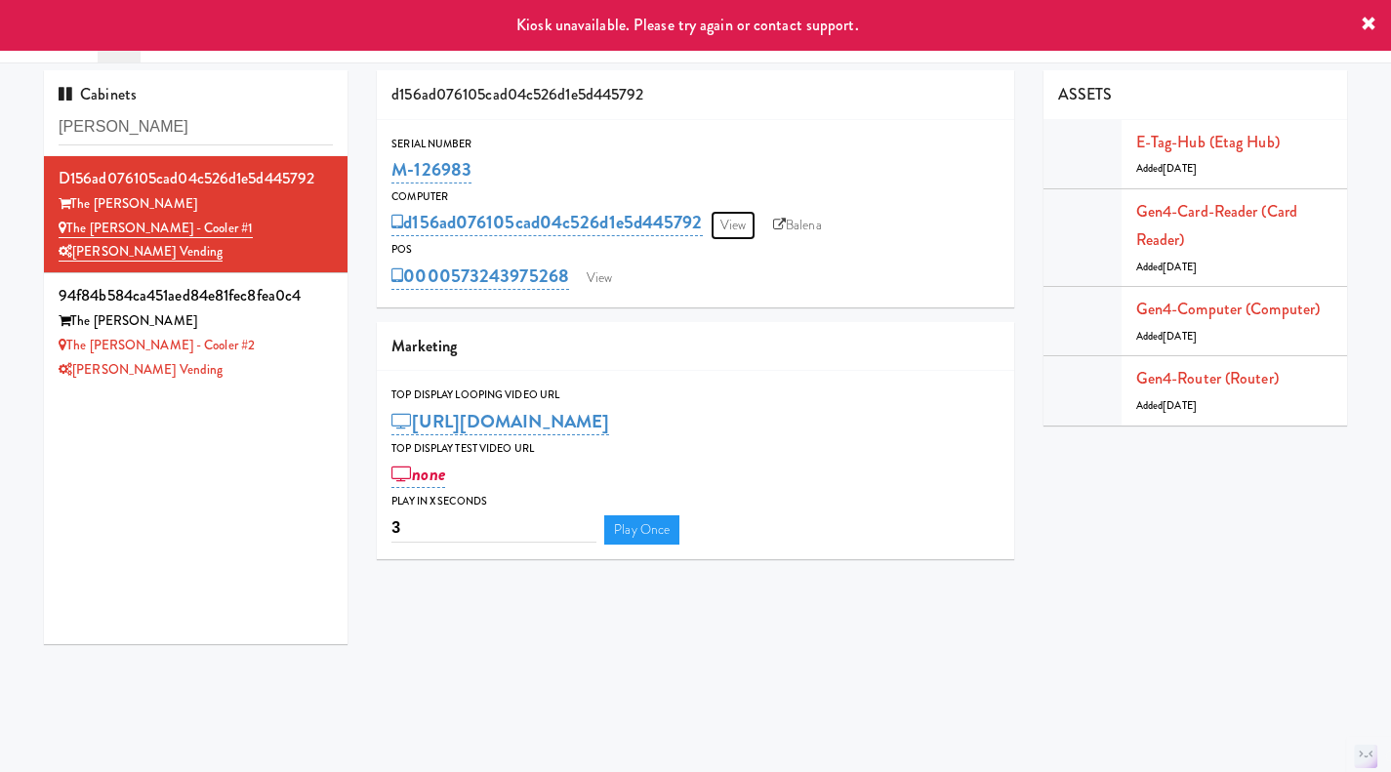
click at [753, 225] on link "View" at bounding box center [732, 225] width 45 height 29
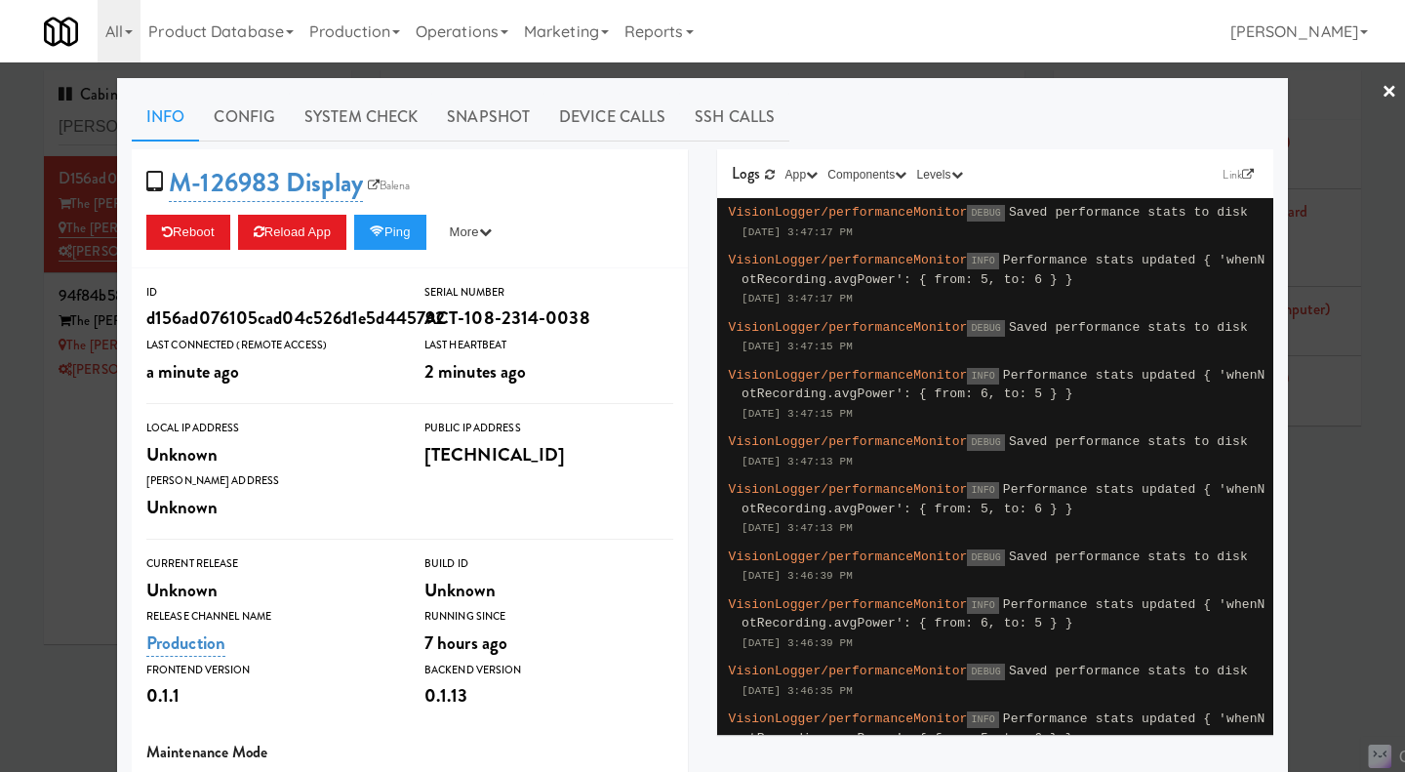
click at [370, 117] on link "System Check" at bounding box center [361, 117] width 142 height 49
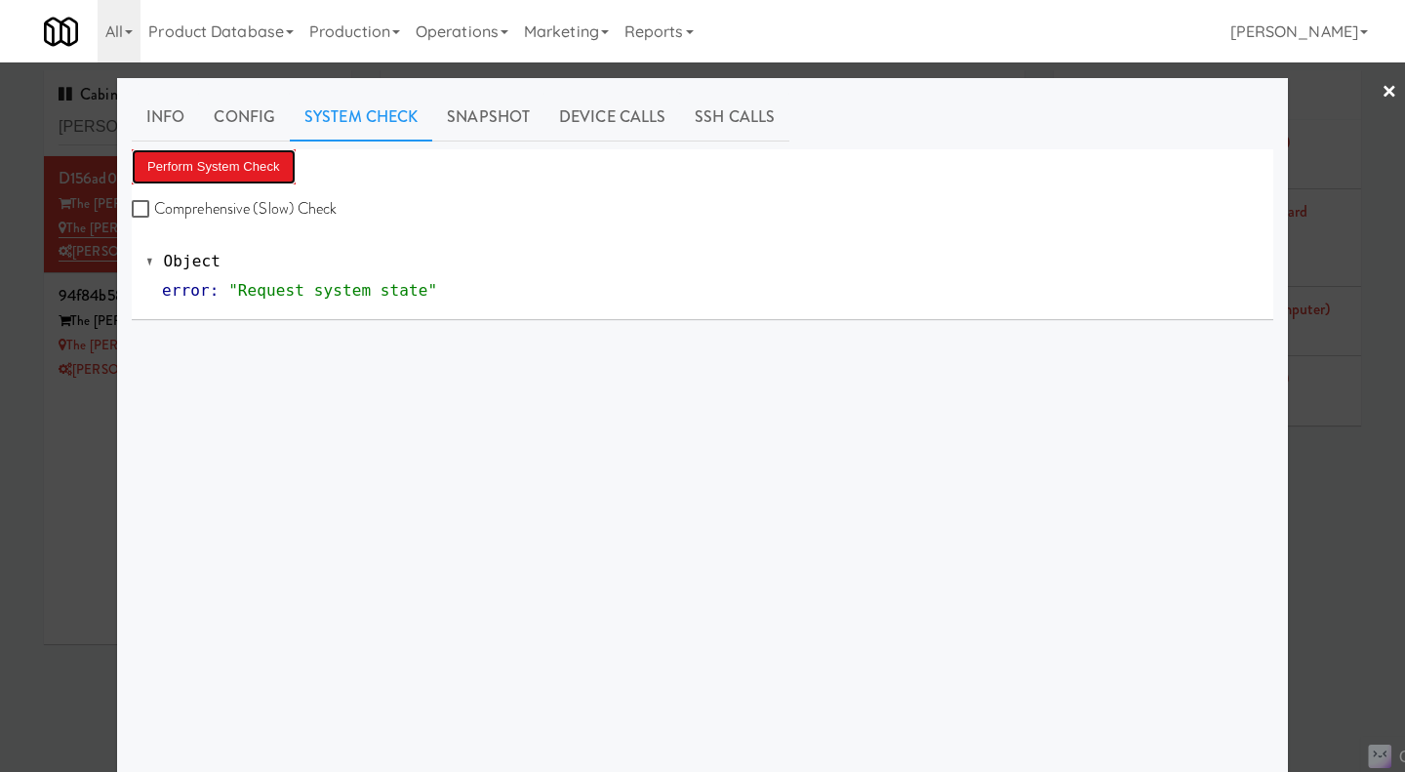
click at [238, 168] on button "Perform System Check" at bounding box center [214, 166] width 164 height 35
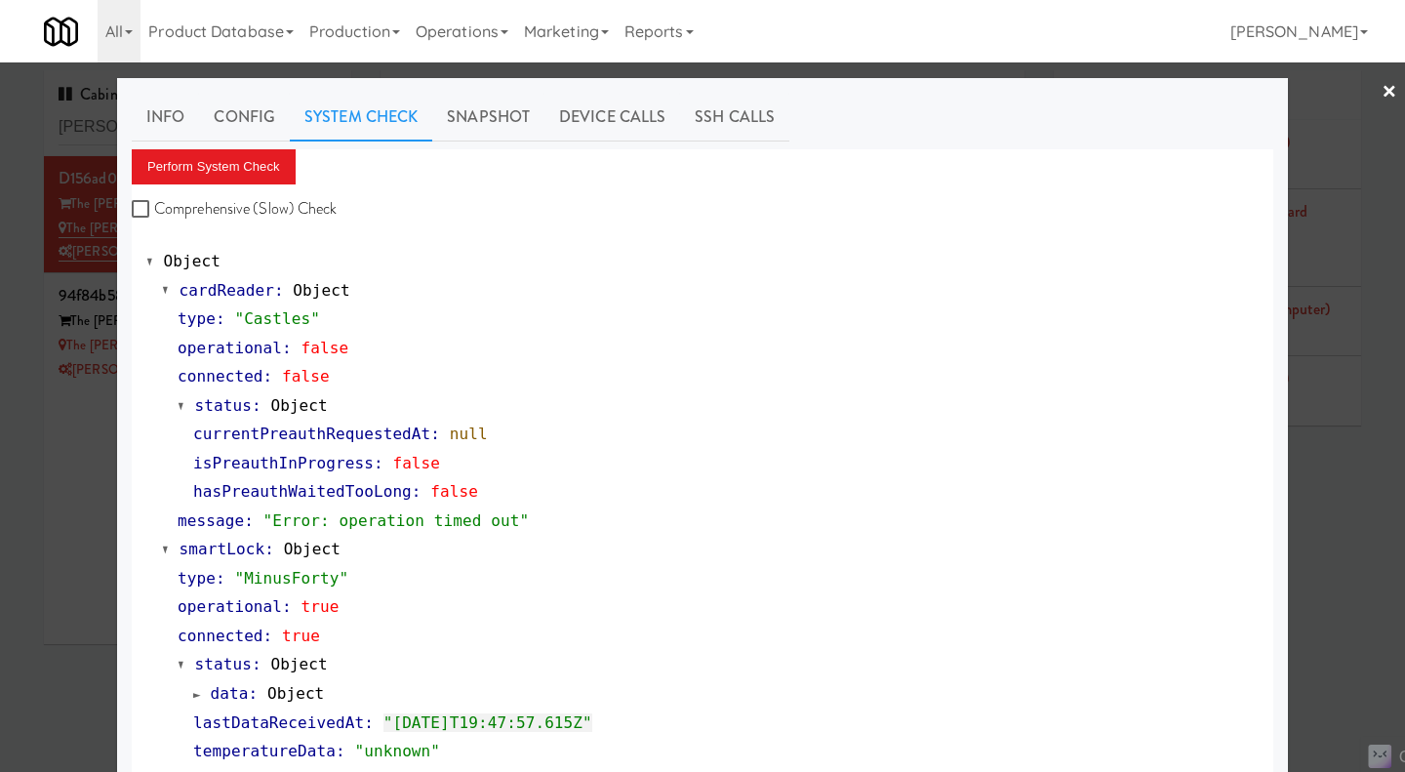
click at [216, 200] on label "Comprehensive (Slow) Check" at bounding box center [235, 208] width 206 height 29
click at [154, 202] on input "Comprehensive (Slow) Check" at bounding box center [143, 210] width 22 height 16
checkbox input "true"
click at [206, 180] on button "Perform System Check" at bounding box center [214, 166] width 164 height 35
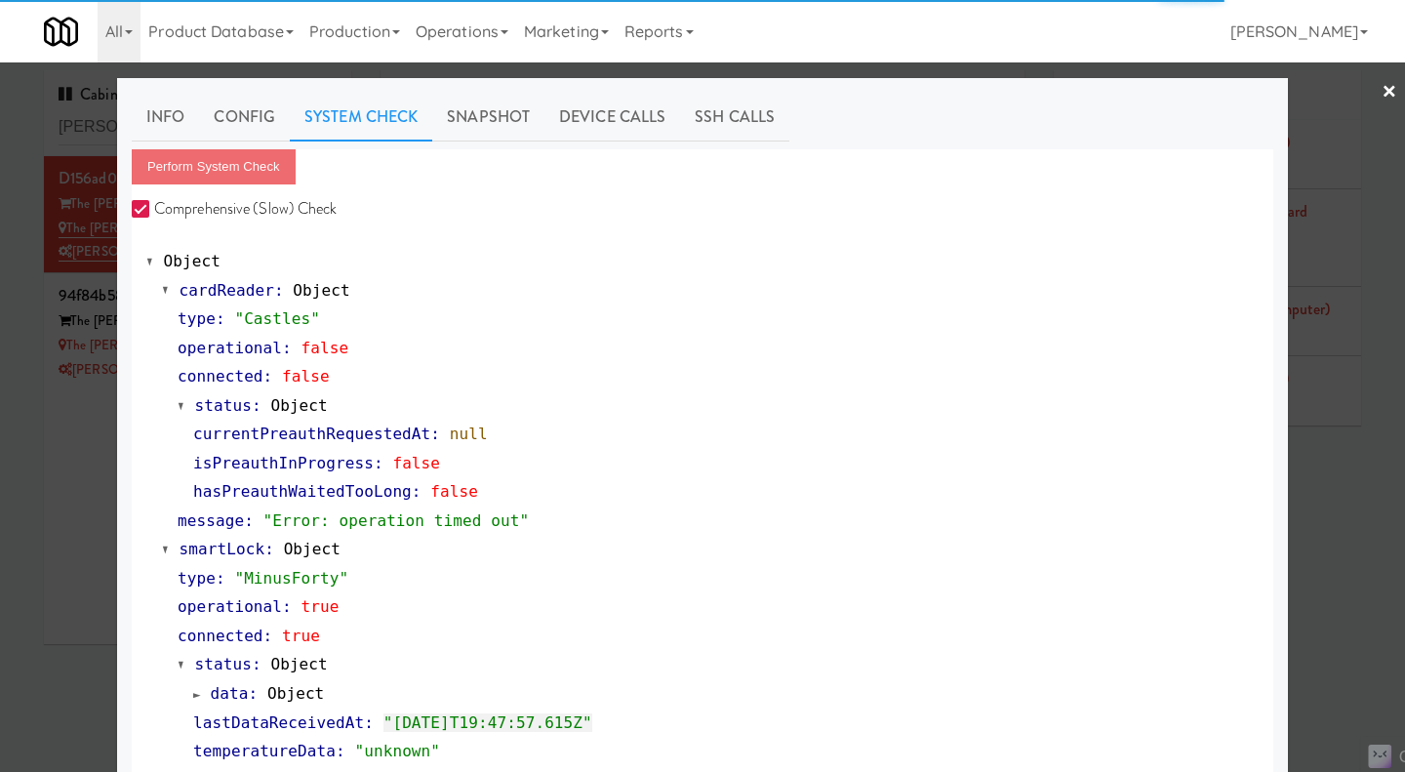
click at [611, 115] on link "Device Calls" at bounding box center [613, 117] width 136 height 49
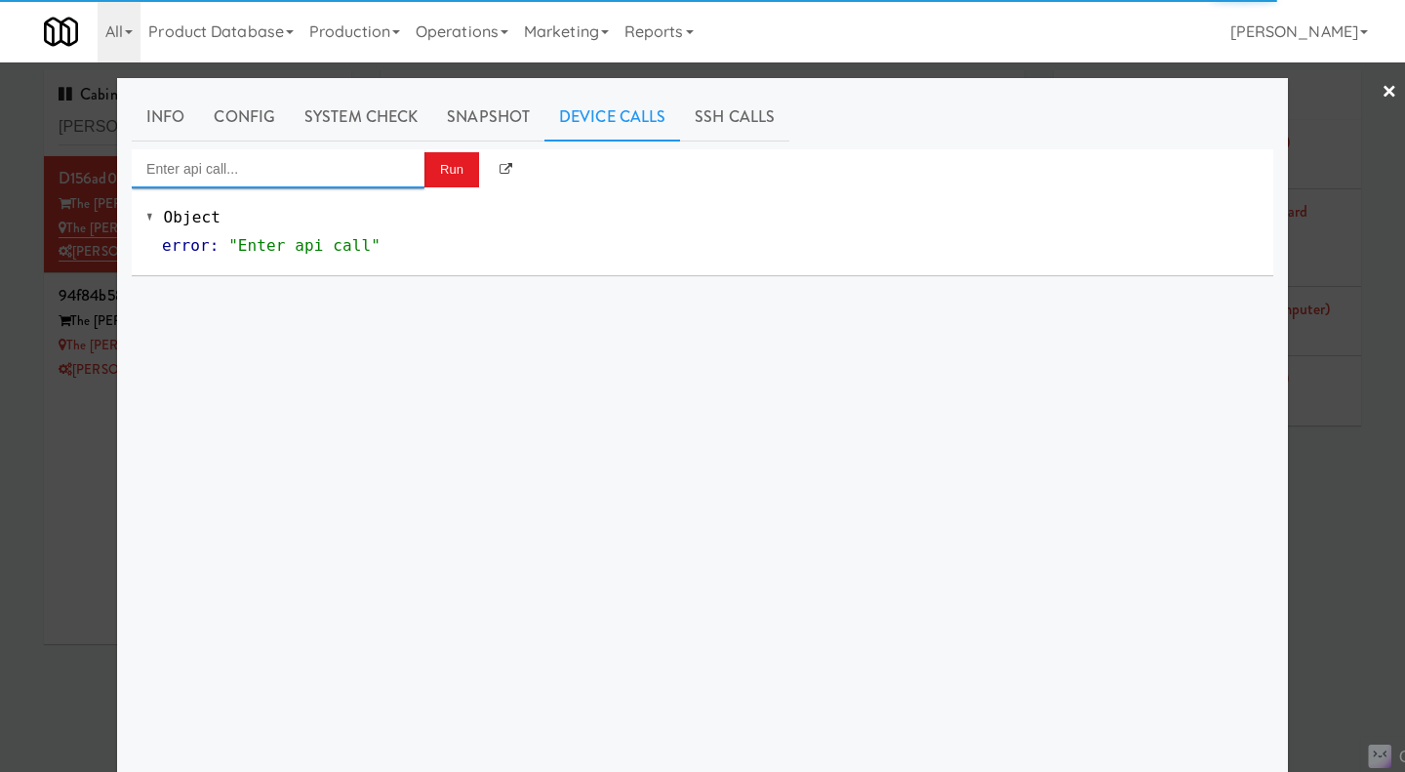
click at [293, 175] on input "Enter api call..." at bounding box center [278, 168] width 293 height 39
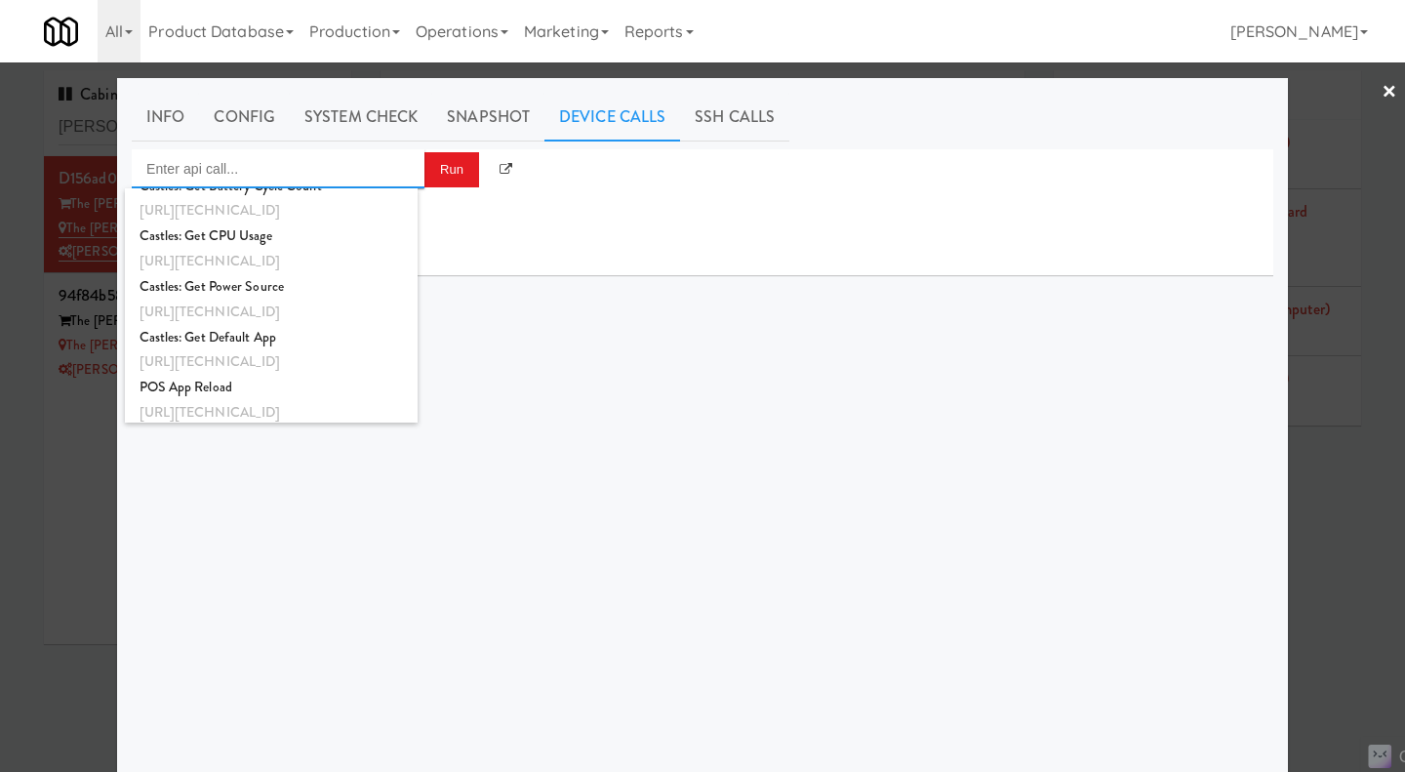
scroll to position [1948, 0]
click at [320, 405] on div "[URL][TECHNICAL_ID]" at bounding box center [272, 406] width 264 height 25
type input "POS App Reload"
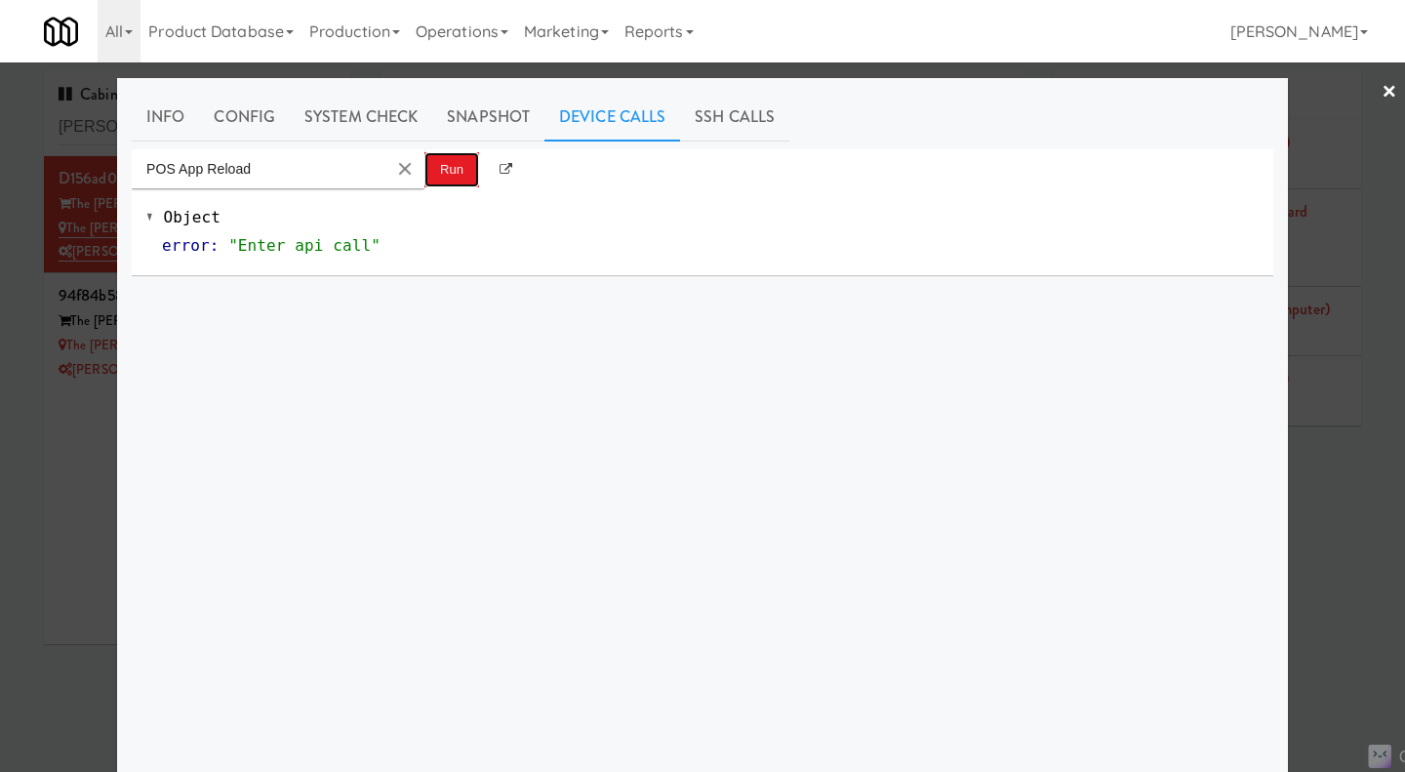
click at [441, 175] on button "Run" at bounding box center [452, 169] width 55 height 35
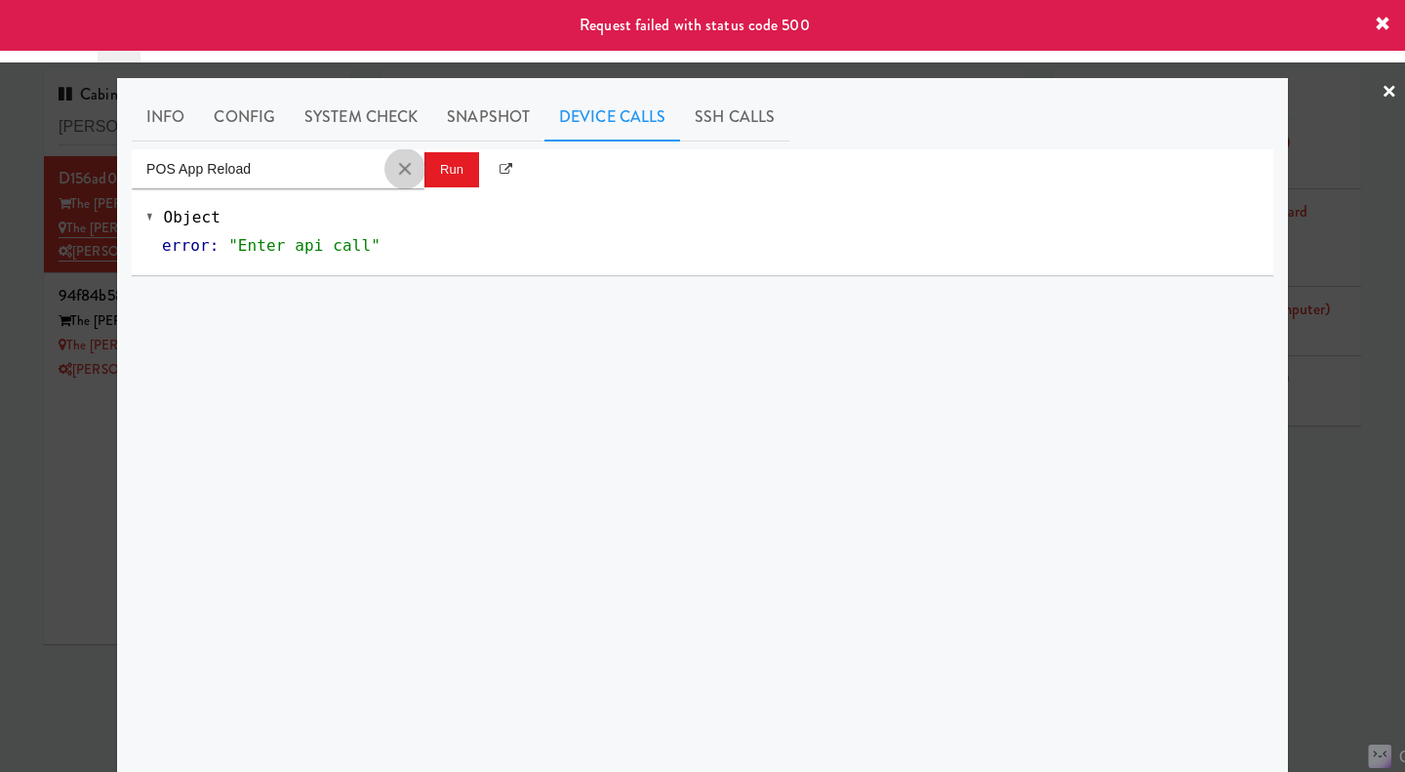
click at [399, 173] on button "Clear Input" at bounding box center [404, 168] width 29 height 29
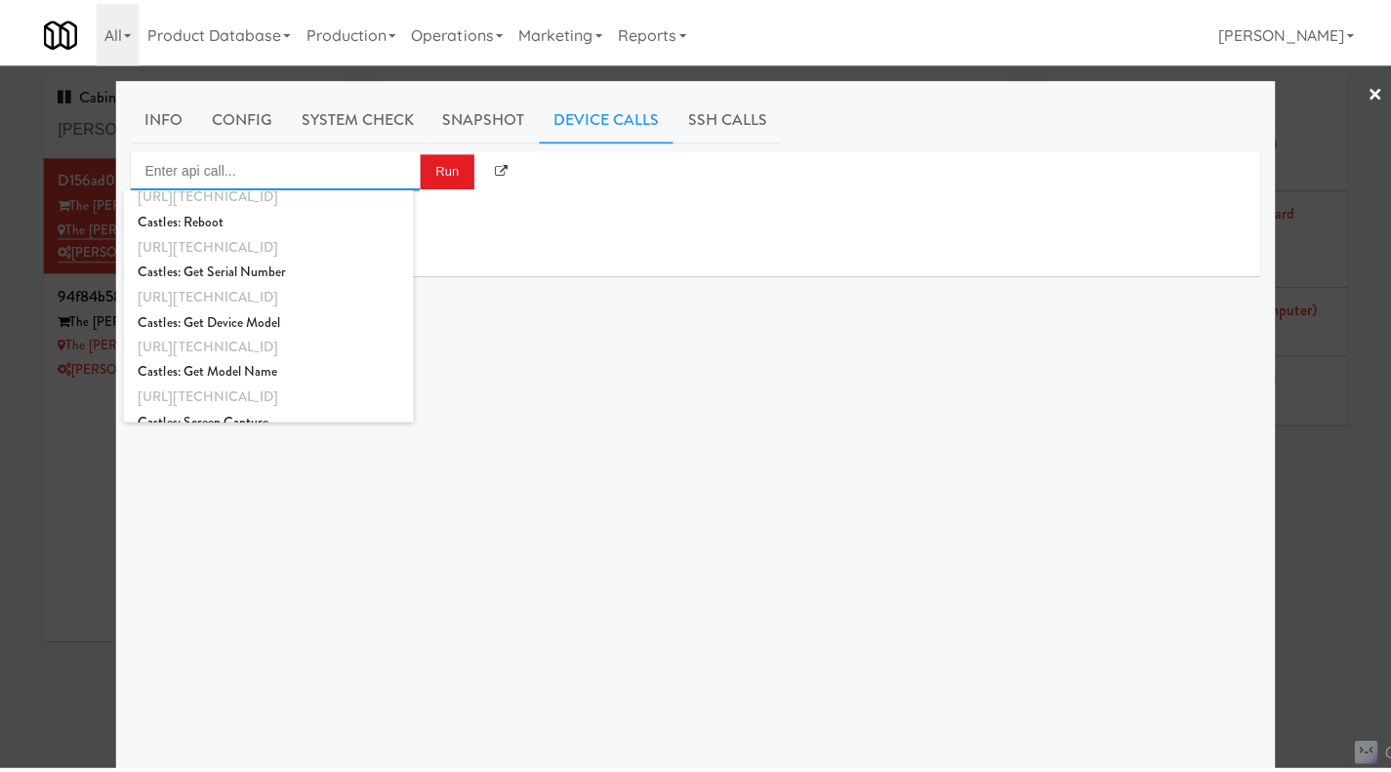
scroll to position [1658, 0]
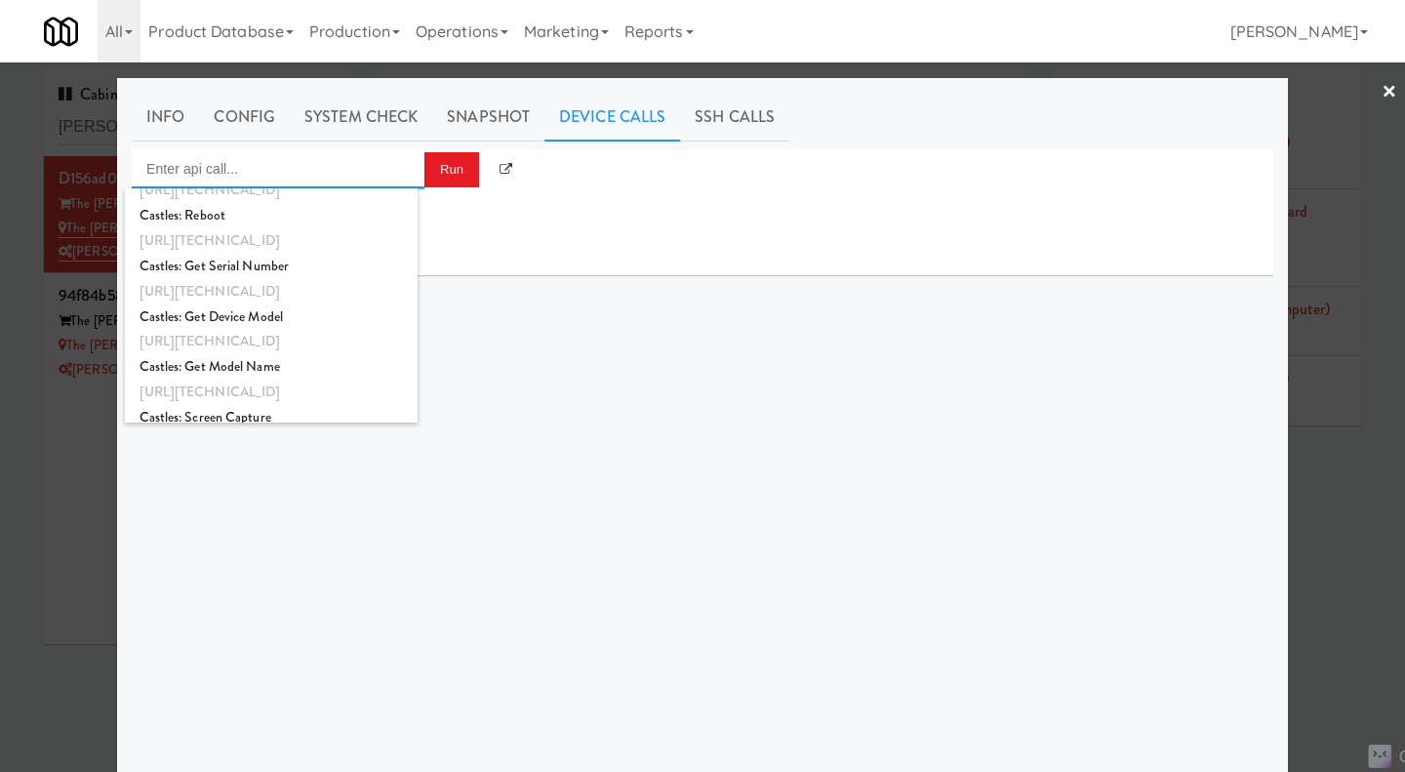
click at [263, 230] on div "[URL][TECHNICAL_ID]" at bounding box center [272, 240] width 264 height 25
type input "Castles: Reboot"
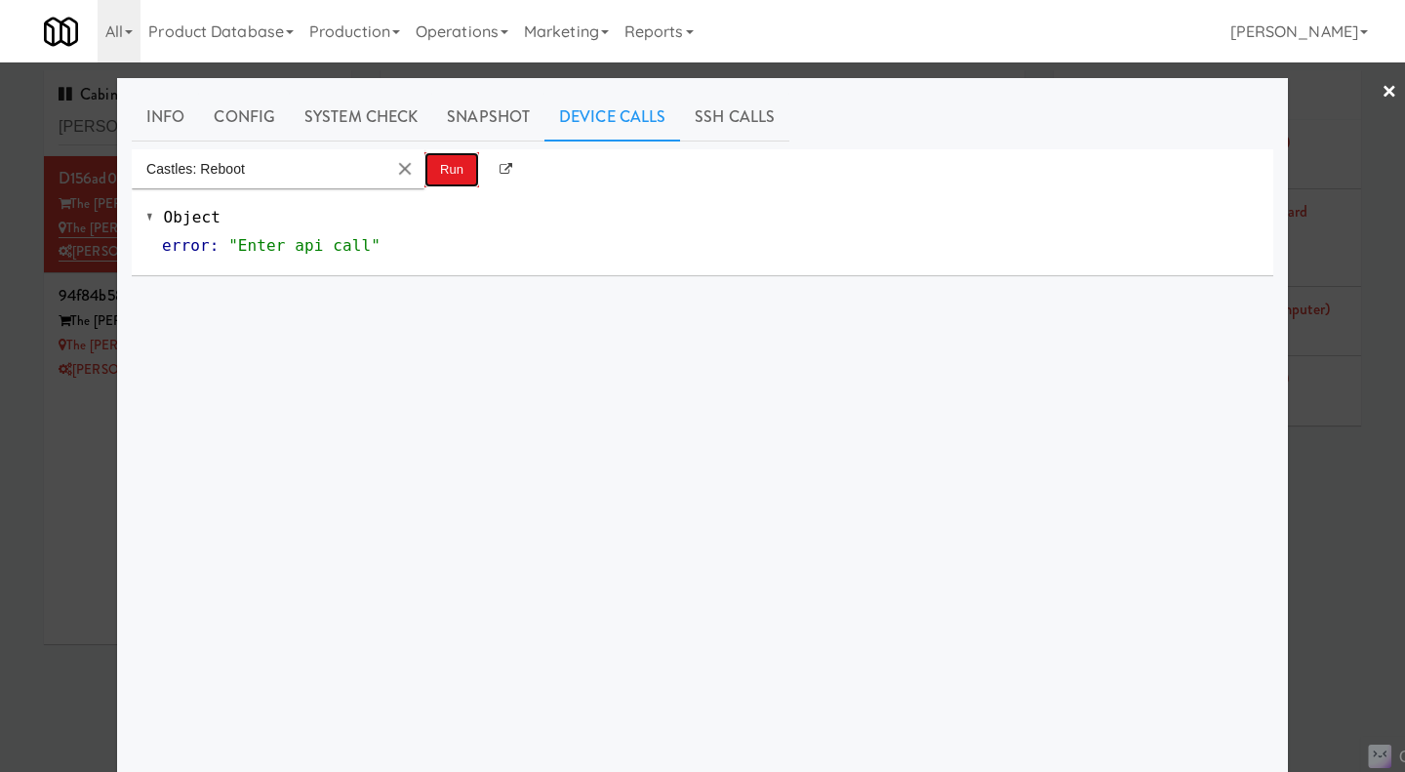
click at [445, 175] on button "Run" at bounding box center [452, 169] width 55 height 35
click at [1358, 520] on div at bounding box center [702, 386] width 1405 height 772
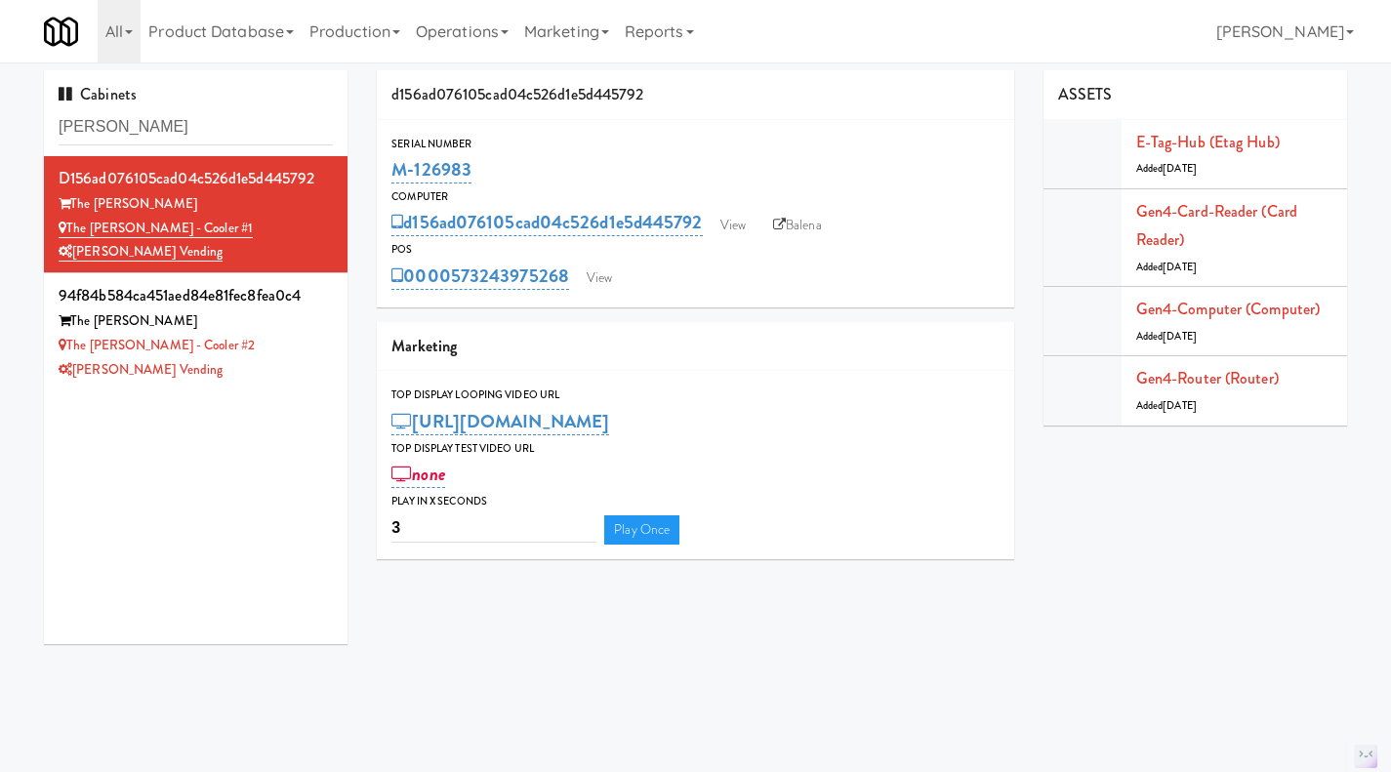
click at [223, 361] on div "[PERSON_NAME] Vending" at bounding box center [196, 370] width 274 height 24
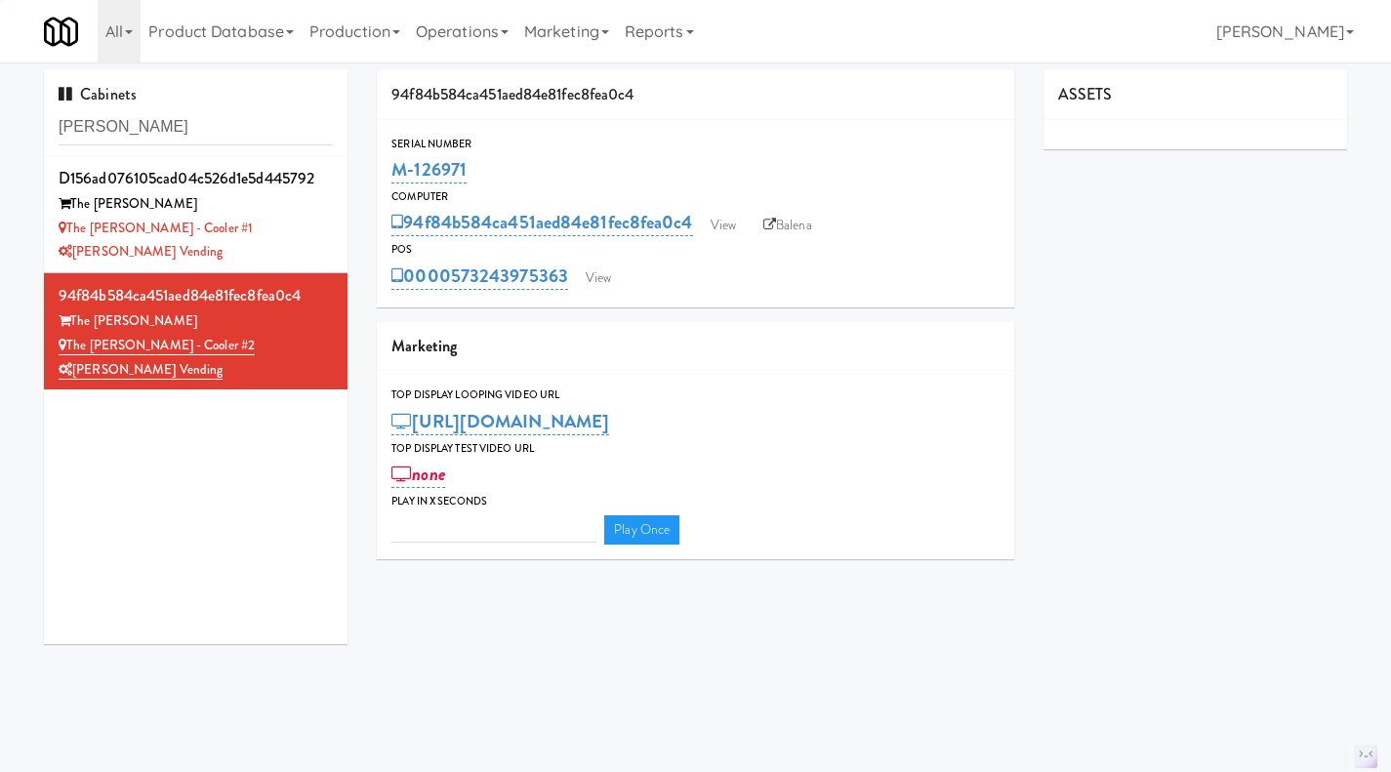
type input "3"
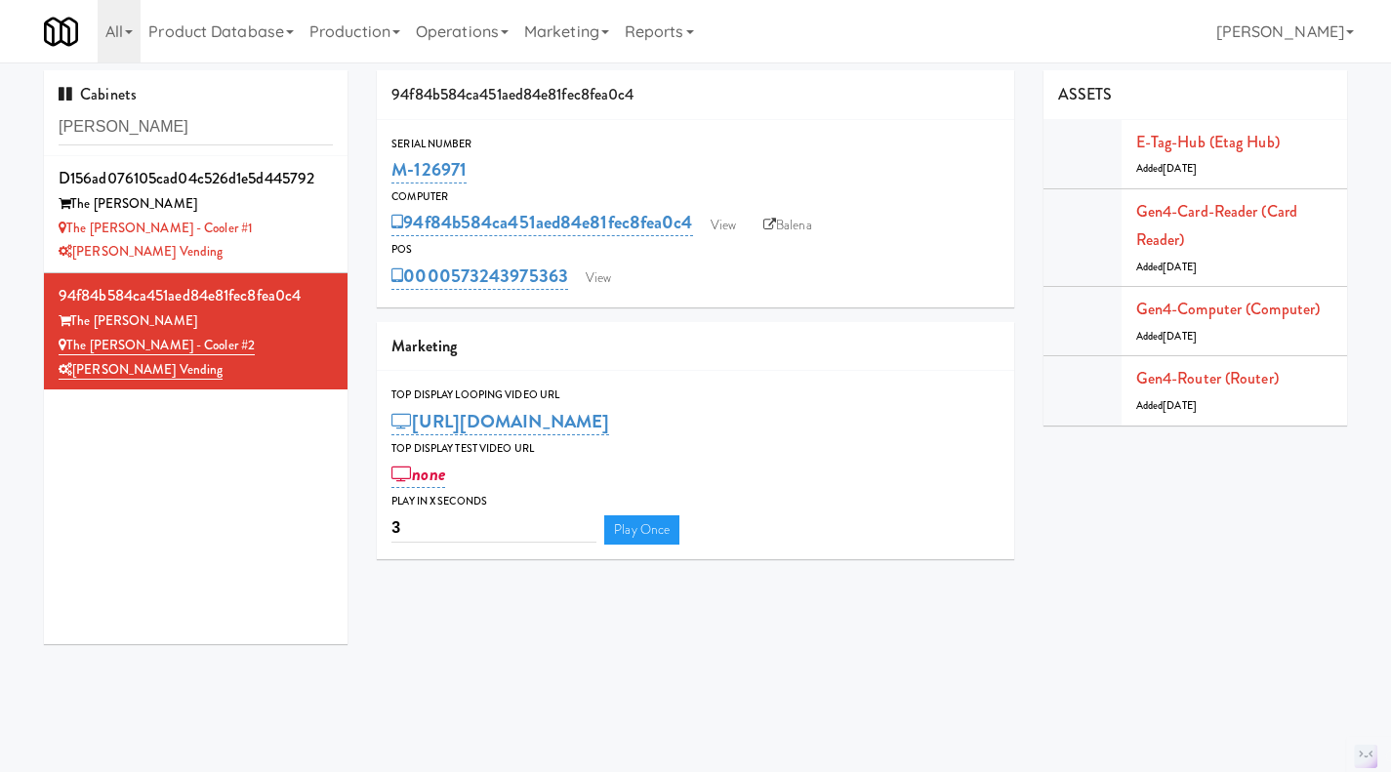
click at [914, 182] on div "M-126971" at bounding box center [695, 169] width 608 height 33
